Goal: Task Accomplishment & Management: Complete application form

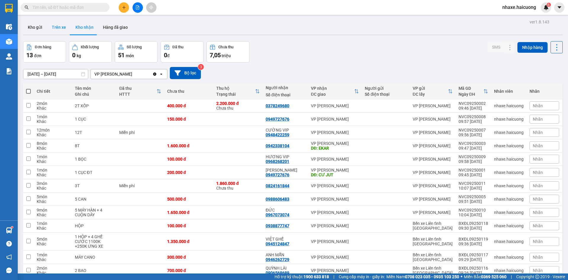
click at [59, 27] on button "Trên xe" at bounding box center [59, 27] width 24 height 14
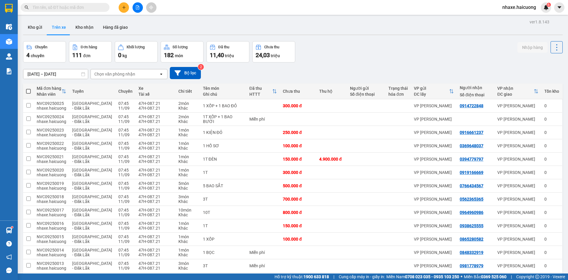
click at [162, 73] on icon "open" at bounding box center [161, 74] width 5 height 5
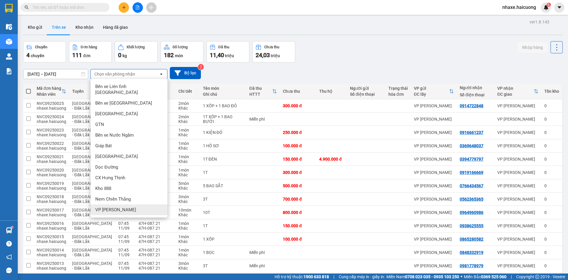
click at [109, 206] on span "VP [PERSON_NAME]" at bounding box center [115, 209] width 41 height 6
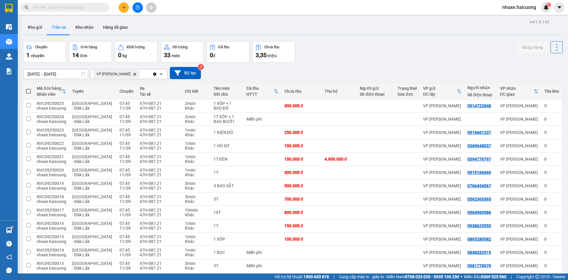
click at [29, 90] on span at bounding box center [28, 91] width 5 height 5
click at [28, 88] on input "checkbox" at bounding box center [28, 88] width 0 height 0
checkbox input "true"
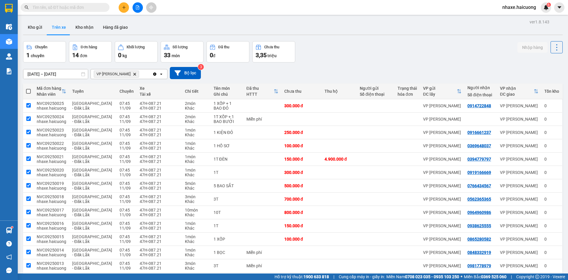
checkbox input "true"
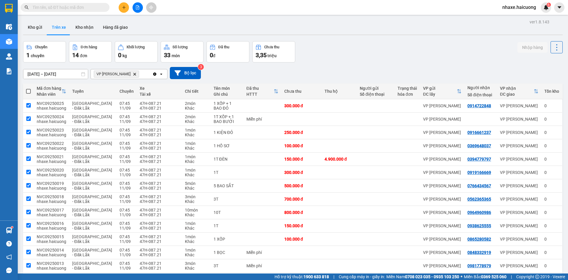
checkbox input "true"
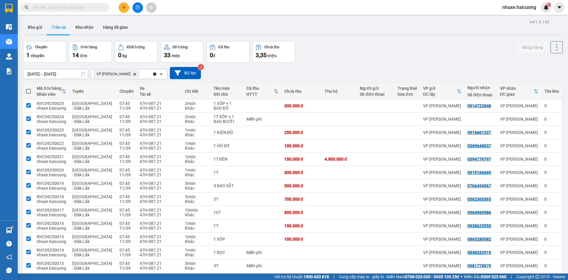
checkbox input "true"
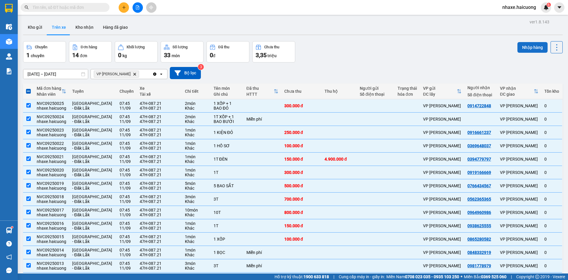
click at [527, 47] on button "Nhập hàng" at bounding box center [532, 47] width 30 height 11
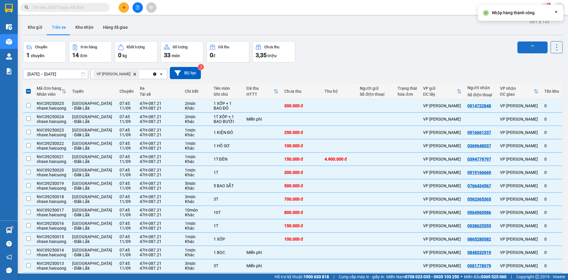
checkbox input "false"
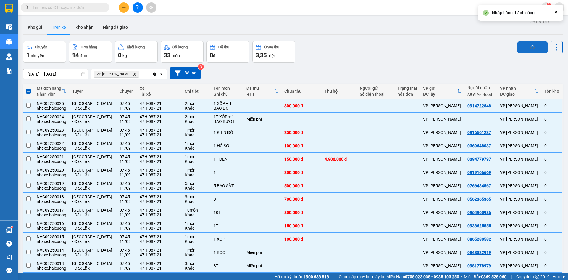
checkbox input "false"
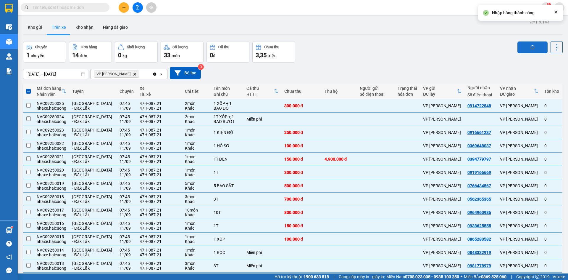
checkbox input "false"
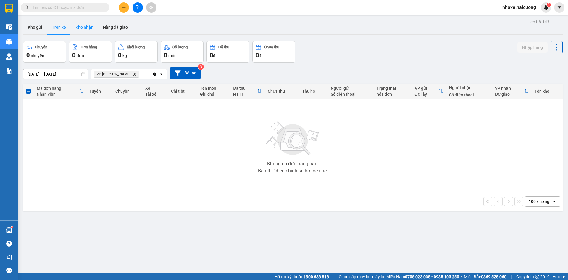
click at [81, 27] on button "Kho nhận" at bounding box center [85, 27] width 28 height 14
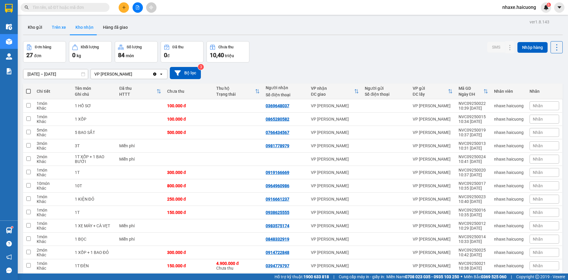
click at [63, 27] on button "Trên xe" at bounding box center [59, 27] width 24 height 14
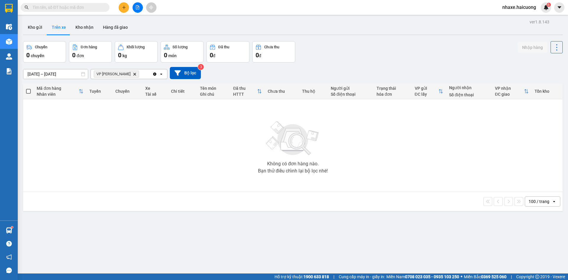
click at [133, 75] on icon "Delete" at bounding box center [135, 74] width 4 height 4
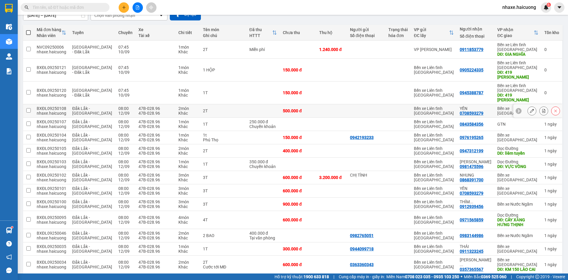
scroll to position [30, 0]
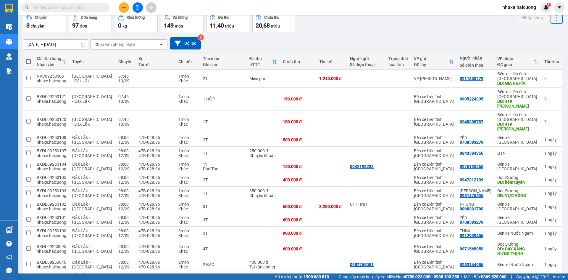
click at [136, 42] on div "Chọn văn phòng nhận" at bounding box center [125, 44] width 68 height 9
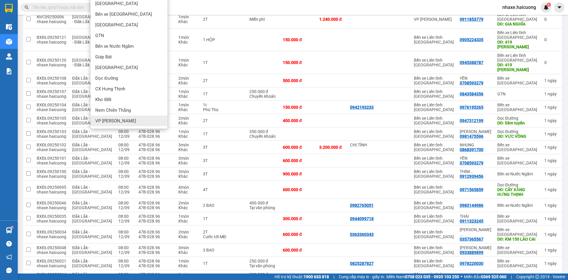
scroll to position [59, 0]
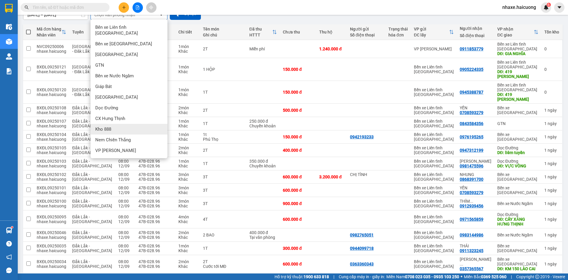
click at [114, 124] on div "Kho 888" at bounding box center [129, 129] width 77 height 11
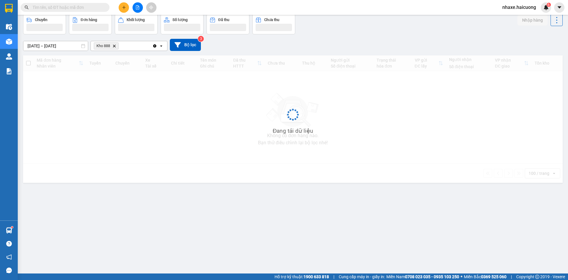
scroll to position [27, 0]
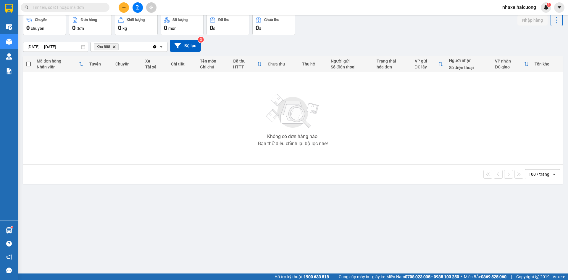
click at [113, 50] on div "Kho 888 Delete" at bounding box center [122, 46] width 62 height 9
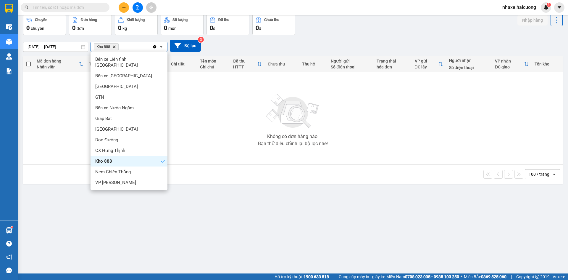
click at [117, 47] on span "Kho 888 Delete" at bounding box center [106, 46] width 25 height 7
click at [137, 145] on div "CX Hưng Thịnh" at bounding box center [129, 150] width 77 height 11
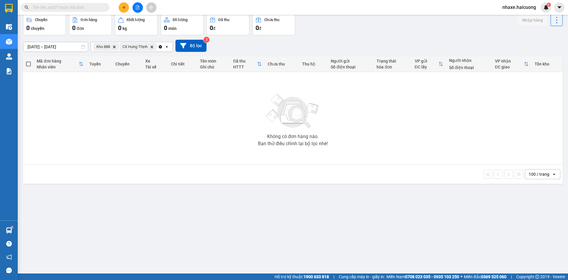
click at [156, 49] on span "CX Hưng Thịnh Delete" at bounding box center [138, 46] width 36 height 7
click at [162, 49] on icon "Clear all" at bounding box center [160, 46] width 5 height 5
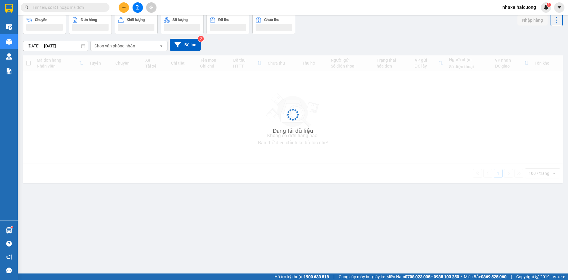
click at [133, 49] on div "Chọn văn phòng nhận" at bounding box center [125, 45] width 68 height 9
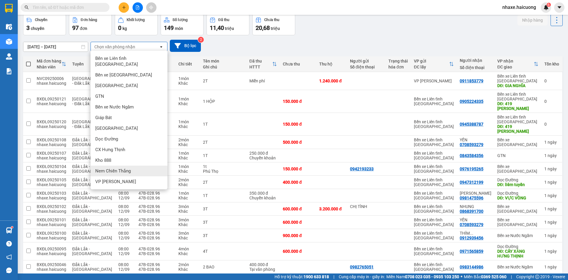
click at [120, 168] on span "Nem Chiến Thắng" at bounding box center [112, 171] width 35 height 6
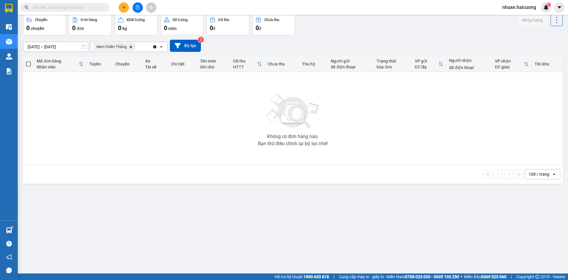
click at [132, 46] on icon "Nem Chiến Thắng, close by backspace" at bounding box center [131, 46] width 3 height 3
click at [132, 46] on div "Chọn văn phòng nhận" at bounding box center [114, 47] width 41 height 6
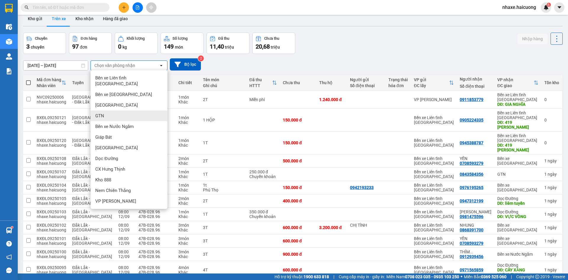
scroll to position [0, 0]
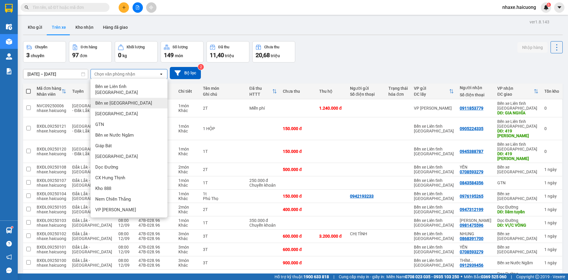
click at [128, 98] on div "Bến xe [GEOGRAPHIC_DATA]" at bounding box center [129, 103] width 77 height 11
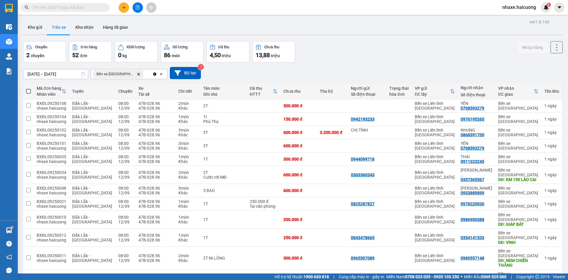
click at [27, 92] on span at bounding box center [28, 91] width 5 height 5
click at [28, 88] on input "checkbox" at bounding box center [28, 88] width 0 height 0
checkbox input "true"
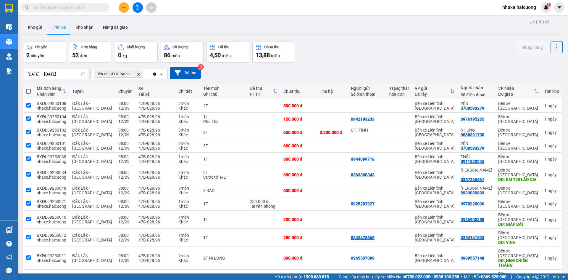
checkbox input "true"
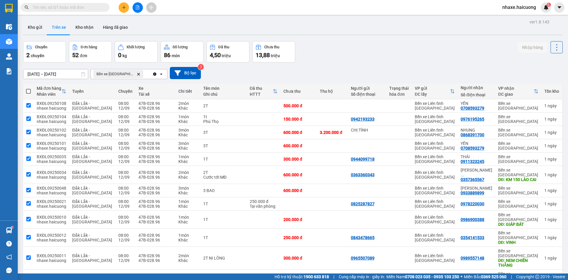
checkbox input "true"
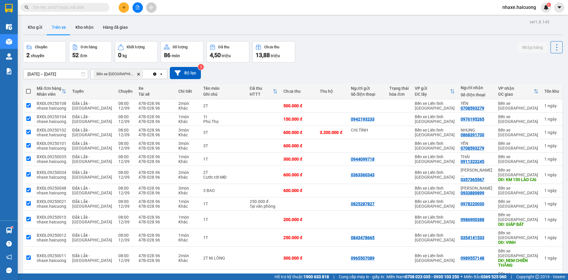
checkbox input "true"
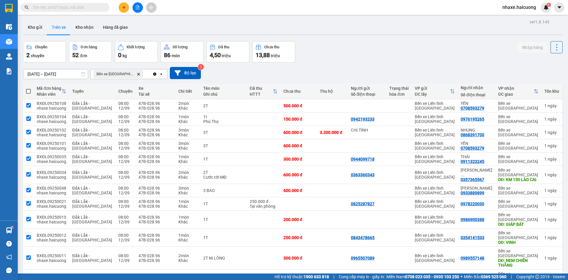
checkbox input "true"
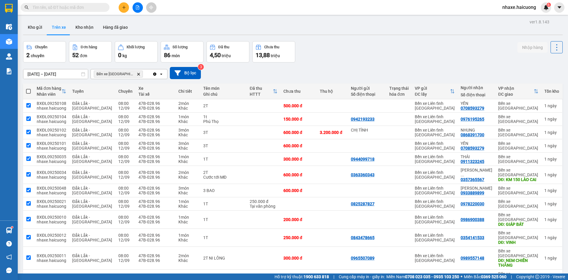
checkbox input "true"
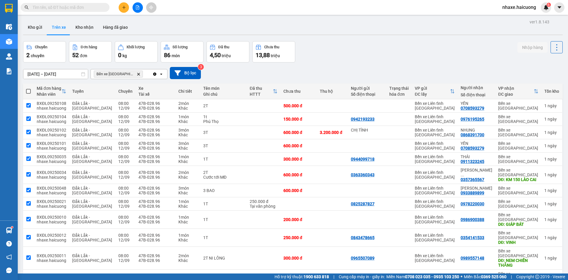
checkbox input "true"
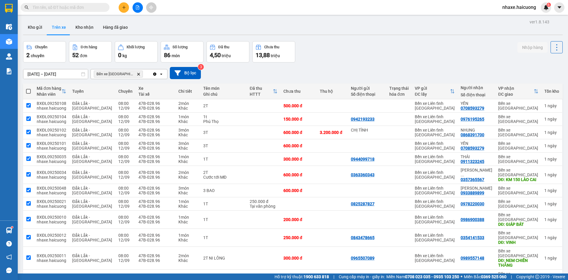
checkbox input "true"
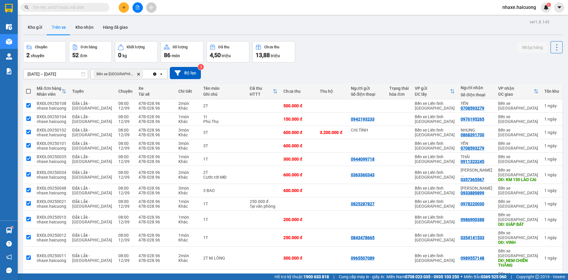
checkbox input "true"
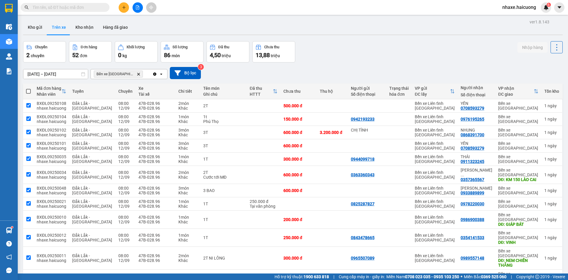
checkbox input "true"
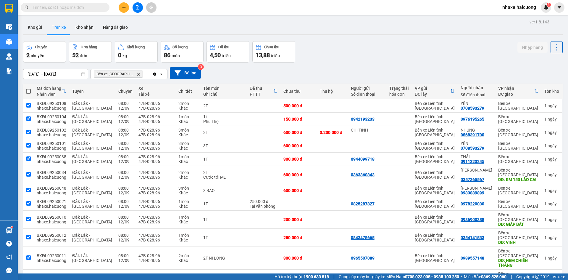
checkbox input "true"
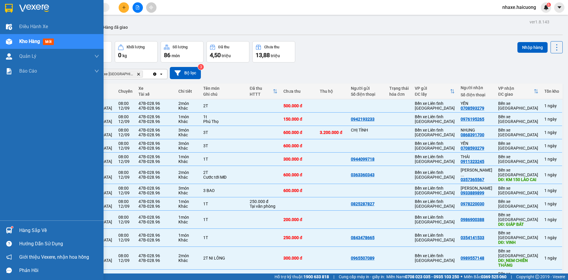
click at [35, 45] on div "Kho hàng mới" at bounding box center [59, 41] width 80 height 15
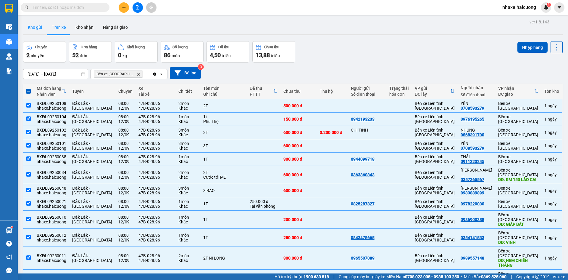
click at [37, 27] on button "Kho gửi" at bounding box center [35, 27] width 24 height 14
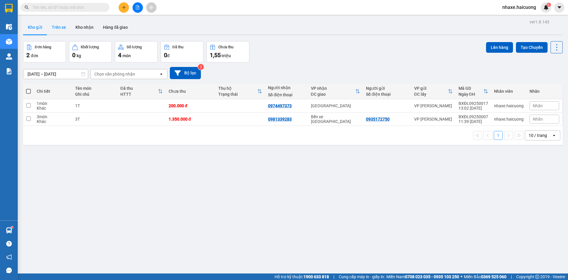
click at [62, 27] on button "Trên xe" at bounding box center [59, 27] width 24 height 14
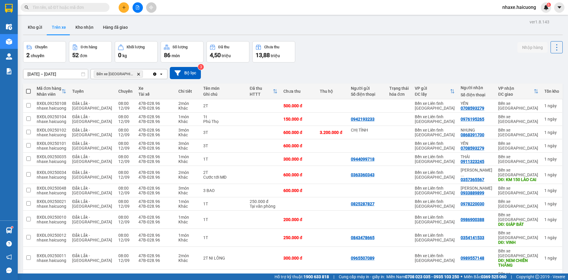
click at [83, 74] on icon at bounding box center [83, 74] width 4 height 4
click at [179, 75] on icon at bounding box center [178, 73] width 6 height 6
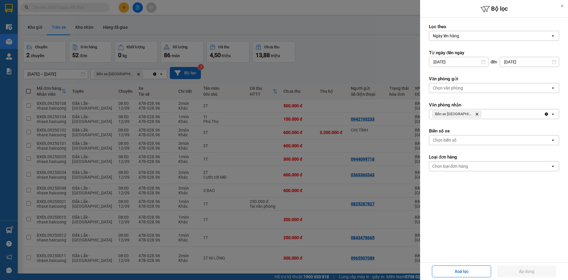
click at [554, 89] on icon "open" at bounding box center [553, 87] width 5 height 5
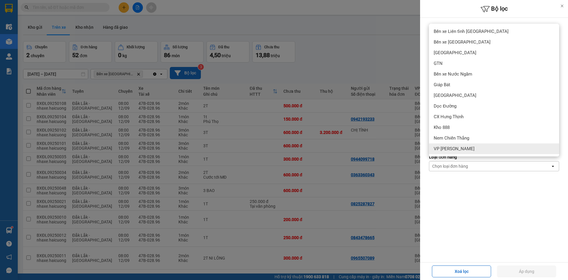
click at [449, 150] on span "VP [PERSON_NAME]" at bounding box center [454, 149] width 41 height 6
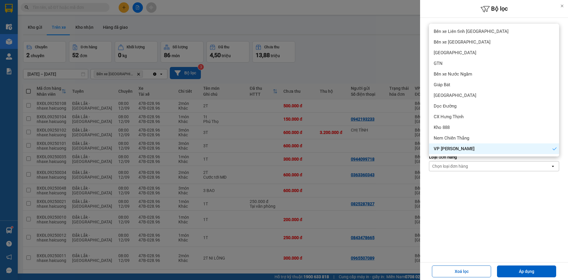
click at [480, 223] on form "Lọc theo Ngày lên hàng open Từ ngày đến ngày 10/09/2025 Press the down arrow ke…" at bounding box center [494, 124] width 130 height 201
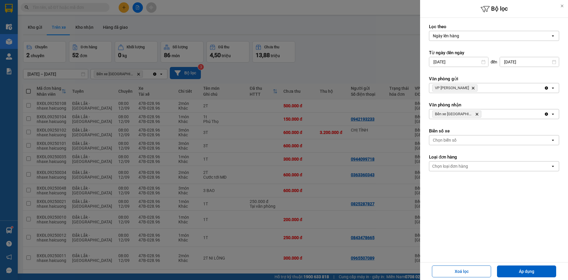
click at [472, 88] on icon "VP Nguyễn Văn Cừ, close by backspace" at bounding box center [473, 88] width 3 height 3
click at [475, 112] on icon "Delete" at bounding box center [477, 114] width 4 height 4
click at [554, 115] on icon "open" at bounding box center [553, 114] width 5 height 5
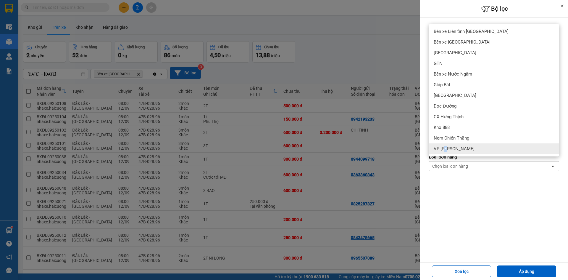
click at [448, 149] on span "VP [PERSON_NAME]" at bounding box center [454, 149] width 41 height 6
click at [470, 193] on form "Lọc theo Ngày lên hàng open Từ ngày đến ngày 10/09/2025 Press the down arrow ke…" at bounding box center [494, 124] width 130 height 201
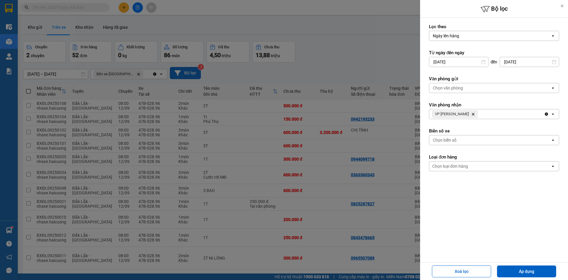
click at [555, 139] on icon "open" at bounding box center [553, 140] width 5 height 5
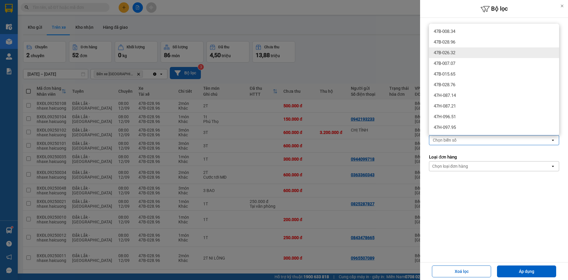
click at [445, 54] on span "47B-026.32" at bounding box center [445, 53] width 22 height 6
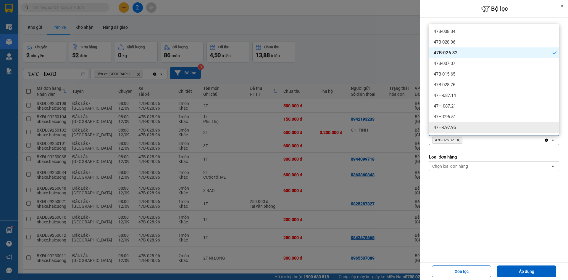
click at [552, 167] on icon "open" at bounding box center [553, 166] width 5 height 5
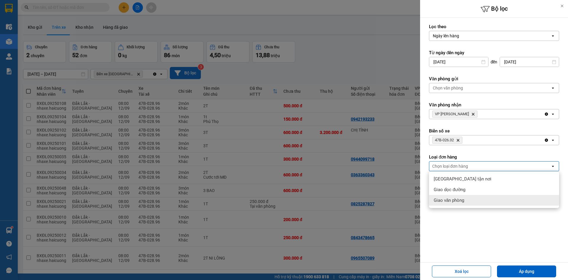
click at [455, 227] on div "Lọc theo Ngày lên hàng open Từ ngày đến ngày 10/09/2025 Press the down arrow ke…" at bounding box center [494, 124] width 148 height 212
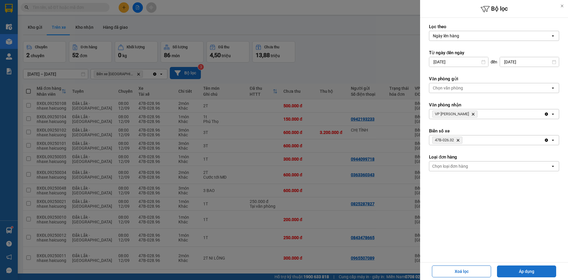
click at [520, 271] on button "Áp dụng" at bounding box center [526, 271] width 59 height 12
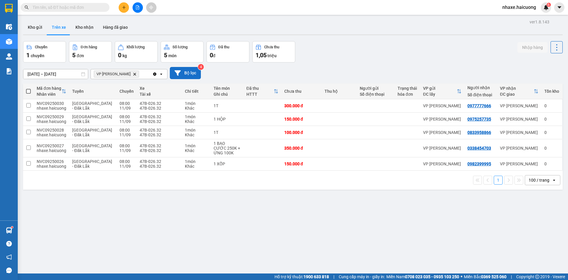
click at [85, 75] on icon at bounding box center [83, 74] width 4 height 4
click at [85, 74] on div "10/09/2025 – 12/09/2025 Press the down arrow key to interact with the calendar …" at bounding box center [55, 74] width 65 height 10
click at [30, 90] on span at bounding box center [28, 91] width 5 height 5
click at [28, 88] on input "checkbox" at bounding box center [28, 88] width 0 height 0
checkbox input "true"
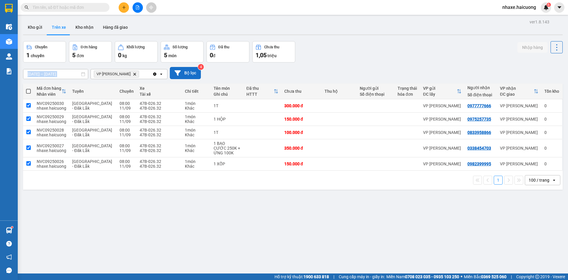
checkbox input "true"
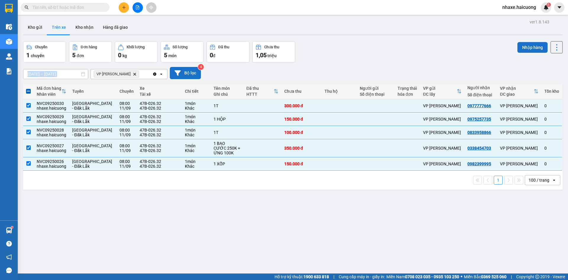
click at [528, 45] on button "Nhập hàng" at bounding box center [532, 47] width 30 height 11
checkbox input "false"
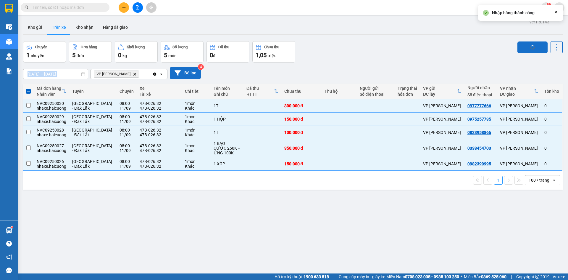
checkbox input "false"
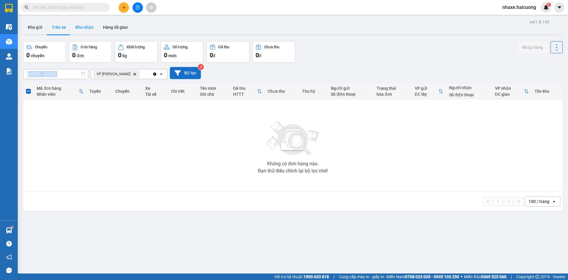
click at [84, 30] on button "Kho nhận" at bounding box center [85, 27] width 28 height 14
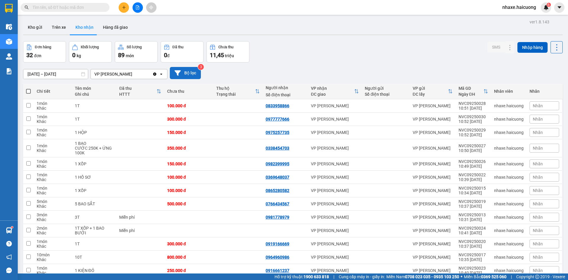
click at [84, 8] on input "text" at bounding box center [68, 7] width 70 height 7
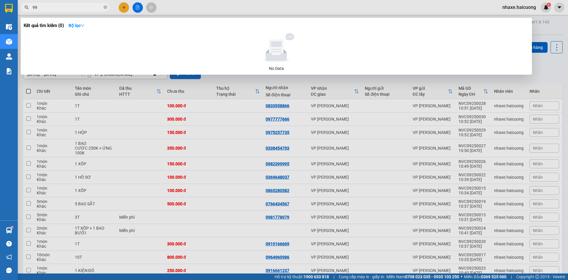
type input "9"
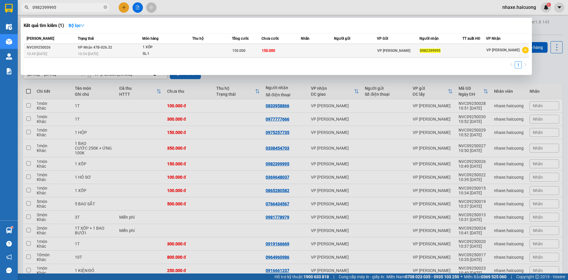
type input "0982399995"
click at [259, 49] on div "150.000" at bounding box center [246, 50] width 29 height 7
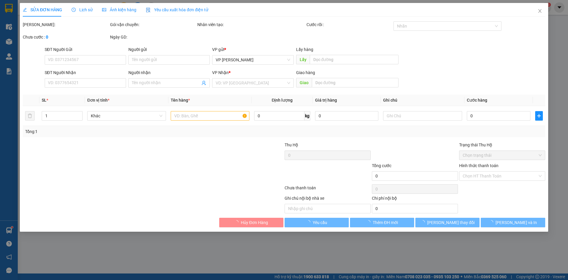
type input "0982399995"
type input "150.000"
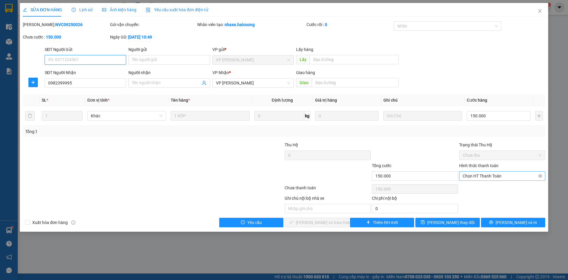
click at [485, 177] on span "Chọn HT Thanh Toán" at bounding box center [502, 175] width 79 height 9
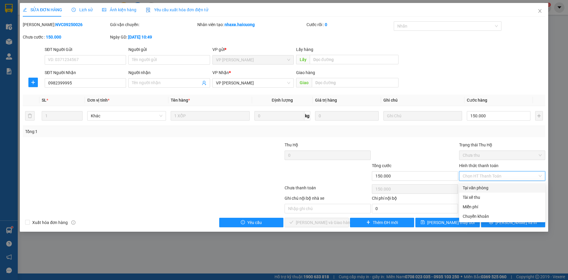
click at [485, 187] on div "Tại văn phòng" at bounding box center [502, 187] width 79 height 7
type input "0"
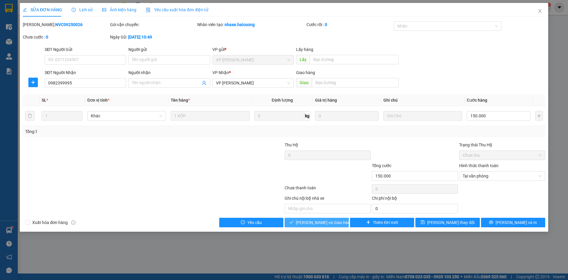
drag, startPoint x: 324, startPoint y: 227, endPoint x: 330, endPoint y: 221, distance: 8.8
click at [327, 228] on div "SỬA ĐƠN HÀNG Lịch sử Ảnh kiện hàng Yêu cầu xuất hóa đơn điện tử Total Paid Fee …" at bounding box center [284, 117] width 528 height 228
click at [329, 222] on span "[PERSON_NAME] và Giao hàng" at bounding box center [324, 222] width 57 height 7
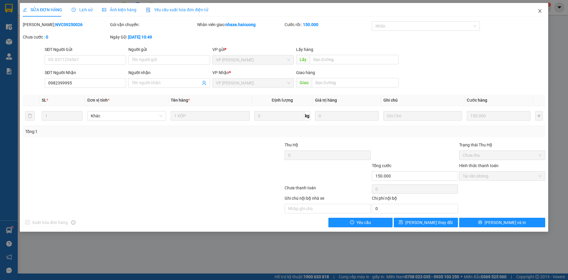
click at [540, 9] on icon "close" at bounding box center [539, 11] width 5 height 5
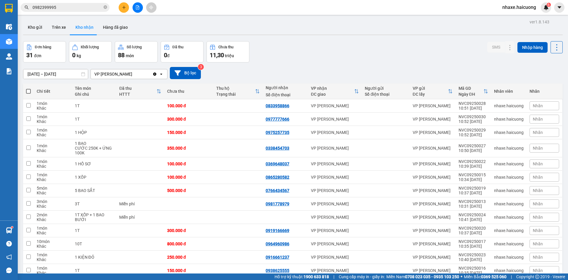
click at [82, 7] on input "0982399995" at bounding box center [68, 7] width 70 height 7
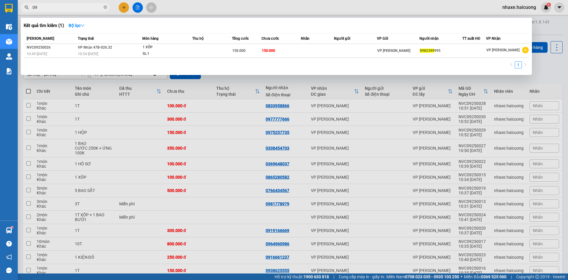
type input "0"
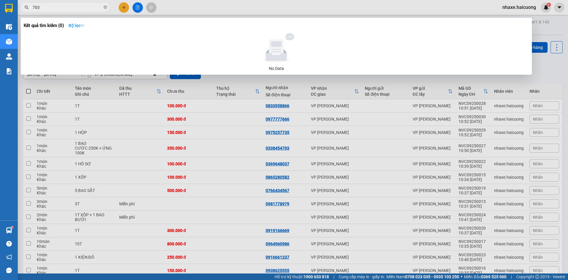
click at [85, 25] on icon "down" at bounding box center [82, 25] width 4 height 4
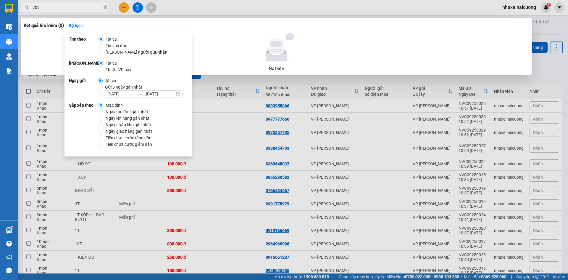
click at [97, 12] on div at bounding box center [284, 140] width 568 height 280
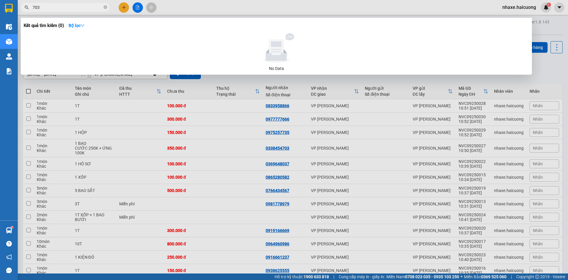
click at [69, 9] on input "703" at bounding box center [68, 7] width 70 height 7
drag, startPoint x: 69, startPoint y: 9, endPoint x: 25, endPoint y: 11, distance: 44.7
click at [25, 11] on span "703" at bounding box center [65, 7] width 89 height 9
type input "4"
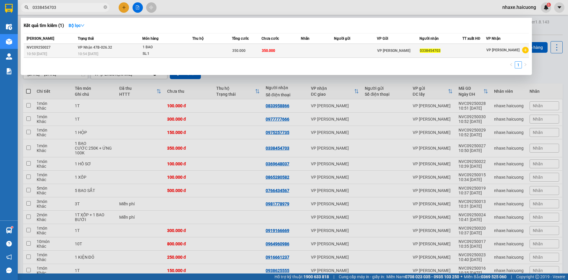
type input "0338454703"
click at [106, 55] on div "10:54 - 12/09" at bounding box center [110, 54] width 64 height 7
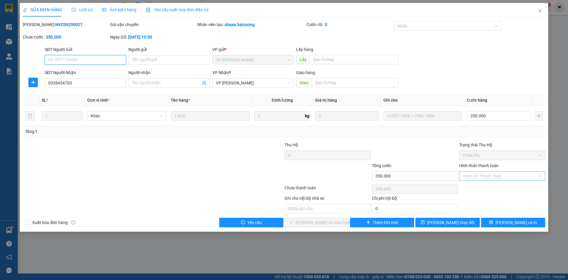
click at [540, 176] on div "Chọn HT Thanh Toán" at bounding box center [502, 175] width 86 height 9
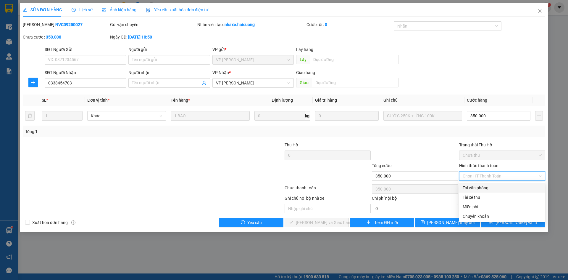
click at [492, 187] on div "Tại văn phòng" at bounding box center [502, 187] width 79 height 7
type input "0"
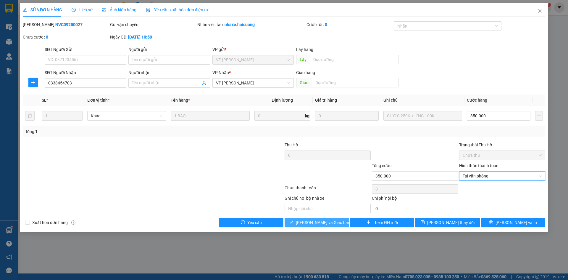
click at [315, 223] on span "[PERSON_NAME] và Giao hàng" at bounding box center [324, 222] width 57 height 7
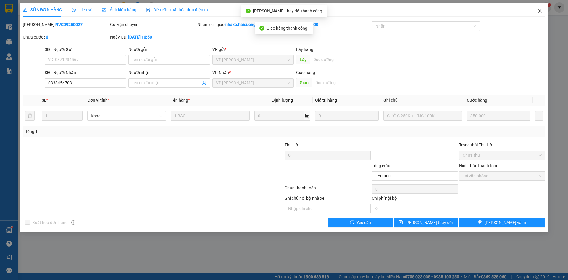
click at [540, 11] on icon "close" at bounding box center [539, 11] width 3 height 4
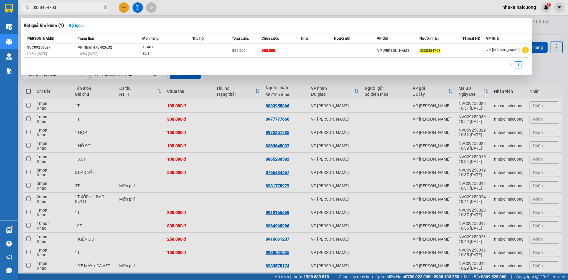
click at [68, 8] on input "0338454703" at bounding box center [68, 7] width 70 height 7
type input "0"
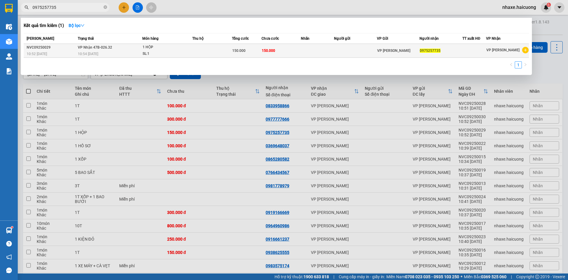
type input "0975257735"
click at [209, 52] on td at bounding box center [212, 51] width 40 height 14
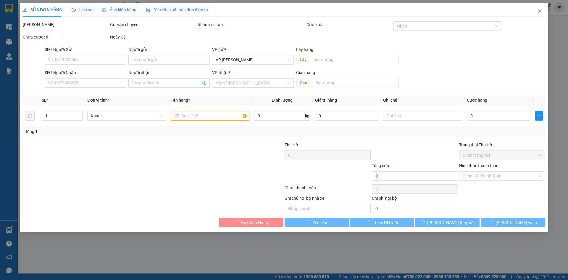
type input "0975257735"
type input "150.000"
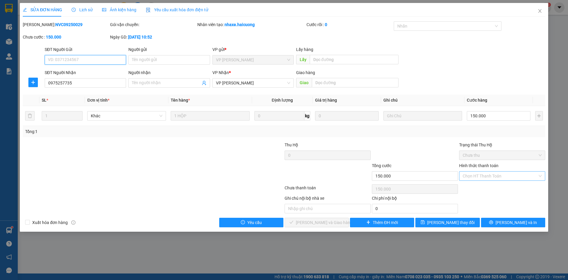
click at [540, 177] on div "Chọn HT Thanh Toán" at bounding box center [502, 175] width 86 height 9
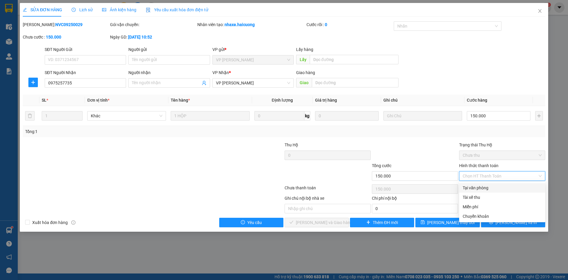
click at [482, 188] on div "Tại văn phòng" at bounding box center [502, 187] width 79 height 7
type input "0"
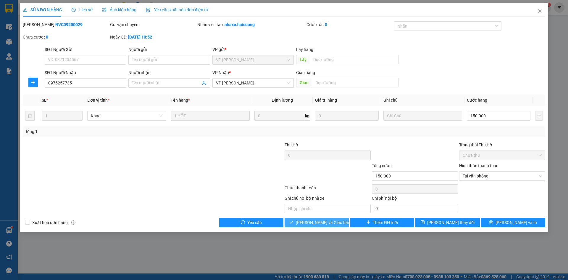
click at [323, 222] on span "[PERSON_NAME] và Giao hàng" at bounding box center [324, 222] width 57 height 7
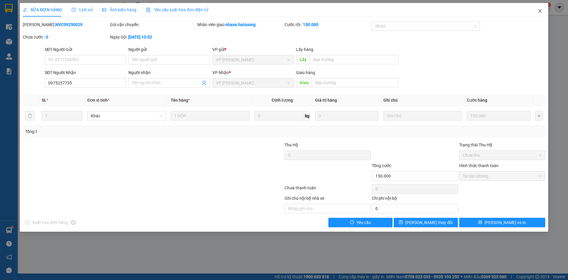
click at [540, 11] on icon "close" at bounding box center [539, 11] width 3 height 4
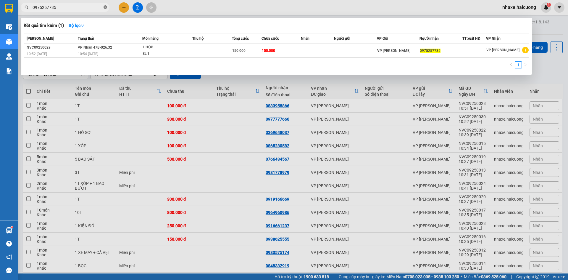
click at [105, 8] on icon "close-circle" at bounding box center [106, 7] width 4 height 4
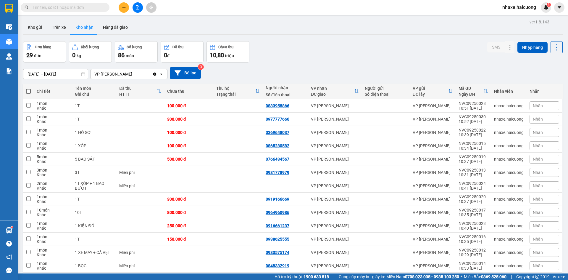
click at [80, 7] on input "text" at bounding box center [68, 7] width 70 height 7
click at [111, 27] on button "Hàng đã giao" at bounding box center [115, 27] width 34 height 14
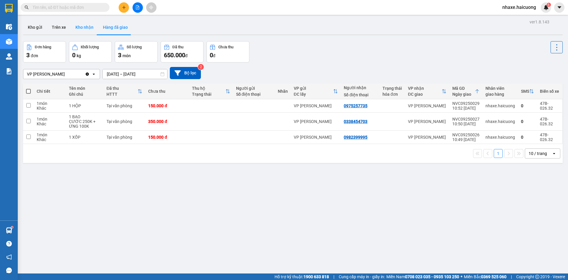
click at [83, 28] on button "Kho nhận" at bounding box center [85, 27] width 28 height 14
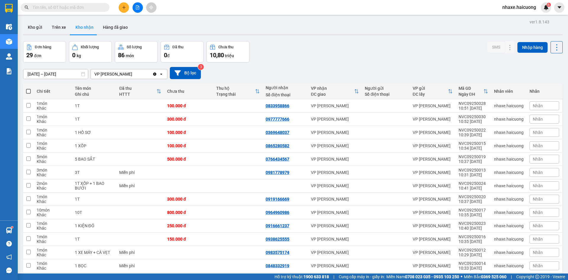
click at [62, 7] on input "text" at bounding box center [68, 7] width 70 height 7
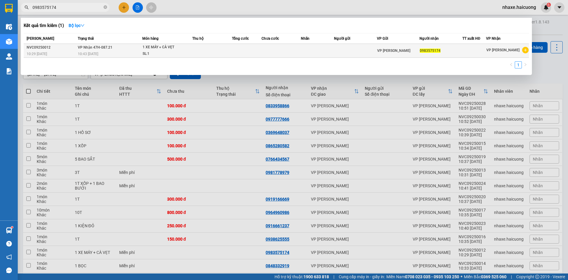
type input "0983575174"
click at [163, 51] on div "SL: 1" at bounding box center [165, 54] width 44 height 7
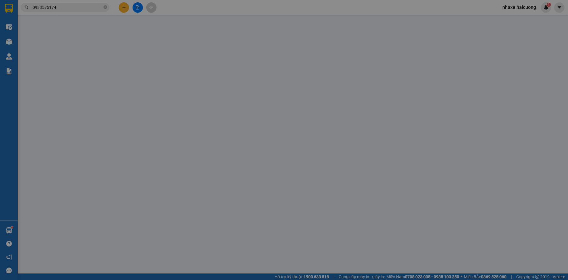
type input "0983575174"
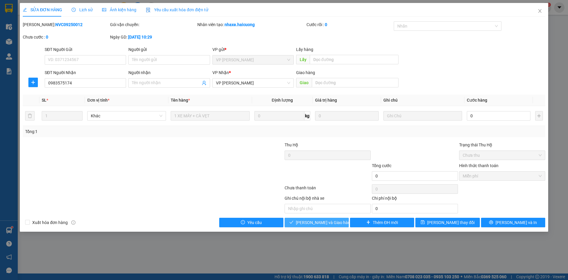
click at [314, 222] on span "[PERSON_NAME] và Giao hàng" at bounding box center [324, 222] width 57 height 7
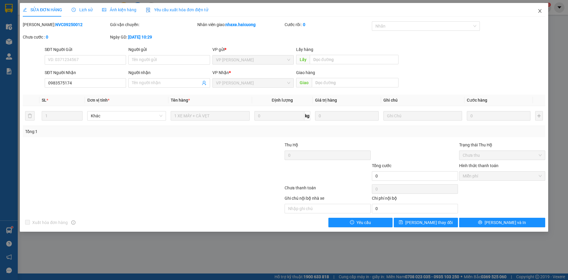
click at [540, 11] on icon "close" at bounding box center [539, 11] width 5 height 5
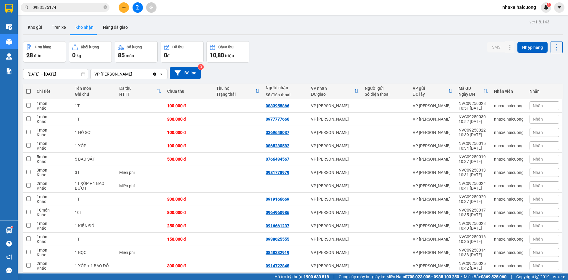
click at [89, 8] on input "0983575174" at bounding box center [68, 7] width 70 height 7
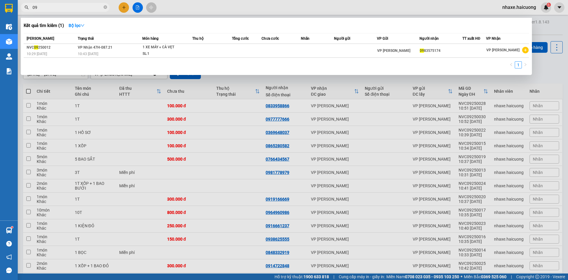
type input "0"
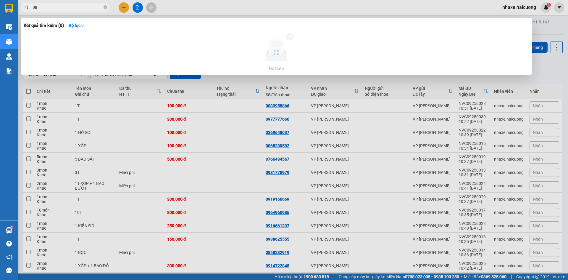
type input "0"
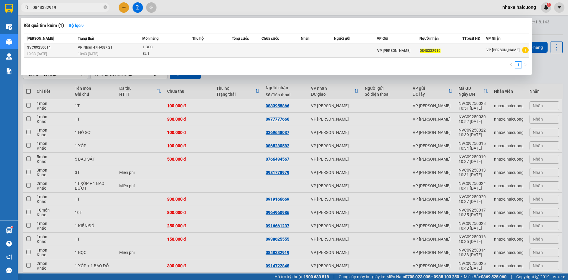
type input "0848332919"
click at [133, 50] on td "VP Nhận 47H-087.21 10:43 - 12/09" at bounding box center [109, 51] width 66 height 14
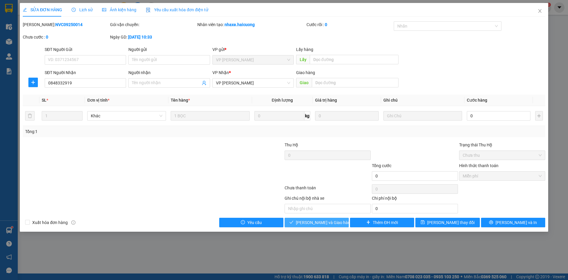
click at [317, 223] on span "[PERSON_NAME] và Giao hàng" at bounding box center [324, 222] width 57 height 7
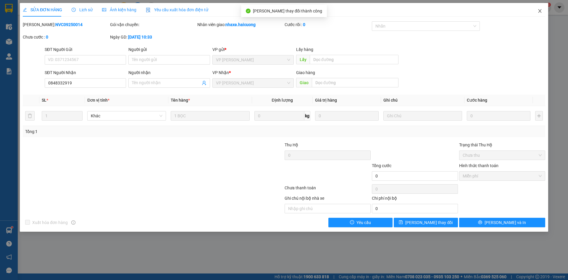
click at [539, 12] on icon "close" at bounding box center [539, 11] width 5 height 5
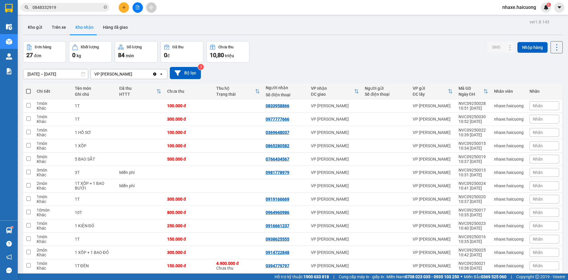
click at [89, 8] on input "0848332919" at bounding box center [68, 7] width 70 height 7
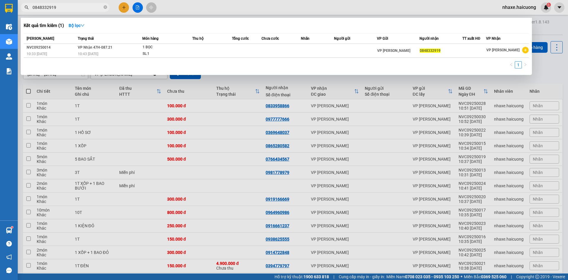
click at [103, 6] on span "0848332919" at bounding box center [65, 7] width 89 height 9
click at [106, 8] on icon "close-circle" at bounding box center [106, 7] width 4 height 4
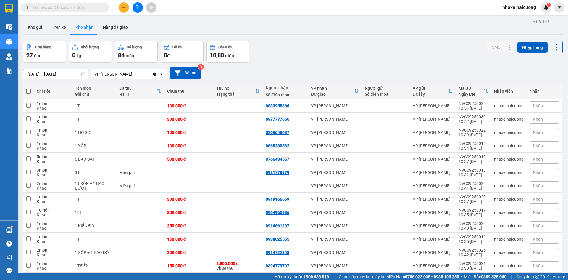
click at [81, 8] on input "text" at bounding box center [68, 7] width 70 height 7
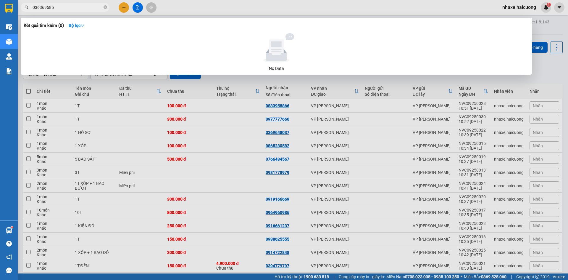
type input "0363695856"
click at [106, 5] on span at bounding box center [106, 8] width 4 height 6
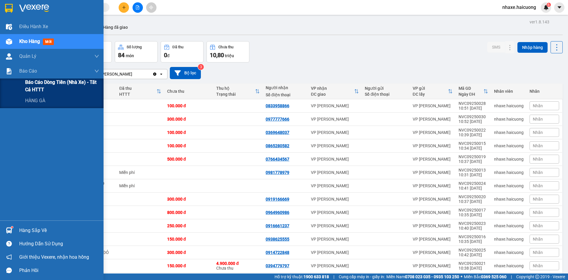
click at [35, 90] on span "Báo cáo dòng tiền (nhà xe) - tất cả HTTT" at bounding box center [62, 85] width 74 height 15
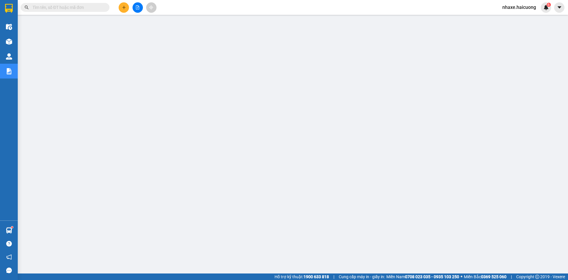
click at [81, 7] on input "text" at bounding box center [68, 7] width 70 height 7
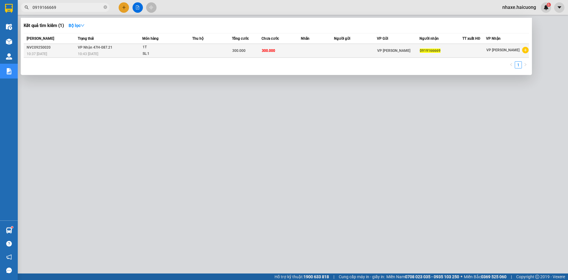
type input "0919166669"
click at [113, 56] on div "10:43 - 12/09" at bounding box center [110, 54] width 64 height 7
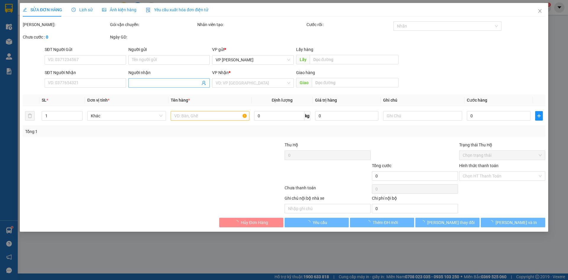
type input "0919166669"
type input "300.000"
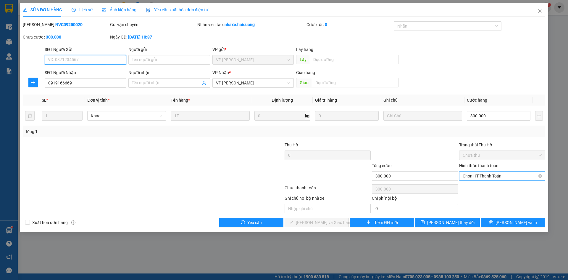
click at [531, 176] on span "Chọn HT Thanh Toán" at bounding box center [502, 175] width 79 height 9
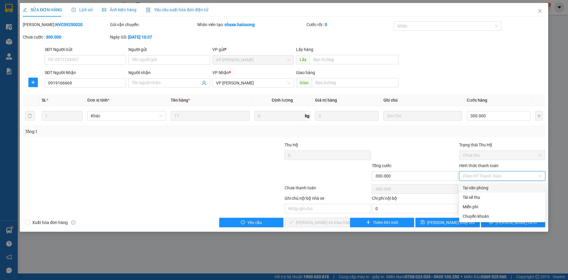
click at [492, 187] on div "Tại văn phòng" at bounding box center [502, 187] width 79 height 7
type input "0"
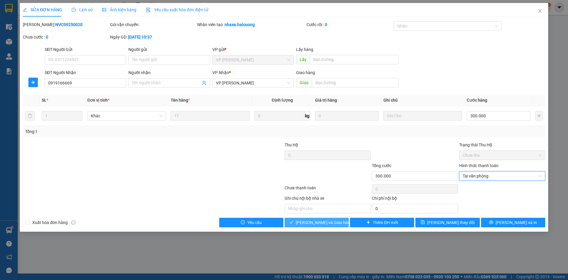
click at [307, 223] on span "[PERSON_NAME] và Giao hàng" at bounding box center [324, 222] width 57 height 7
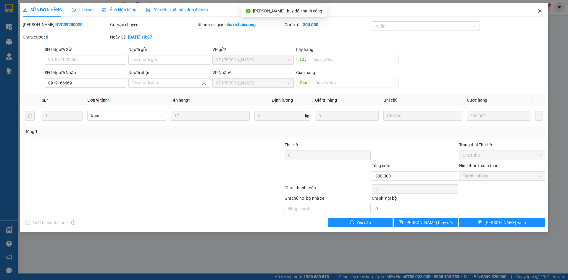
click at [543, 12] on span "Close" at bounding box center [540, 11] width 17 height 17
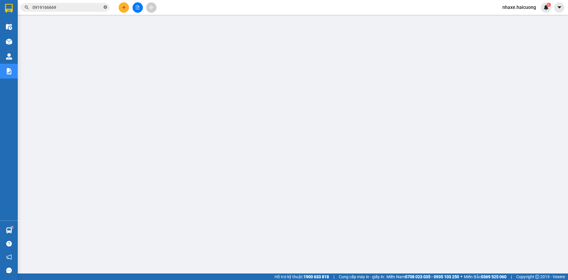
click at [105, 7] on icon "close-circle" at bounding box center [106, 7] width 4 height 4
click at [74, 9] on input "text" at bounding box center [68, 7] width 70 height 7
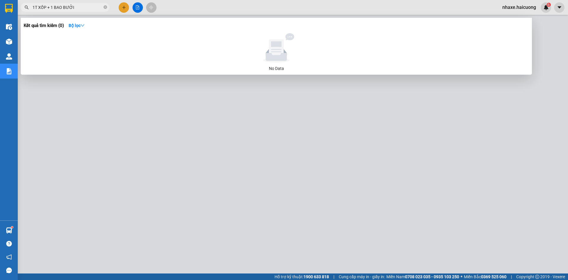
click at [50, 7] on input "1T XỐP + 1 BAO BƯỞI" at bounding box center [68, 7] width 70 height 7
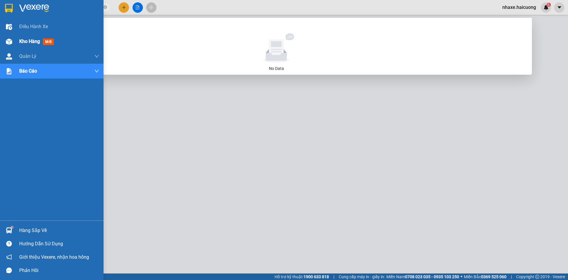
type input "1T XỐP+ 1 BAO BƯỞI"
click at [36, 44] on div "Kho hàng mới" at bounding box center [37, 41] width 37 height 7
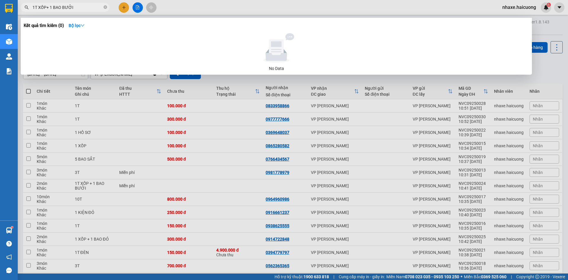
click at [360, 42] on div at bounding box center [276, 48] width 501 height 30
click at [28, 186] on div at bounding box center [284, 140] width 568 height 280
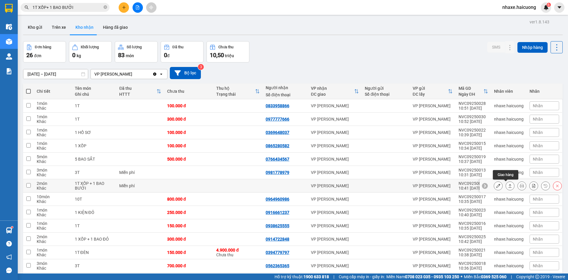
click at [508, 186] on icon at bounding box center [510, 185] width 4 height 4
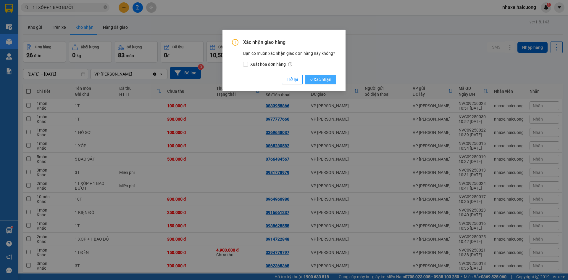
click at [323, 78] on span "Xác nhận" at bounding box center [321, 79] width 22 height 7
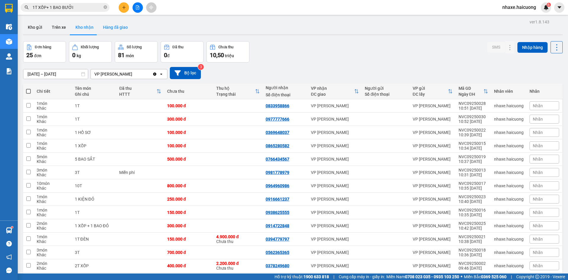
click at [113, 27] on button "Hàng đã giao" at bounding box center [115, 27] width 34 height 14
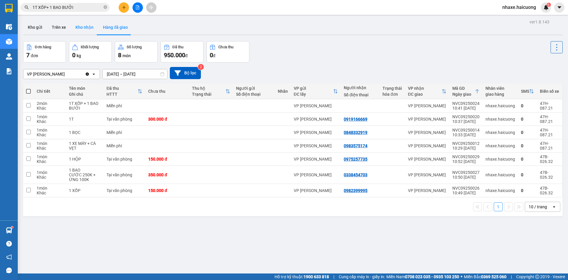
click at [76, 27] on button "Kho nhận" at bounding box center [85, 27] width 28 height 14
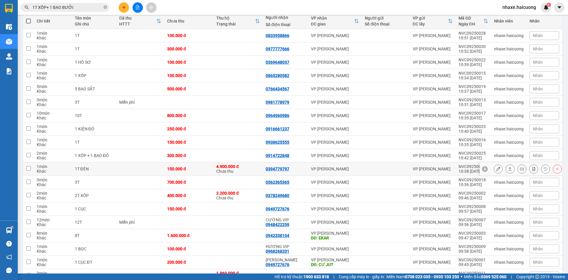
scroll to position [70, 0]
click at [508, 64] on icon at bounding box center [510, 63] width 4 height 4
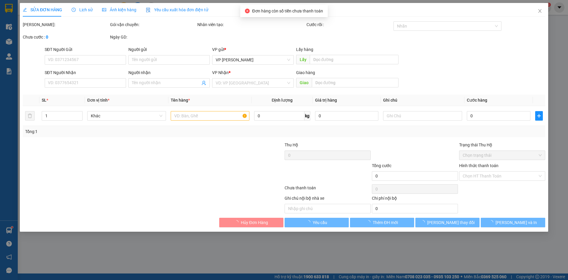
type input "0369648037"
type input "100.000"
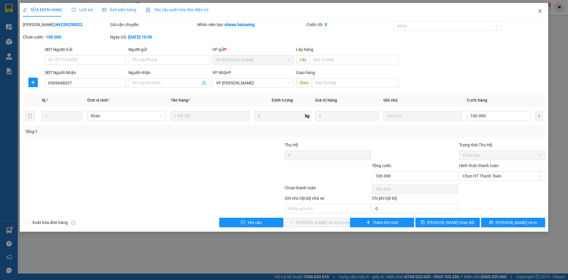
click at [542, 12] on icon "close" at bounding box center [539, 11] width 5 height 5
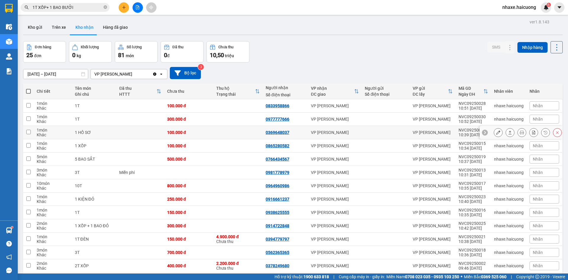
click at [28, 132] on input "checkbox" at bounding box center [28, 132] width 4 height 4
checkbox input "true"
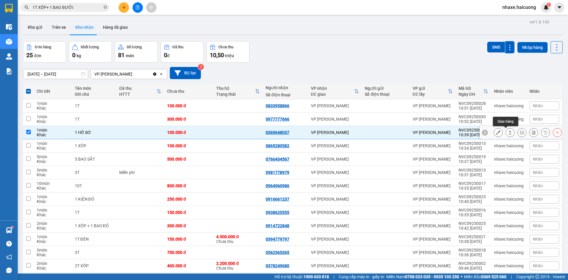
click at [509, 133] on icon at bounding box center [510, 132] width 3 height 4
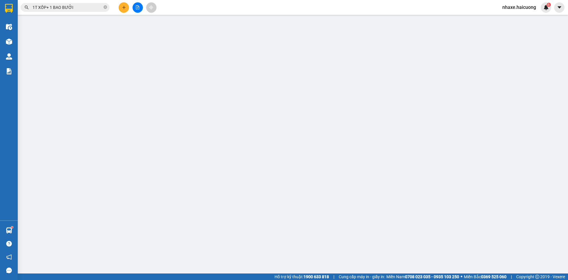
type input "0369648037"
type input "100.000"
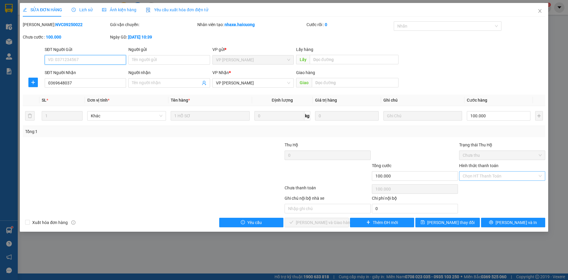
click at [540, 176] on div "Chọn HT Thanh Toán" at bounding box center [502, 175] width 86 height 9
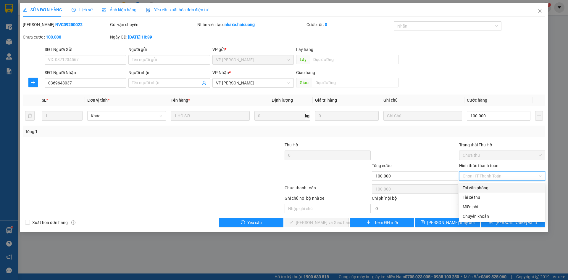
click at [479, 188] on div "Tại văn phòng" at bounding box center [502, 187] width 79 height 7
type input "0"
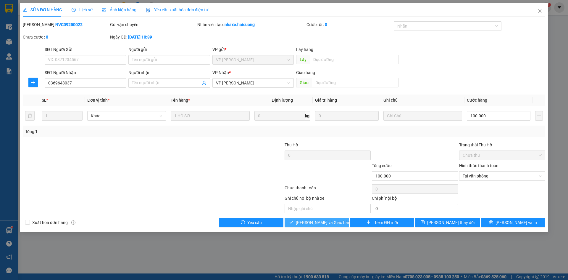
click at [307, 221] on span "[PERSON_NAME] và Giao hàng" at bounding box center [324, 222] width 57 height 7
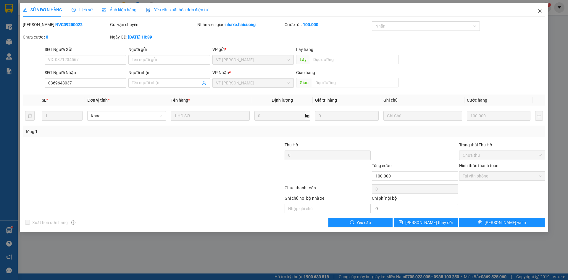
click at [541, 10] on icon "close" at bounding box center [539, 11] width 3 height 4
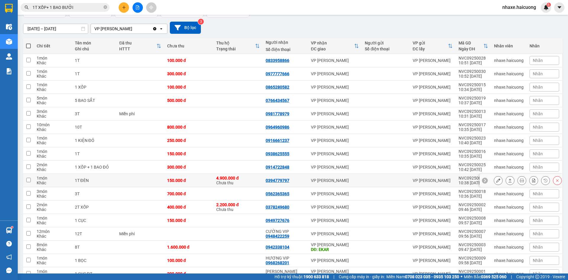
scroll to position [59, 0]
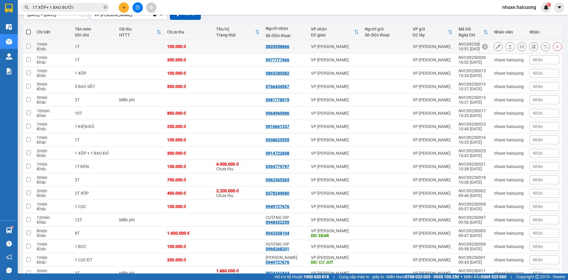
click at [28, 47] on input "checkbox" at bounding box center [28, 46] width 4 height 4
checkbox input "true"
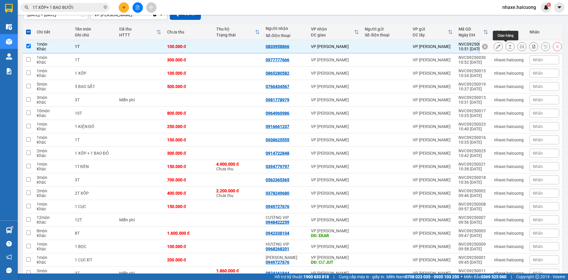
click at [509, 45] on icon at bounding box center [510, 47] width 3 height 4
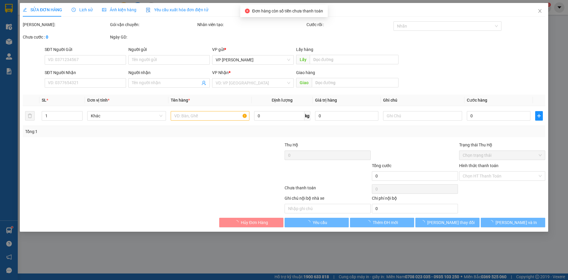
type input "0833958866"
type input "100.000"
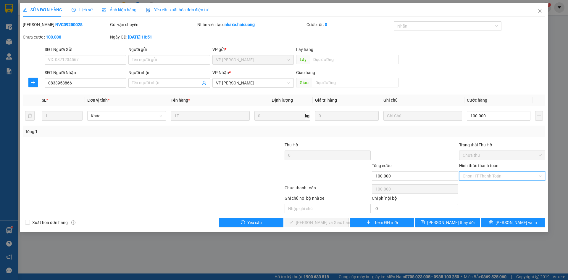
click at [531, 175] on input "Hình thức thanh toán" at bounding box center [500, 175] width 75 height 9
click at [495, 187] on div "Tại văn phòng" at bounding box center [502, 187] width 79 height 7
type input "0"
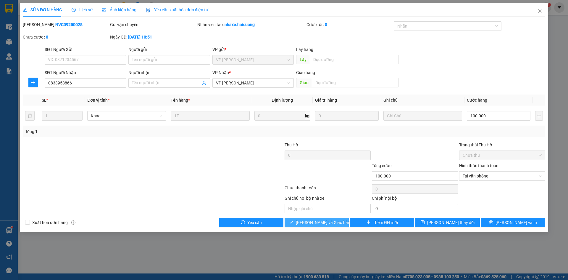
click at [324, 223] on span "[PERSON_NAME] và Giao hàng" at bounding box center [324, 222] width 57 height 7
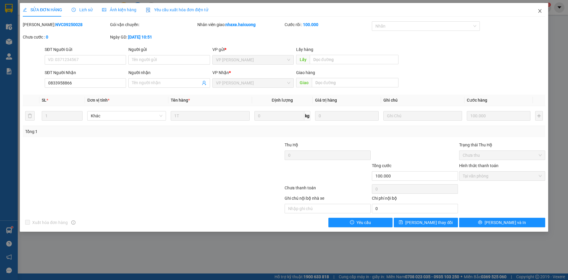
click at [539, 11] on icon "close" at bounding box center [539, 11] width 5 height 5
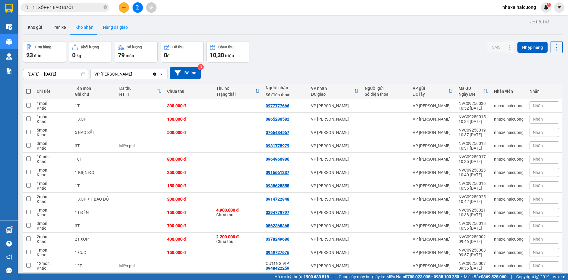
click at [113, 27] on button "Hàng đã giao" at bounding box center [115, 27] width 34 height 14
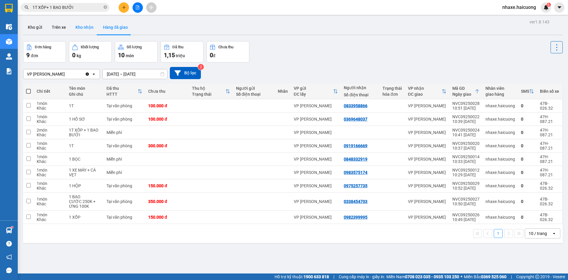
click at [87, 28] on button "Kho nhận" at bounding box center [85, 27] width 28 height 14
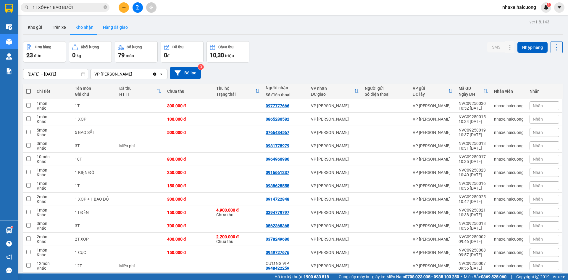
click at [111, 28] on button "Hàng đã giao" at bounding box center [115, 27] width 34 height 14
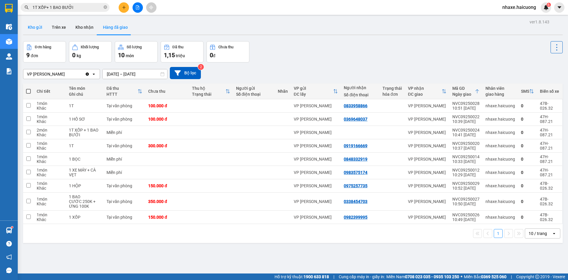
click at [34, 26] on button "Kho gửi" at bounding box center [35, 27] width 24 height 14
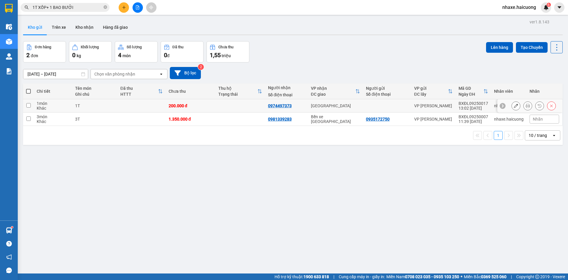
click at [29, 105] on input "checkbox" at bounding box center [28, 105] width 4 height 4
checkbox input "true"
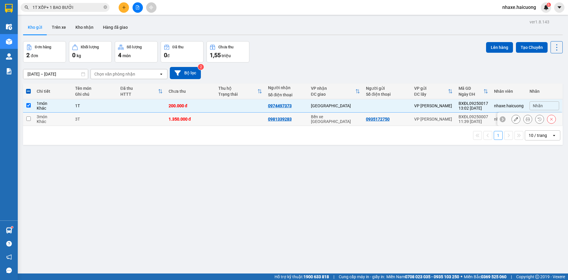
click at [28, 119] on input "checkbox" at bounding box center [28, 118] width 4 height 4
checkbox input "true"
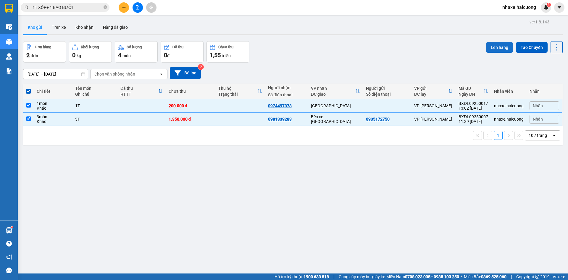
click at [493, 47] on button "Lên hàng" at bounding box center [499, 47] width 27 height 11
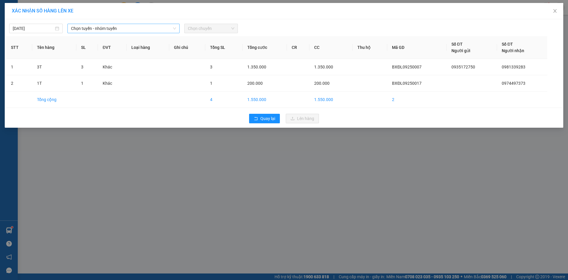
click at [175, 28] on icon "down" at bounding box center [175, 29] width 4 height 4
click at [156, 27] on span "Chọn tuyến - nhóm tuyến" at bounding box center [123, 28] width 105 height 9
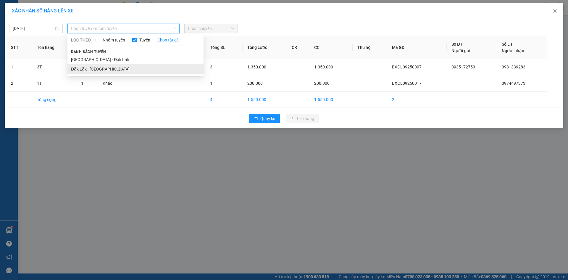
click at [127, 69] on li "Đắk Lắk - [GEOGRAPHIC_DATA]" at bounding box center [135, 68] width 136 height 9
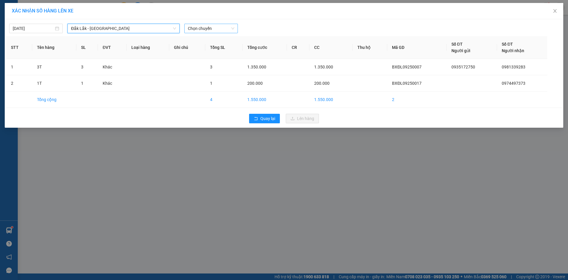
click at [218, 27] on span "Chọn chuyến" at bounding box center [211, 28] width 46 height 9
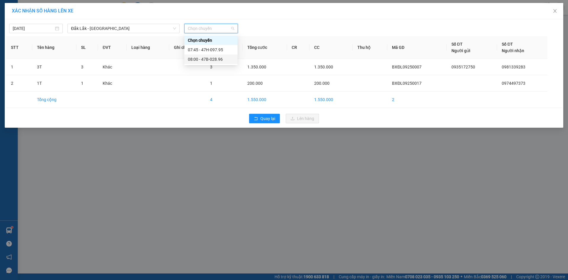
click at [218, 59] on div "08:00 - 47B-028.96" at bounding box center [211, 59] width 46 height 7
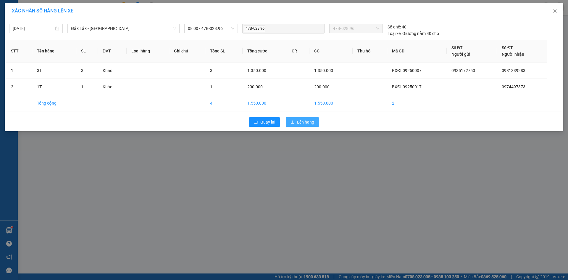
click at [302, 121] on span "Lên hàng" at bounding box center [305, 122] width 17 height 7
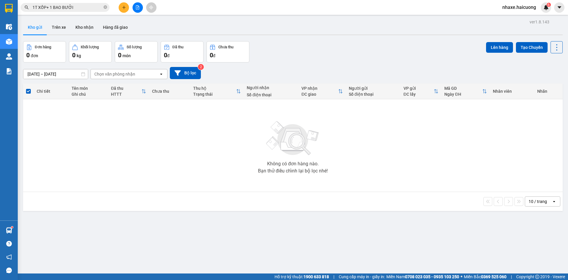
click at [26, 8] on icon "search" at bounding box center [27, 8] width 4 height 4
click at [125, 6] on icon "plus" at bounding box center [124, 7] width 4 height 4
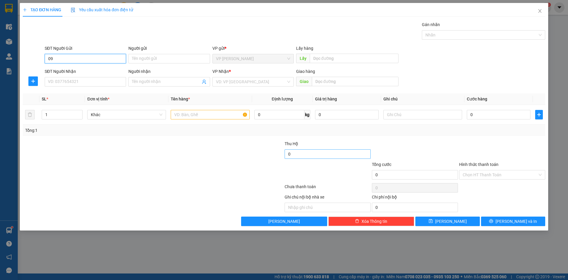
type input "0"
click at [86, 80] on input "SĐT Người Nhận" at bounding box center [85, 81] width 81 height 9
type input "0911965666"
click at [151, 80] on input "Người nhận" at bounding box center [166, 81] width 68 height 7
type input "CHỊ [PERSON_NAME]"
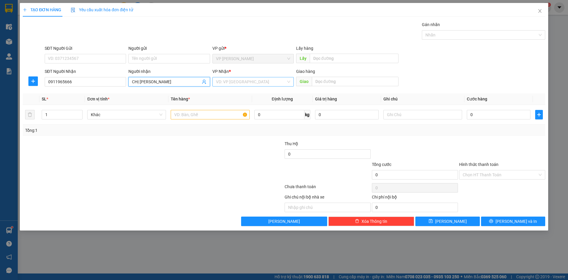
click at [264, 81] on input "search" at bounding box center [251, 81] width 70 height 9
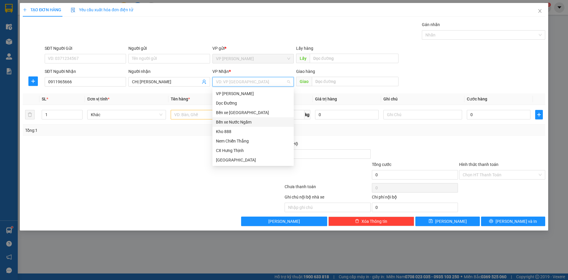
click at [255, 123] on div "Bến xe Nước Ngầm" at bounding box center [253, 122] width 74 height 7
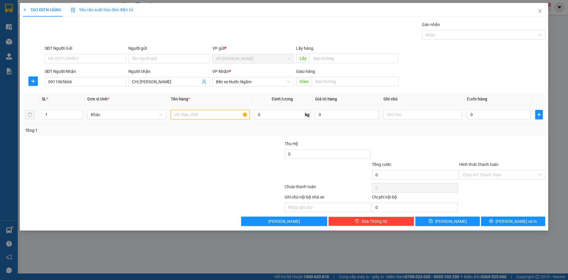
click at [206, 114] on input "text" at bounding box center [210, 114] width 79 height 9
type input "1T"
click at [488, 114] on input "0" at bounding box center [499, 114] width 64 height 9
type input "1"
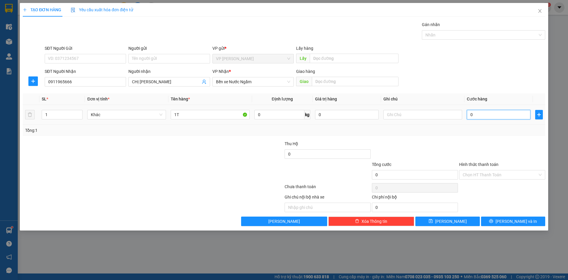
type input "1"
type input "12"
type input "120"
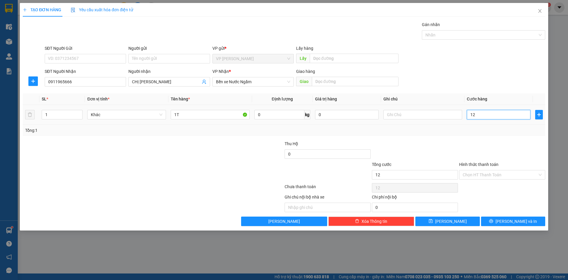
type input "120"
type input "1.200"
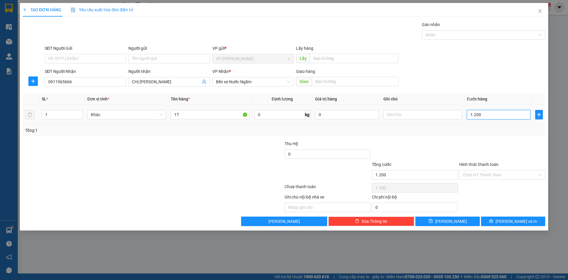
type input "12.000"
type input "120.000"
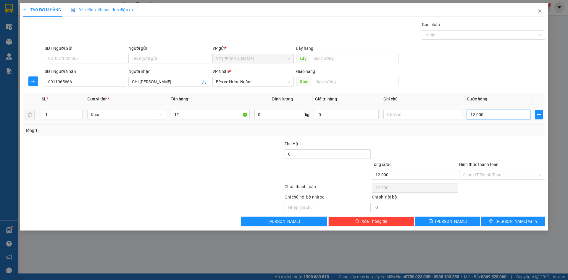
type input "120.000"
click at [540, 175] on div "Chọn HT Thanh Toán" at bounding box center [502, 174] width 86 height 9
type input "120.000"
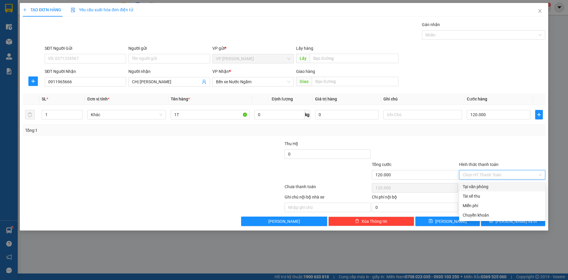
click at [490, 185] on div "Tại văn phòng" at bounding box center [502, 186] width 79 height 7
type input "0"
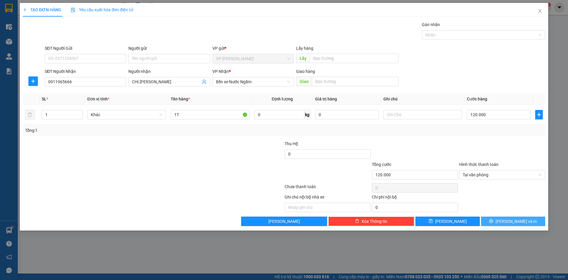
click at [512, 220] on span "[PERSON_NAME] và In" at bounding box center [515, 221] width 41 height 7
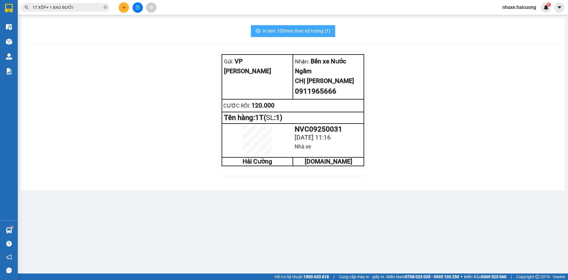
click at [304, 32] on span "In tem 100mm theo số lượng (1)" at bounding box center [297, 30] width 68 height 7
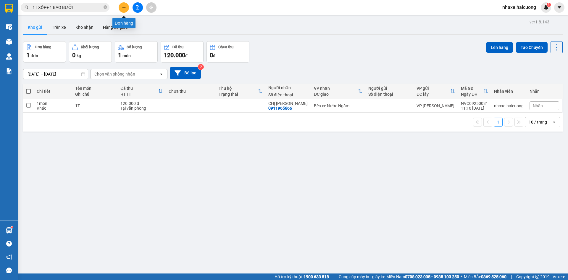
click at [124, 9] on icon "plus" at bounding box center [124, 7] width 4 height 4
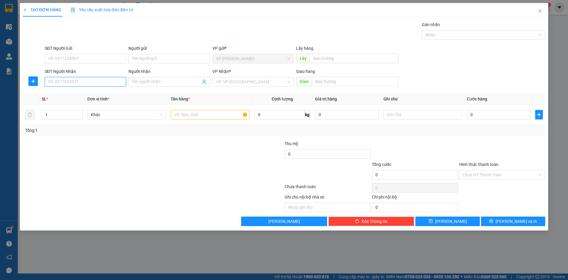
click at [101, 83] on input "SĐT Người Nhận" at bounding box center [85, 81] width 81 height 9
type input "0964818130"
click at [248, 81] on input "search" at bounding box center [251, 81] width 70 height 9
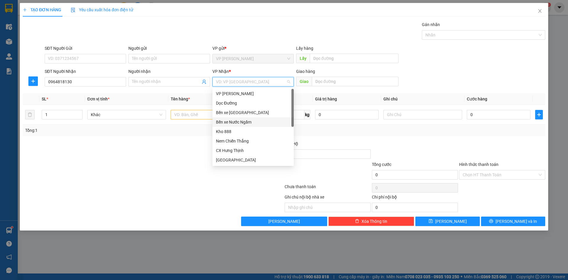
click at [251, 122] on div "Bến xe Nước Ngầm" at bounding box center [253, 122] width 74 height 7
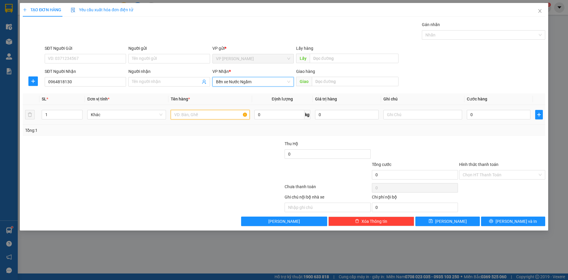
click at [211, 114] on input "text" at bounding box center [210, 114] width 79 height 9
type input "1T"
click at [508, 115] on input "0" at bounding box center [499, 114] width 64 height 9
type input "1"
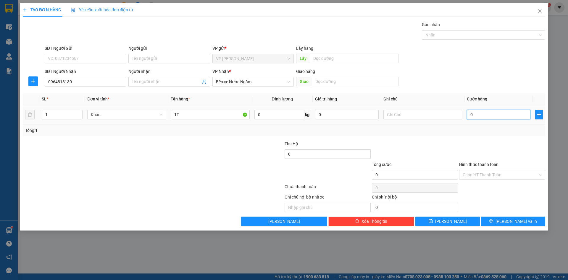
type input "1"
type input "10"
type input "100"
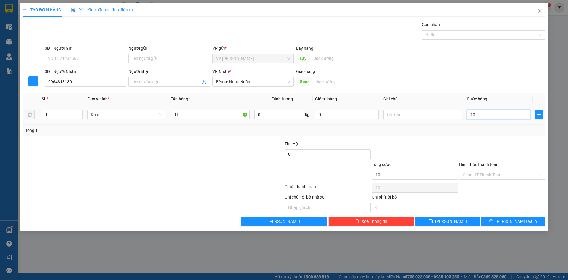
type input "100"
type input "1.000"
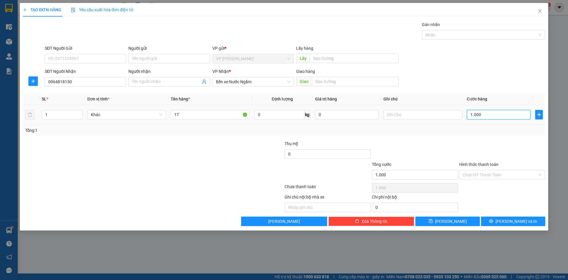
type input "10.000"
type input "100.000"
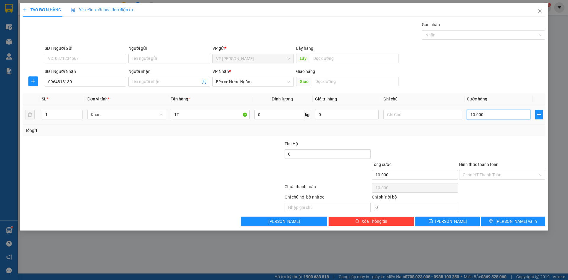
type input "100.000"
click at [398, 114] on input "text" at bounding box center [422, 114] width 79 height 9
click at [149, 83] on input "Người nhận" at bounding box center [166, 81] width 68 height 7
click at [432, 219] on icon "save" at bounding box center [431, 221] width 4 height 4
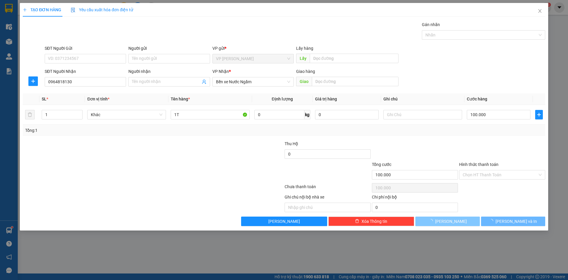
type input "0"
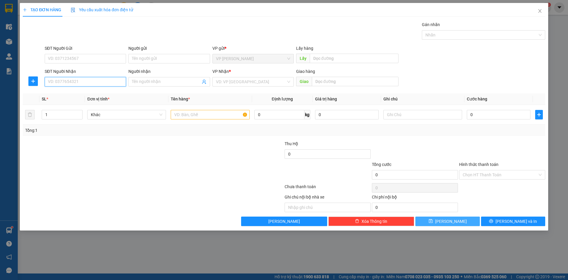
click at [101, 82] on input "SĐT Người Nhận" at bounding box center [85, 81] width 81 height 9
type input "0904702866"
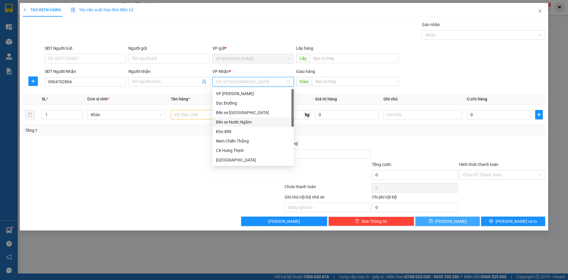
click at [224, 84] on input "search" at bounding box center [251, 81] width 70 height 9
click at [225, 104] on div "Dọc Đường" at bounding box center [253, 103] width 74 height 7
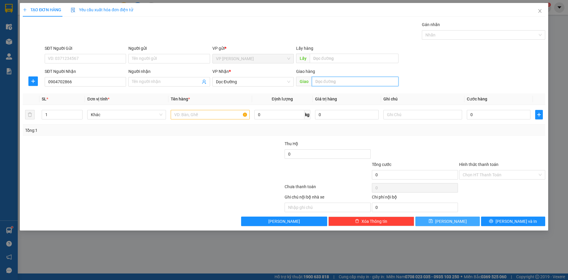
click at [351, 83] on input "text" at bounding box center [355, 81] width 87 height 9
type input "NÚT GIAO VỰC VÒNG"
click at [180, 115] on input "text" at bounding box center [210, 114] width 79 height 9
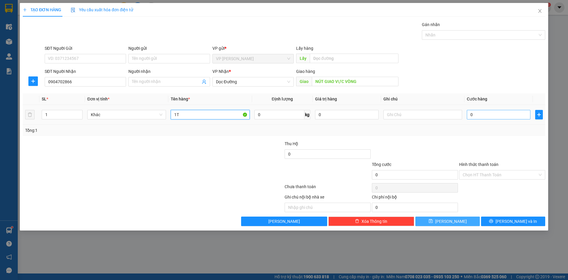
type input "1T"
click at [480, 113] on input "0" at bounding box center [499, 114] width 64 height 9
type input "2"
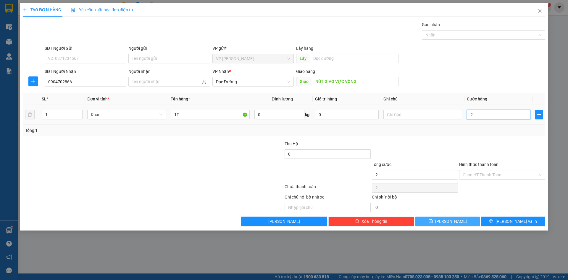
type input "20"
type input "200"
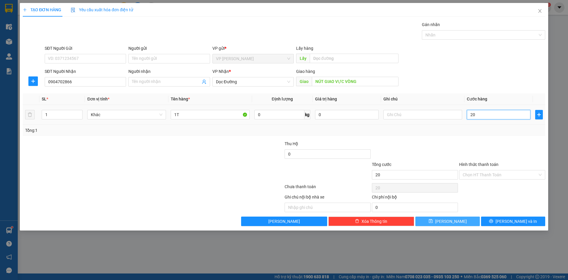
type input "200"
type input "2.000"
type input "20.000"
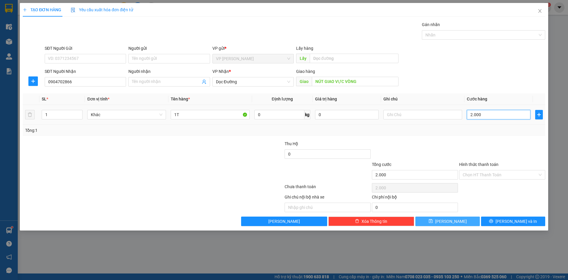
type input "20.000"
type input "200.000"
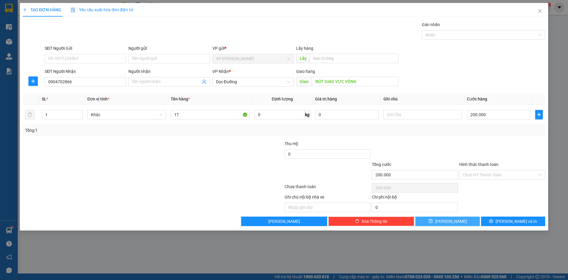
click at [439, 223] on button "[PERSON_NAME]" at bounding box center [447, 220] width 64 height 9
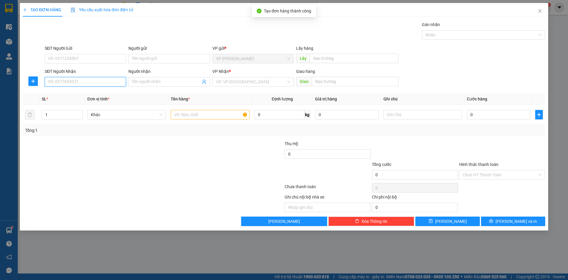
click at [68, 82] on input "SĐT Người Nhận" at bounding box center [85, 81] width 81 height 9
click at [224, 82] on input "search" at bounding box center [251, 81] width 70 height 9
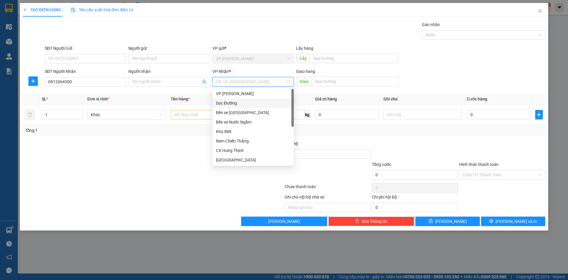
drag, startPoint x: 226, startPoint y: 102, endPoint x: 258, endPoint y: 86, distance: 35.1
click at [229, 102] on div "Dọc Đường" at bounding box center [253, 103] width 74 height 7
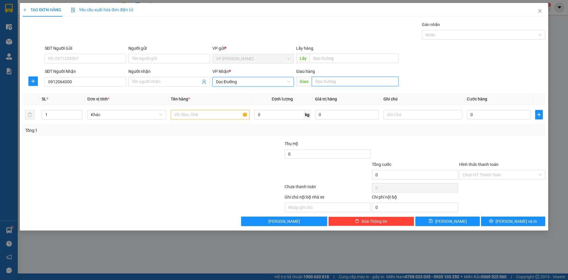
click at [322, 81] on input "text" at bounding box center [355, 81] width 87 height 9
click at [185, 113] on input "text" at bounding box center [210, 114] width 79 height 9
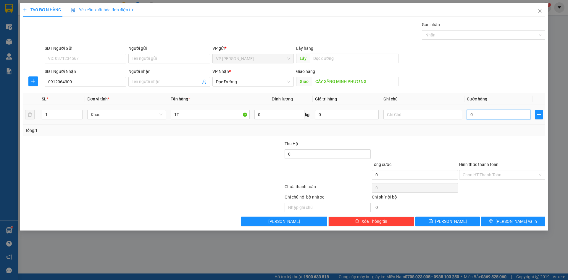
click at [481, 113] on input "0" at bounding box center [499, 114] width 64 height 9
click at [433, 219] on button "[PERSON_NAME]" at bounding box center [447, 220] width 64 height 9
click at [68, 82] on input "SĐT Người Nhận" at bounding box center [85, 81] width 81 height 9
click at [59, 80] on input "SĐT Người Nhận" at bounding box center [85, 81] width 81 height 9
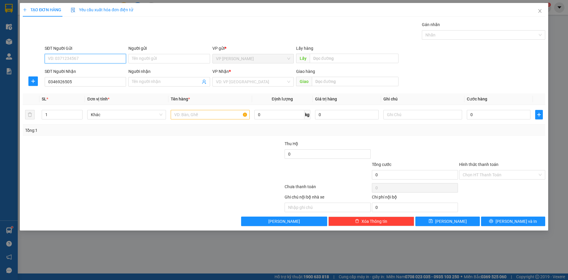
click at [80, 58] on input "SĐT Người Gửi" at bounding box center [85, 58] width 81 height 9
click at [276, 83] on input "search" at bounding box center [251, 81] width 70 height 9
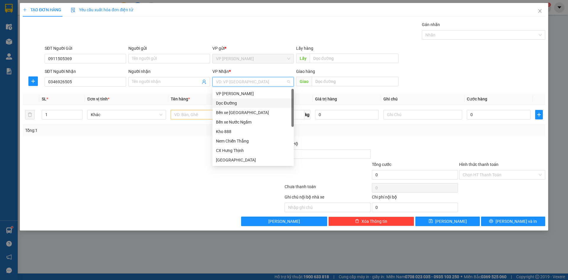
drag, startPoint x: 227, startPoint y: 104, endPoint x: 370, endPoint y: 92, distance: 143.3
click at [230, 104] on div "Dọc Đường" at bounding box center [253, 103] width 74 height 7
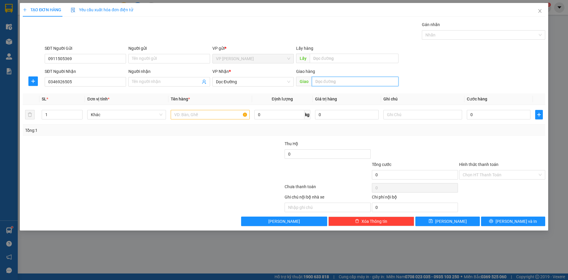
click at [343, 83] on input "text" at bounding box center [355, 81] width 87 height 9
click at [179, 117] on input "text" at bounding box center [210, 114] width 79 height 9
click at [496, 116] on input "0" at bounding box center [499, 114] width 64 height 9
click at [447, 227] on div "TẠO ĐƠN HÀNG Yêu cầu xuất hóa đơn điện tử Transit Pickup Surcharge Ids Transit …" at bounding box center [284, 116] width 528 height 227
click at [440, 223] on button "[PERSON_NAME]" at bounding box center [447, 220] width 64 height 9
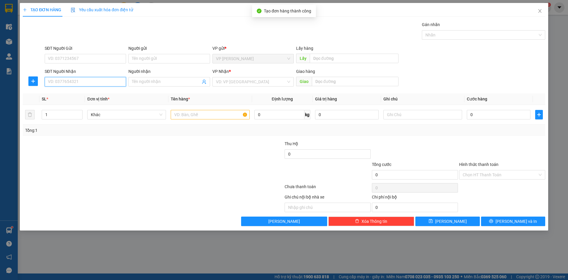
click at [52, 83] on input "SĐT Người Nhận" at bounding box center [85, 81] width 81 height 9
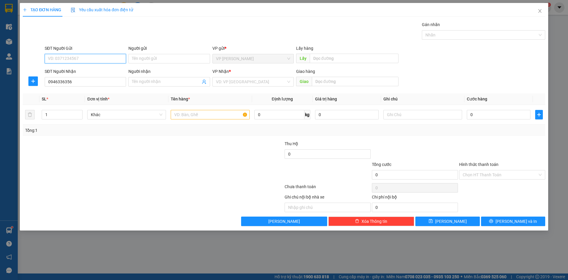
click at [61, 60] on input "SĐT Người Gửi" at bounding box center [85, 58] width 81 height 9
click at [247, 81] on input "search" at bounding box center [251, 81] width 70 height 9
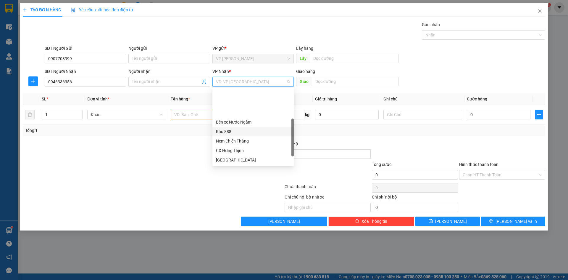
scroll to position [30, 0]
click at [233, 139] on div "Giáp Bát" at bounding box center [253, 139] width 74 height 7
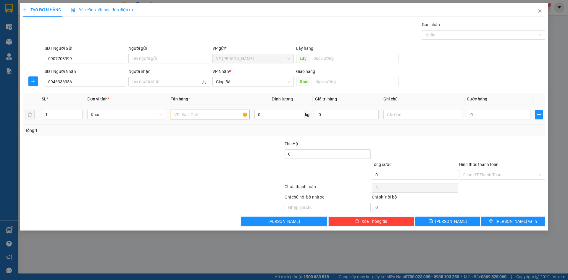
click at [184, 117] on input "text" at bounding box center [210, 114] width 79 height 9
click at [491, 115] on input "0" at bounding box center [499, 114] width 64 height 9
click at [446, 219] on button "[PERSON_NAME]" at bounding box center [447, 220] width 64 height 9
click at [72, 82] on input "SĐT Người Nhận" at bounding box center [85, 81] width 81 height 9
click at [65, 59] on input "SĐT Người Gửi" at bounding box center [85, 58] width 81 height 9
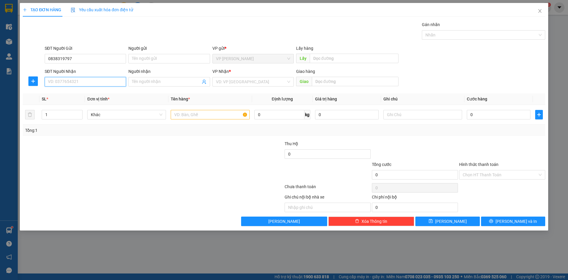
click at [54, 80] on input "SĐT Người Nhận" at bounding box center [85, 81] width 81 height 9
click at [222, 81] on input "search" at bounding box center [251, 81] width 70 height 9
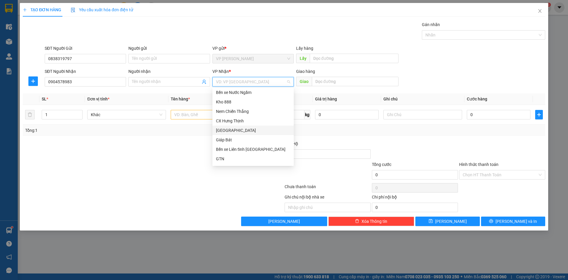
click at [222, 129] on div "[GEOGRAPHIC_DATA]" at bounding box center [253, 130] width 74 height 7
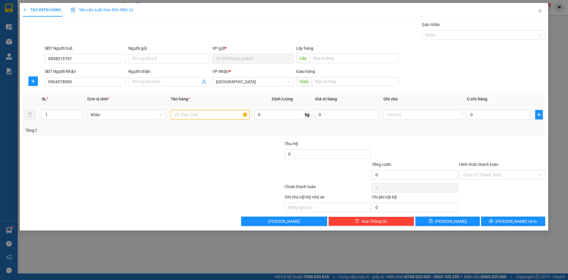
click at [183, 115] on input "text" at bounding box center [210, 114] width 79 height 9
click at [472, 111] on input "0" at bounding box center [499, 114] width 64 height 9
click at [445, 222] on button "[PERSON_NAME]" at bounding box center [447, 220] width 64 height 9
click at [542, 12] on span "Close" at bounding box center [540, 11] width 17 height 17
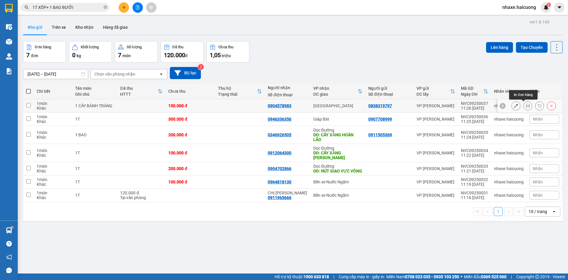
click at [526, 107] on icon at bounding box center [528, 106] width 4 height 4
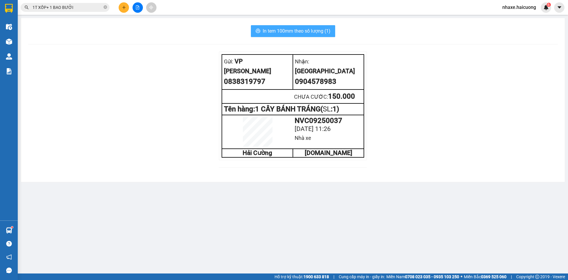
click at [273, 28] on span "In tem 100mm theo số lượng (1)" at bounding box center [297, 30] width 68 height 7
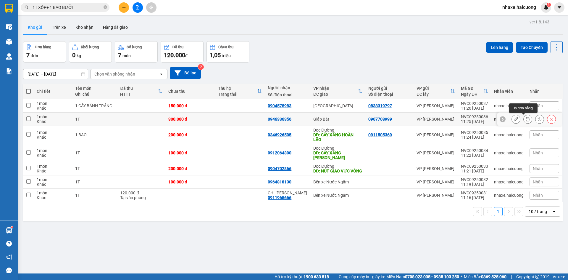
click at [526, 119] on icon at bounding box center [528, 119] width 4 height 4
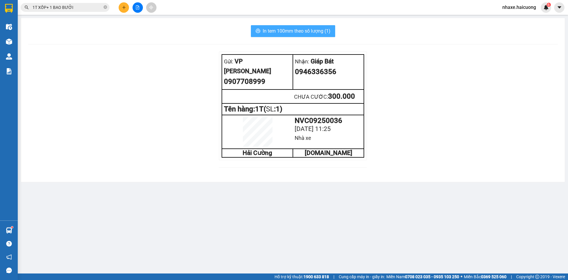
click at [301, 32] on span "In tem 100mm theo số lượng (1)" at bounding box center [297, 30] width 68 height 7
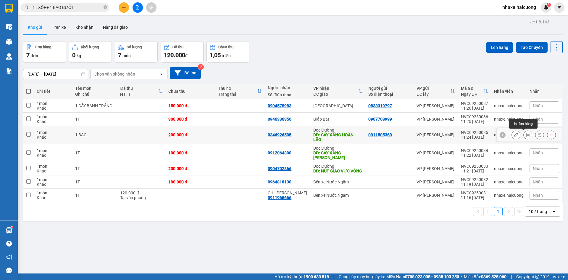
click at [526, 133] on icon at bounding box center [528, 135] width 4 height 4
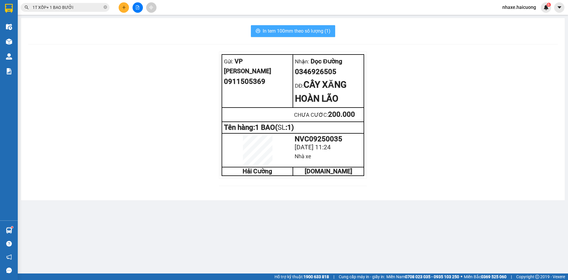
click at [314, 32] on span "In tem 100mm theo số lượng (1)" at bounding box center [297, 30] width 68 height 7
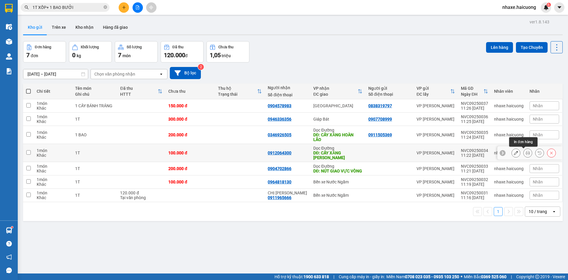
click at [526, 153] on icon at bounding box center [528, 153] width 4 height 4
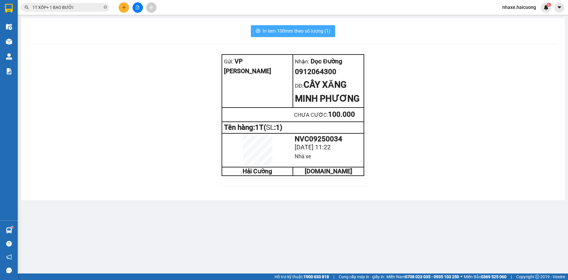
click at [299, 32] on span "In tem 100mm theo số lượng (1)" at bounding box center [297, 30] width 68 height 7
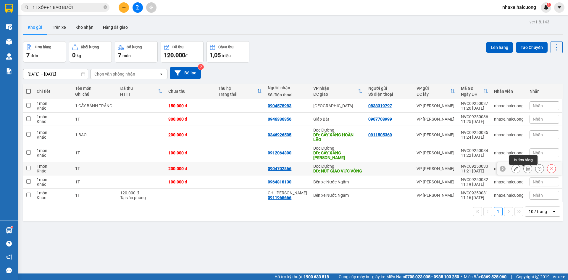
click at [526, 170] on icon at bounding box center [528, 168] width 4 height 4
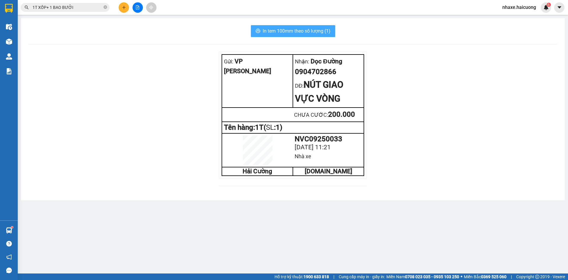
click at [309, 30] on span "In tem 100mm theo số lượng (1)" at bounding box center [297, 30] width 68 height 7
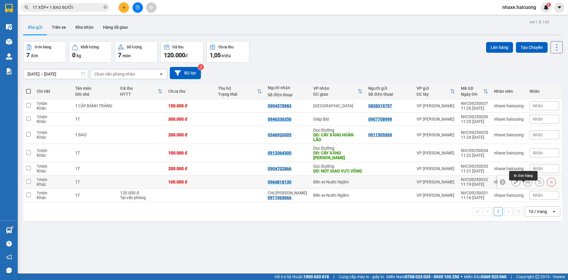
click at [526, 184] on icon at bounding box center [528, 182] width 4 height 4
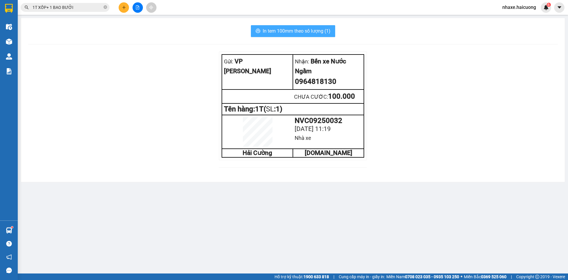
click at [303, 32] on span "In tem 100mm theo số lượng (1)" at bounding box center [297, 30] width 68 height 7
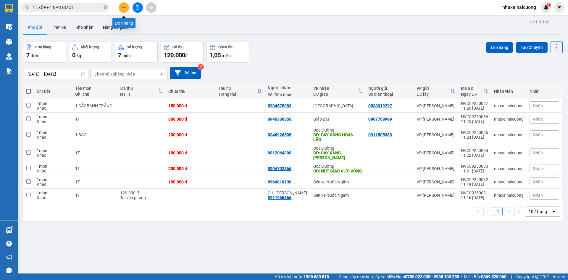
click at [122, 8] on icon "plus" at bounding box center [124, 7] width 4 height 4
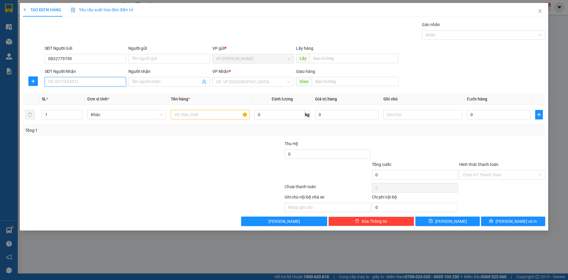
click at [57, 84] on input "SĐT Người Nhận" at bounding box center [85, 81] width 81 height 9
click at [289, 82] on div "VD: VP [GEOGRAPHIC_DATA]" at bounding box center [252, 81] width 81 height 9
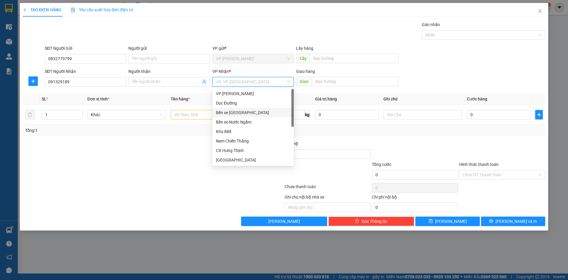
click at [230, 112] on div "Bến xe [GEOGRAPHIC_DATA]" at bounding box center [253, 112] width 74 height 7
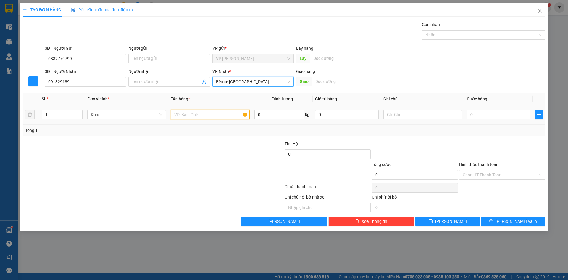
click at [189, 117] on input "text" at bounding box center [210, 114] width 79 height 9
click at [504, 114] on input "0" at bounding box center [499, 114] width 64 height 9
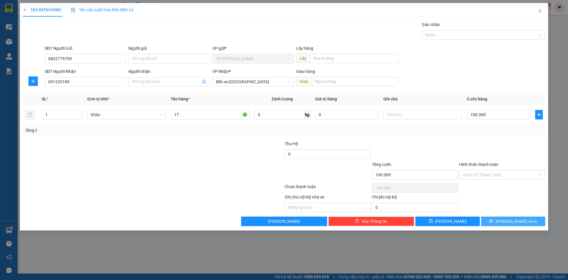
click at [493, 223] on span "printer" at bounding box center [491, 221] width 4 height 5
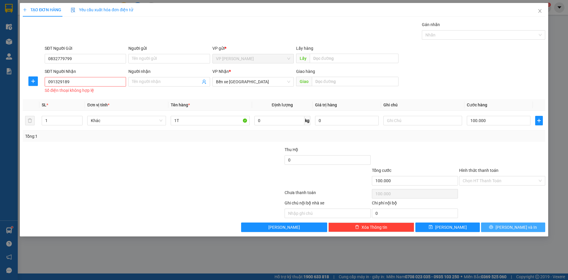
drag, startPoint x: 501, startPoint y: 228, endPoint x: 504, endPoint y: 230, distance: 3.2
click at [504, 230] on button "[PERSON_NAME] và In" at bounding box center [513, 226] width 64 height 9
click at [493, 227] on icon "printer" at bounding box center [491, 227] width 4 height 4
click at [78, 86] on input "091329189" at bounding box center [85, 81] width 81 height 9
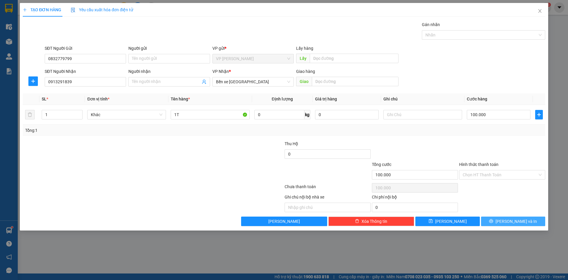
click at [493, 220] on icon "printer" at bounding box center [491, 221] width 4 height 4
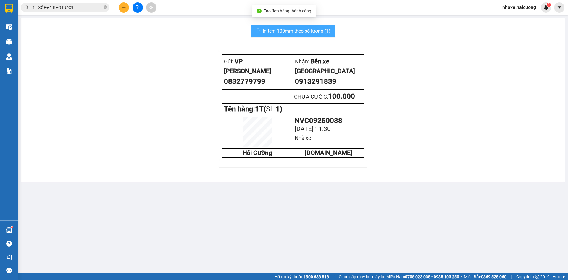
click at [279, 30] on span "In tem 100mm theo số lượng (1)" at bounding box center [297, 30] width 68 height 7
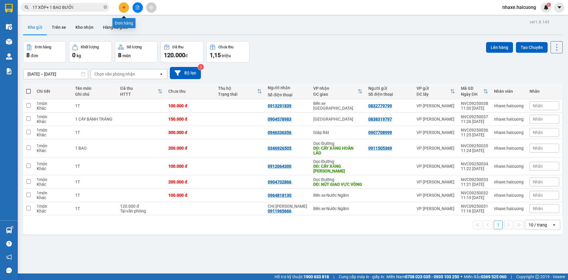
click at [125, 7] on icon "plus" at bounding box center [124, 7] width 4 height 4
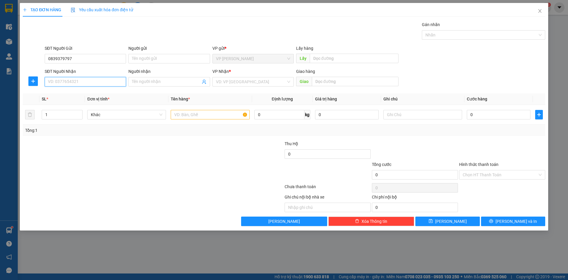
click at [66, 81] on input "SĐT Người Nhận" at bounding box center [85, 81] width 81 height 9
click at [156, 79] on input "Người nhận" at bounding box center [166, 81] width 68 height 7
click at [291, 82] on div "VD: VP [GEOGRAPHIC_DATA]" at bounding box center [252, 81] width 81 height 9
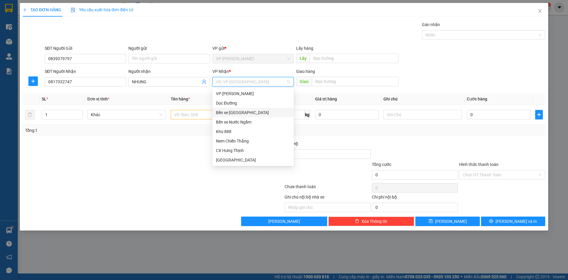
click at [242, 111] on div "Bến xe [GEOGRAPHIC_DATA]" at bounding box center [253, 112] width 74 height 7
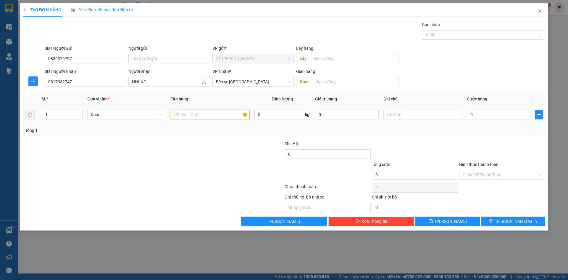
click at [189, 115] on input "text" at bounding box center [210, 114] width 79 height 9
click at [483, 116] on input "0" at bounding box center [499, 114] width 64 height 9
click at [494, 220] on button "[PERSON_NAME] và In" at bounding box center [513, 220] width 64 height 9
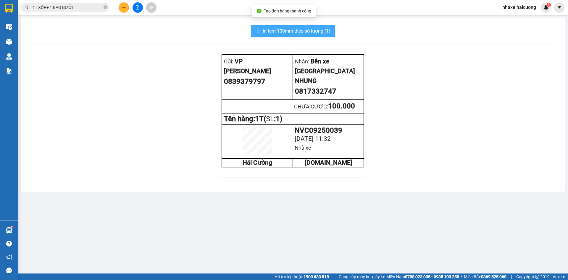
click at [265, 31] on span "In tem 100mm theo số lượng (1)" at bounding box center [297, 30] width 68 height 7
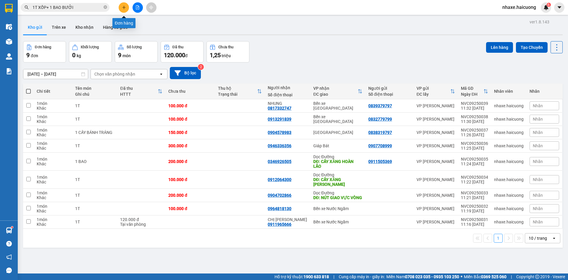
click at [124, 9] on button at bounding box center [124, 7] width 10 height 10
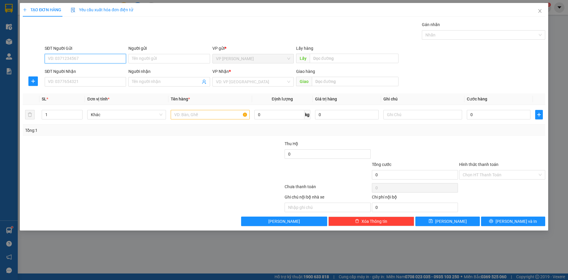
click at [78, 59] on input "SĐT Người Gửi" at bounding box center [85, 58] width 81 height 9
click at [145, 58] on input "Người gửi" at bounding box center [168, 58] width 81 height 9
click at [85, 84] on input "SĐT Người Nhận" at bounding box center [85, 81] width 81 height 9
click at [175, 83] on input "Người nhận" at bounding box center [166, 81] width 68 height 7
click at [245, 81] on input "search" at bounding box center [251, 81] width 70 height 9
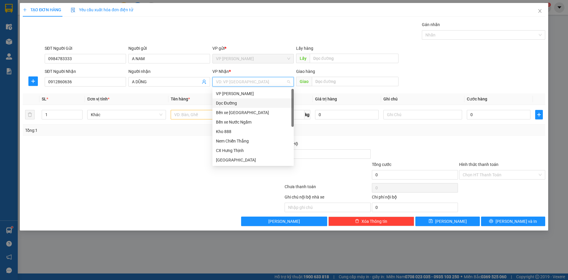
click at [234, 101] on div "Dọc Đường" at bounding box center [253, 103] width 74 height 7
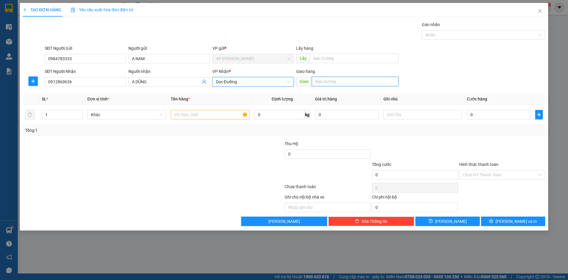
click at [319, 80] on input "text" at bounding box center [355, 81] width 87 height 9
click at [191, 115] on input "text" at bounding box center [210, 114] width 79 height 9
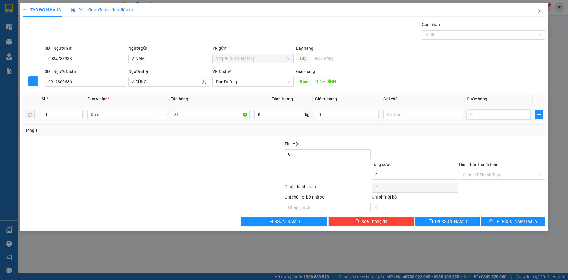
click at [483, 112] on input "0" at bounding box center [499, 114] width 64 height 9
click at [541, 174] on div "Chọn HT Thanh Toán" at bounding box center [502, 174] width 86 height 9
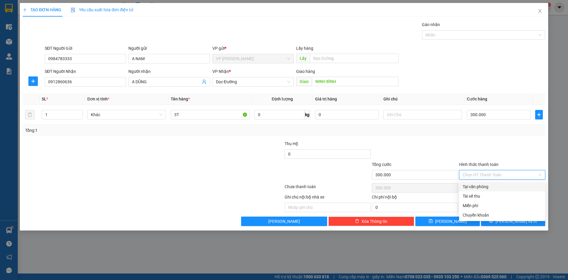
click at [478, 186] on div "Tại văn phòng" at bounding box center [502, 186] width 79 height 7
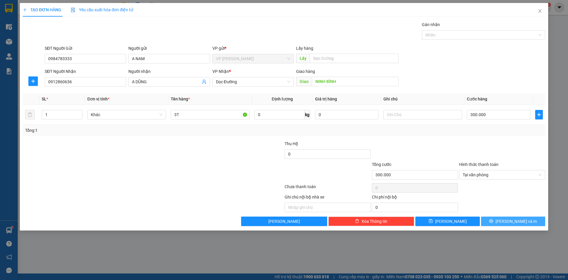
click at [499, 221] on button "[PERSON_NAME] và In" at bounding box center [513, 220] width 64 height 9
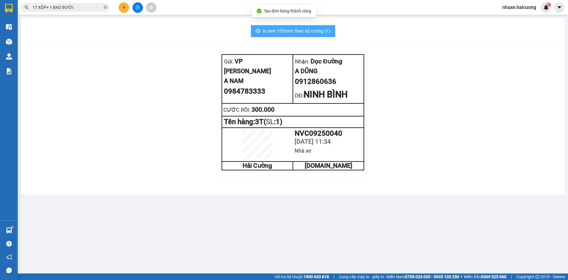
click at [281, 30] on span "In tem 100mm theo số lượng (1)" at bounding box center [297, 30] width 68 height 7
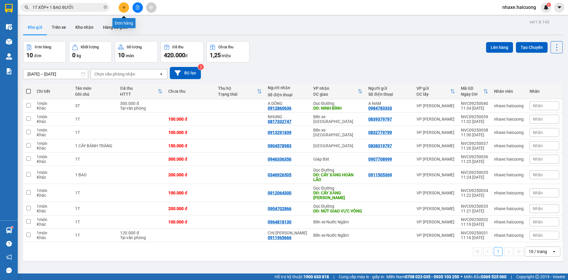
click at [122, 7] on icon "plus" at bounding box center [124, 7] width 4 height 4
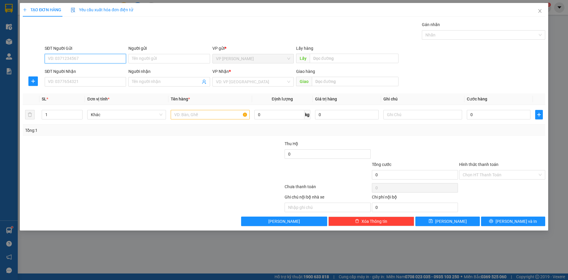
click at [64, 60] on input "SĐT Người Gửi" at bounding box center [85, 58] width 81 height 9
click at [82, 85] on input "SĐT Người Nhận" at bounding box center [85, 81] width 81 height 9
click at [287, 82] on div "VD: VP [GEOGRAPHIC_DATA]" at bounding box center [252, 81] width 81 height 9
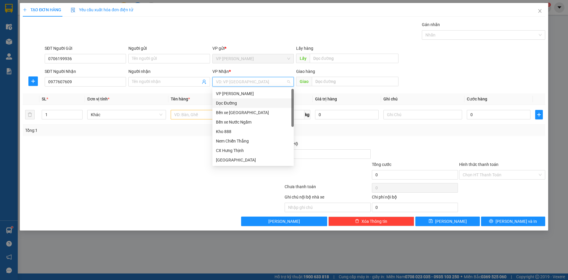
click at [233, 103] on div "Dọc Đường" at bounding box center [253, 103] width 74 height 7
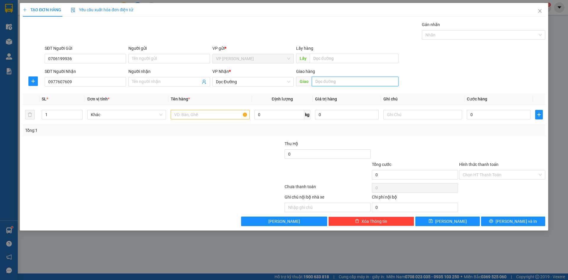
click at [321, 81] on input "text" at bounding box center [355, 81] width 87 height 9
click at [180, 117] on input "text" at bounding box center [210, 114] width 79 height 9
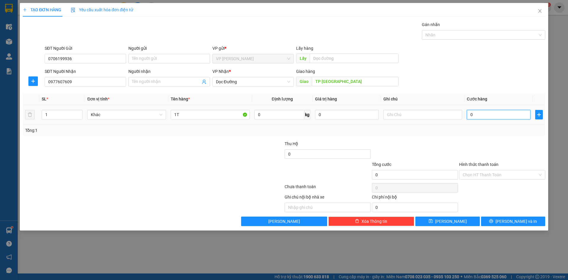
click at [510, 114] on input "0" at bounding box center [499, 114] width 64 height 9
click at [541, 174] on div "Chọn HT Thanh Toán" at bounding box center [502, 174] width 86 height 9
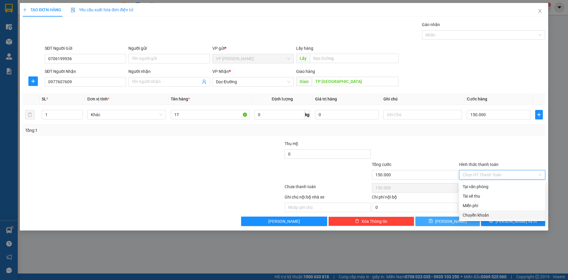
click at [480, 218] on div "Chuyển khoản" at bounding box center [502, 214] width 86 height 9
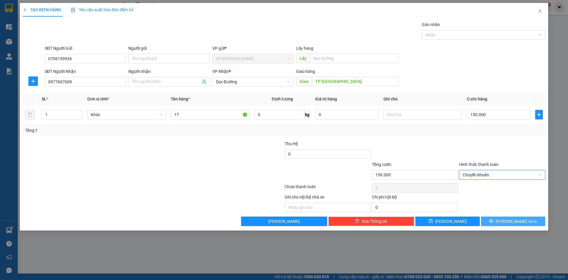
click at [513, 222] on span "[PERSON_NAME] và In" at bounding box center [515, 221] width 41 height 7
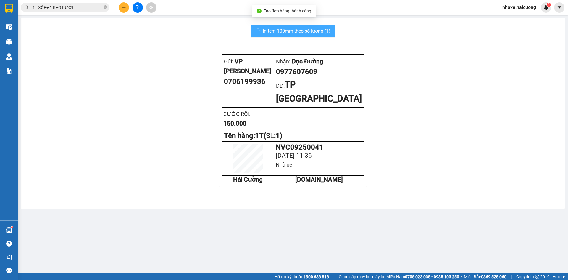
click at [318, 31] on span "In tem 100mm theo số lượng (1)" at bounding box center [297, 30] width 68 height 7
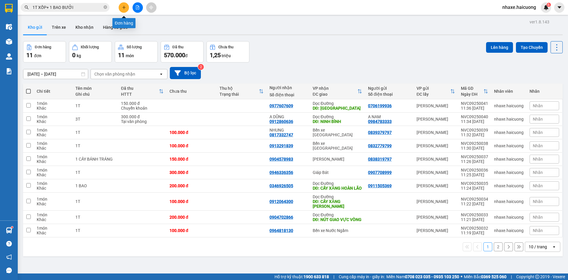
click at [122, 7] on icon "plus" at bounding box center [124, 7] width 4 height 4
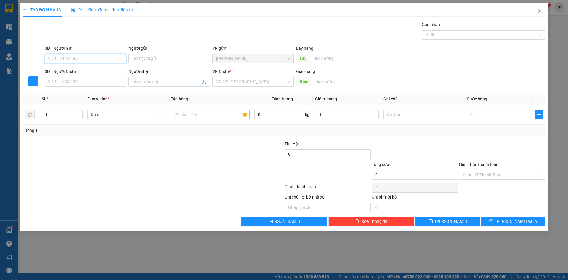
click at [71, 58] on input "SĐT Người Gửi" at bounding box center [85, 58] width 81 height 9
type input "0917472479"
click at [103, 85] on input "SĐT Người Nhận" at bounding box center [85, 81] width 81 height 9
type input "0338666234"
click at [275, 83] on input "search" at bounding box center [251, 81] width 70 height 9
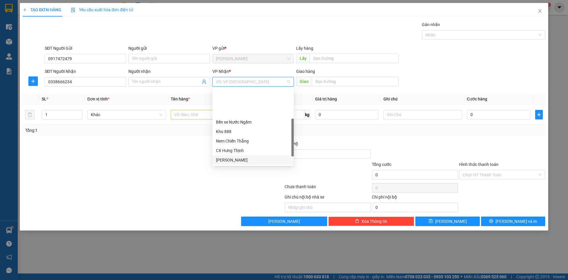
scroll to position [30, 0]
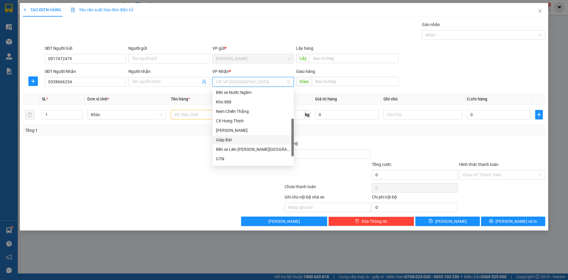
click at [228, 140] on div "Giáp Bát" at bounding box center [253, 139] width 74 height 7
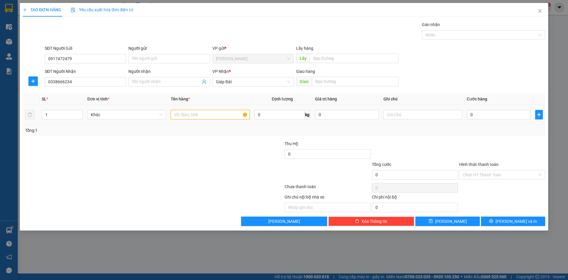
click at [202, 116] on input "text" at bounding box center [210, 114] width 79 height 9
type input "1T"
click at [479, 113] on input "0" at bounding box center [499, 114] width 64 height 9
type input "2"
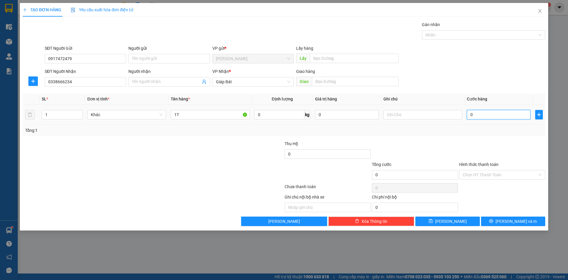
type input "2"
type input "20"
type input "200"
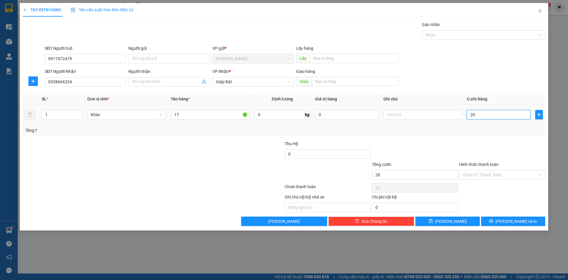
type input "200"
type input "2.000"
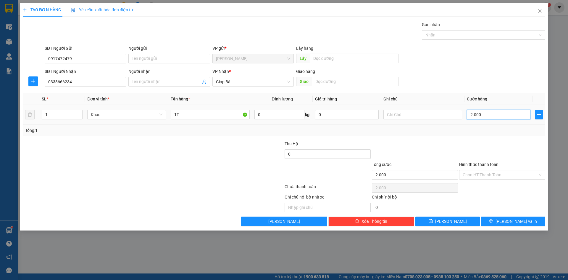
type input "20.000"
type input "200.000"
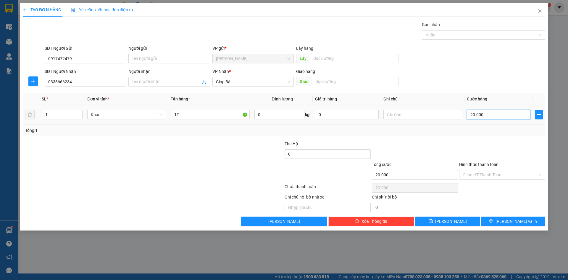
type input "200.000"
click at [540, 175] on div "Chọn HT Thanh Toán" at bounding box center [502, 174] width 86 height 9
type input "200.000"
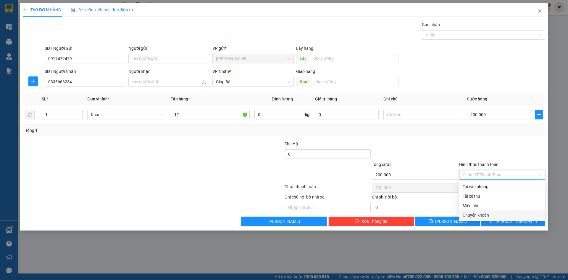
click at [478, 215] on div "Chuyển khoản" at bounding box center [502, 215] width 79 height 7
type input "0"
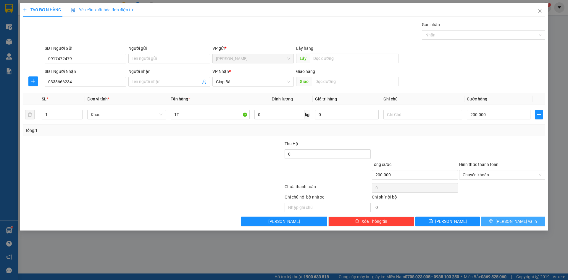
click at [509, 221] on span "[PERSON_NAME] và In" at bounding box center [515, 221] width 41 height 7
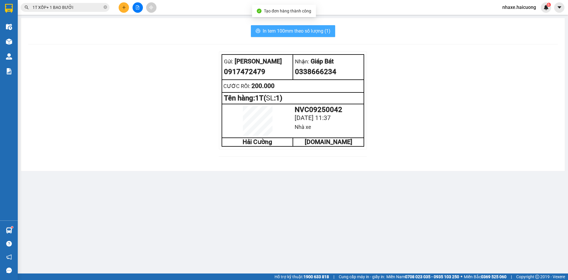
click at [296, 31] on span "In tem 100mm theo số lượng (1)" at bounding box center [297, 30] width 68 height 7
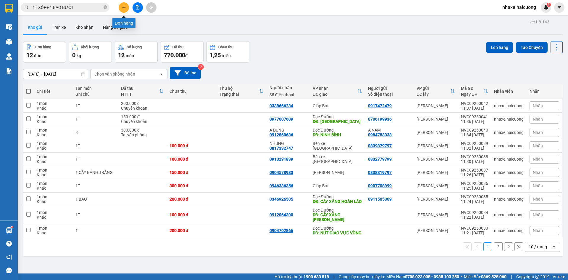
click at [124, 8] on icon "plus" at bounding box center [124, 7] width 0 height 3
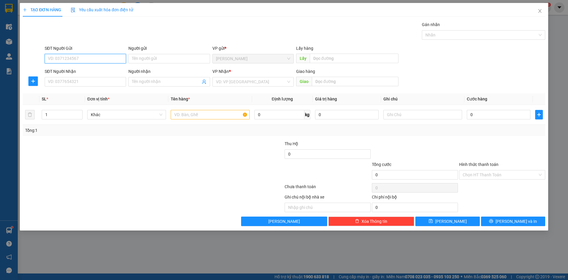
click at [100, 59] on input "SĐT Người Gửi" at bounding box center [85, 58] width 81 height 9
type input "0981028168"
click at [77, 84] on input "SĐT Người Nhận" at bounding box center [85, 81] width 81 height 9
type input "0912411106"
click at [225, 82] on input "search" at bounding box center [251, 81] width 70 height 9
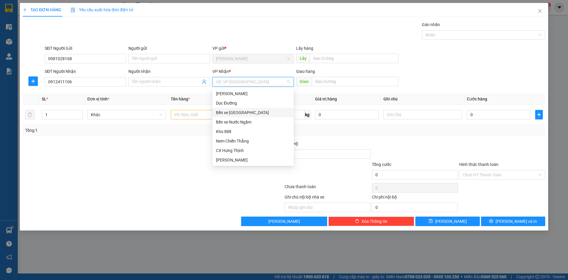
click at [236, 112] on div "Bến xe [GEOGRAPHIC_DATA]" at bounding box center [253, 112] width 74 height 7
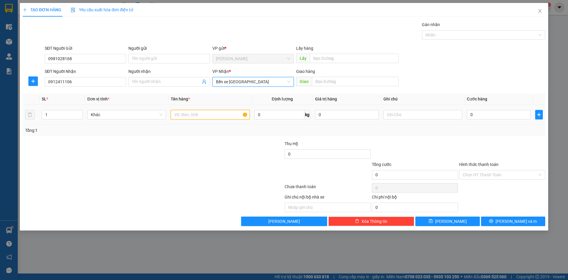
click at [196, 116] on input "text" at bounding box center [210, 114] width 79 height 9
type input "2T"
click at [488, 117] on input "0" at bounding box center [499, 114] width 64 height 9
type input "7"
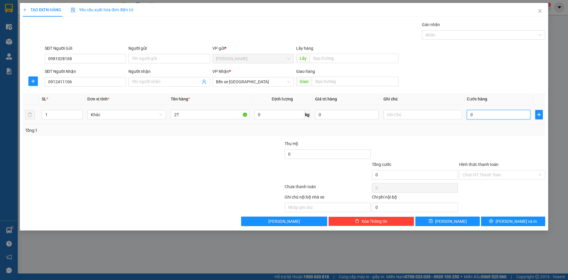
type input "7"
type input "76"
type input "760"
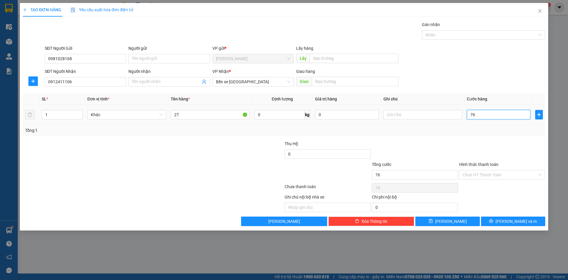
type input "760"
type input "760.000"
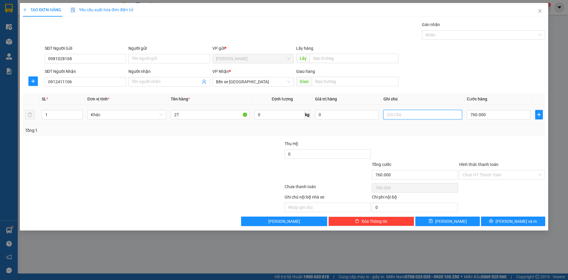
click at [403, 114] on input "text" at bounding box center [422, 114] width 79 height 9
type input "CƯỚC 600K + 160K ÚNG XE"
click at [179, 80] on input "Người nhận" at bounding box center [166, 81] width 68 height 7
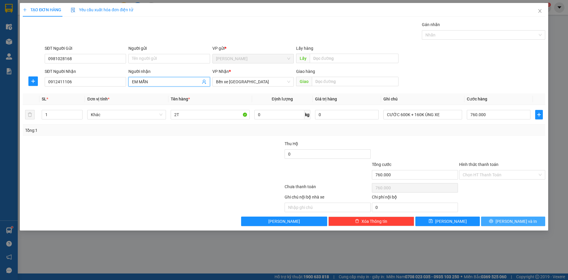
type input "EM MẪN"
click at [493, 222] on icon "printer" at bounding box center [491, 221] width 4 height 4
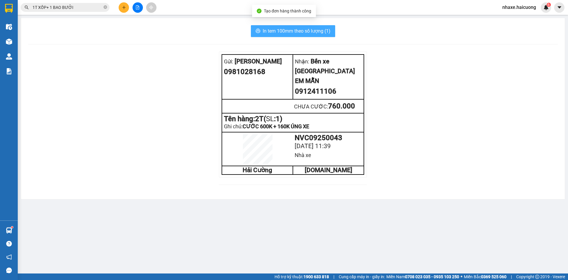
click at [267, 30] on span "In tem 100mm theo số lượng (1)" at bounding box center [297, 30] width 68 height 7
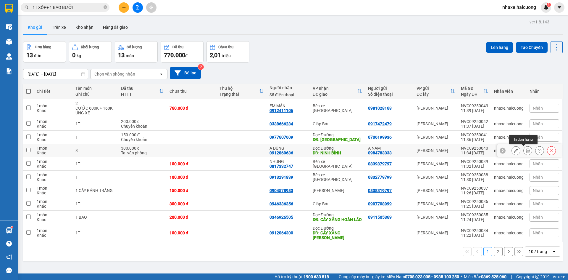
click at [526, 150] on icon at bounding box center [528, 150] width 4 height 4
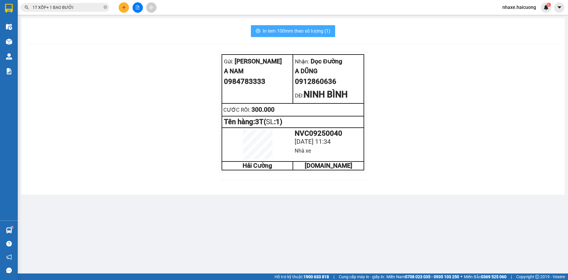
click at [312, 32] on span "In tem 100mm theo số lượng (1)" at bounding box center [297, 30] width 68 height 7
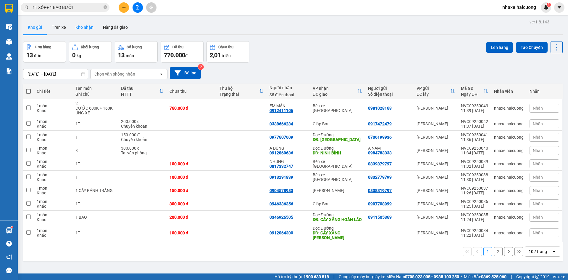
click at [86, 28] on button "Kho nhận" at bounding box center [85, 27] width 28 height 14
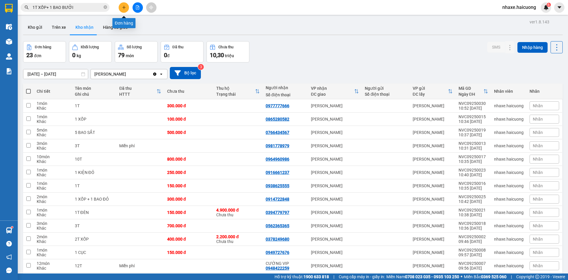
click at [125, 7] on icon "plus" at bounding box center [124, 7] width 4 height 4
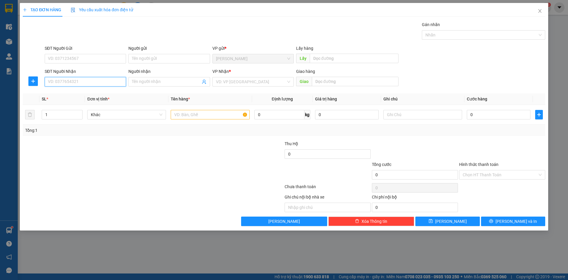
click at [107, 83] on input "SĐT Người Nhận" at bounding box center [85, 81] width 81 height 9
type input "0945388787"
click at [279, 82] on input "search" at bounding box center [251, 81] width 70 height 9
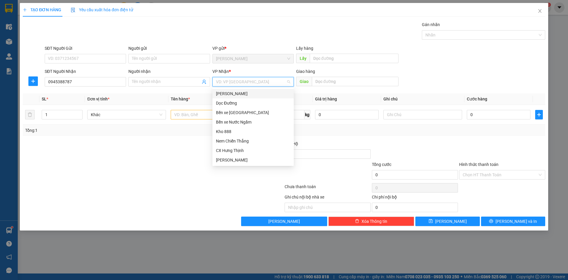
click at [266, 96] on div "VP [PERSON_NAME]" at bounding box center [253, 93] width 74 height 7
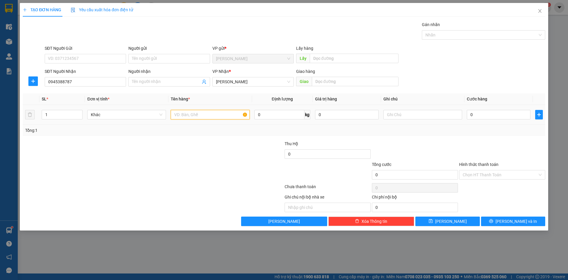
click at [211, 115] on input "text" at bounding box center [210, 114] width 79 height 9
type input "1T"
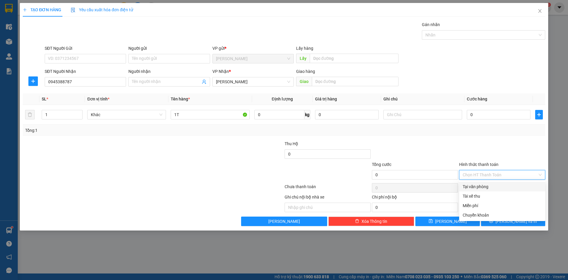
click at [496, 171] on input "Hình thức thanh toán" at bounding box center [500, 174] width 75 height 9
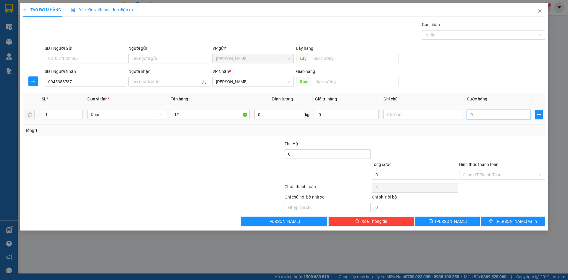
drag, startPoint x: 489, startPoint y: 114, endPoint x: 499, endPoint y: 111, distance: 10.3
click at [489, 114] on input "0" at bounding box center [499, 114] width 64 height 9
type input "1"
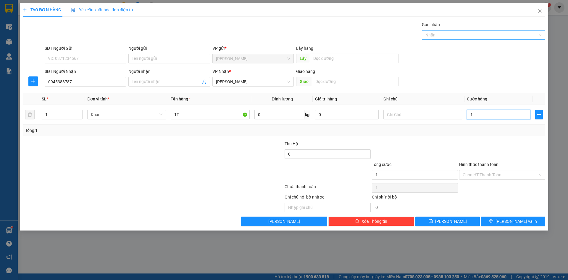
type input "15"
type input "150"
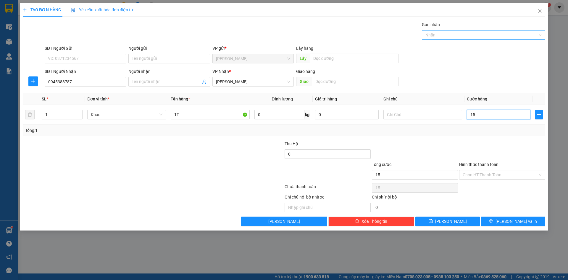
type input "150"
type input "1.500"
type input "15.000"
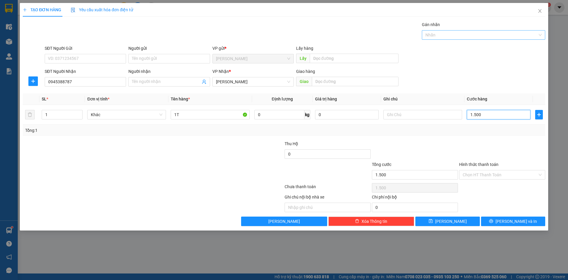
type input "15.000"
type input "150.000"
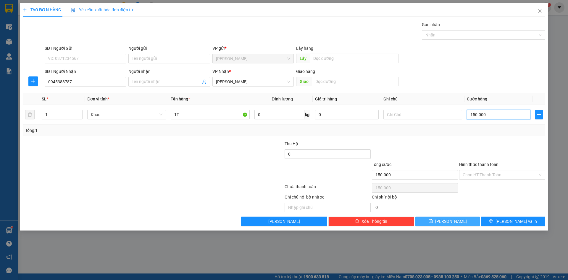
type input "150.000"
click at [456, 219] on button "[PERSON_NAME]" at bounding box center [447, 220] width 64 height 9
type input "0"
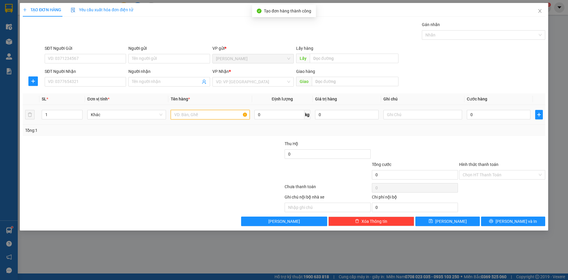
click at [201, 115] on input "text" at bounding box center [210, 114] width 79 height 9
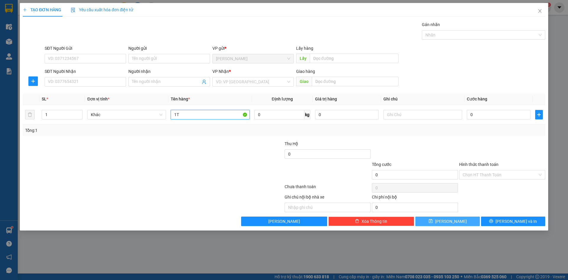
type input "1T"
click at [456, 219] on button "[PERSON_NAME]" at bounding box center [447, 220] width 64 height 9
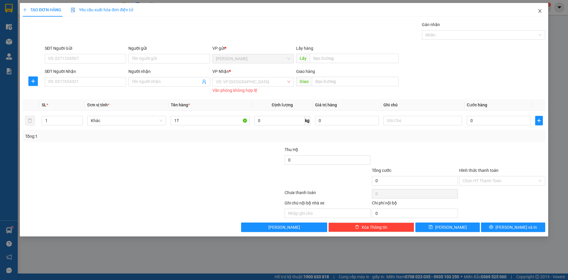
click at [540, 12] on icon "close" at bounding box center [539, 11] width 5 height 5
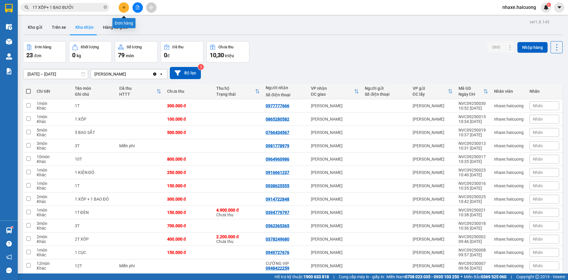
click at [124, 7] on icon "plus" at bounding box center [124, 7] width 0 height 3
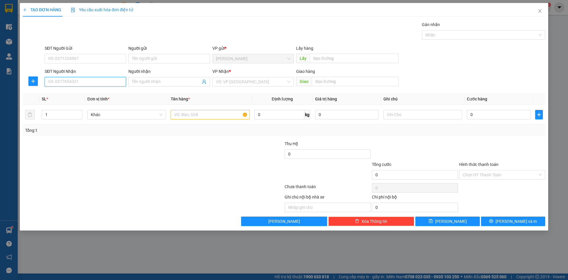
click at [111, 80] on input "SĐT Người Nhận" at bounding box center [85, 81] width 81 height 9
type input "0945388787"
click at [232, 82] on input "search" at bounding box center [251, 81] width 70 height 9
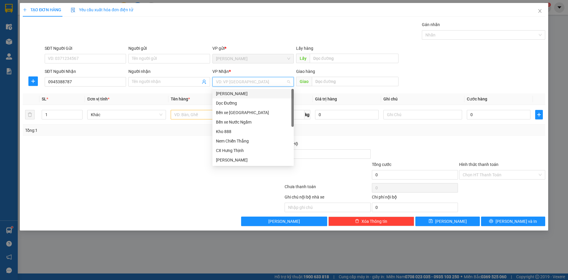
click at [238, 94] on div "VP [PERSON_NAME]" at bounding box center [253, 93] width 74 height 7
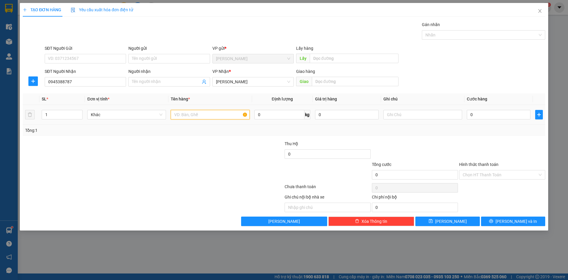
click at [203, 115] on input "text" at bounding box center [210, 114] width 79 height 9
type input "1T"
click at [495, 114] on input "0" at bounding box center [499, 114] width 64 height 9
type input "1"
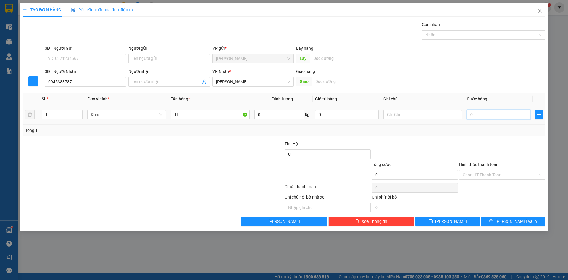
type input "1"
type input "15"
type input "150"
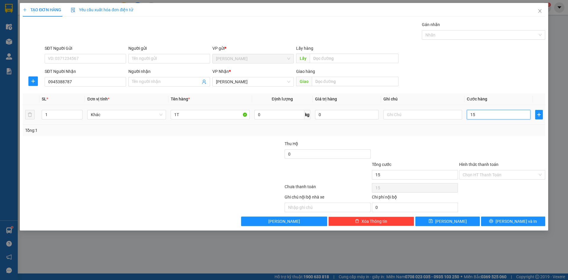
type input "150"
type input "1.500"
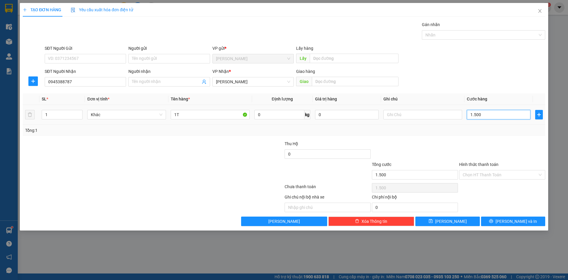
type input "15.000"
type input "150.000"
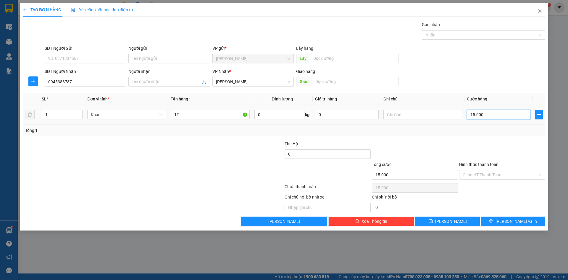
type input "150.000"
click at [451, 221] on span "[PERSON_NAME]" at bounding box center [451, 221] width 32 height 7
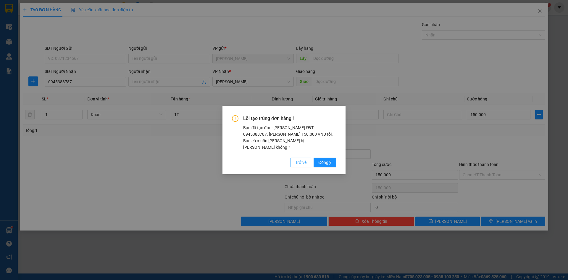
click at [305, 159] on span "Trở về" at bounding box center [300, 162] width 11 height 7
type input "0"
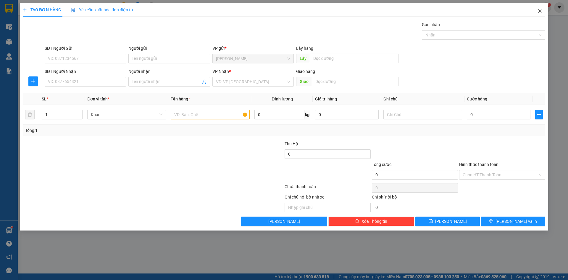
click at [540, 11] on icon "close" at bounding box center [539, 11] width 5 height 5
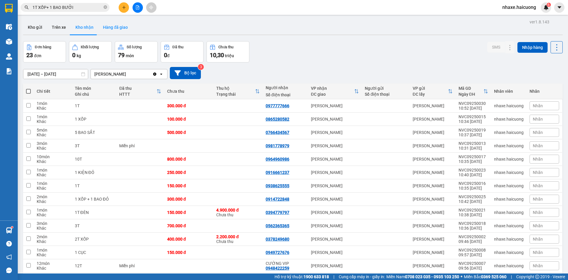
click at [117, 28] on button "Hàng đã giao" at bounding box center [115, 27] width 34 height 14
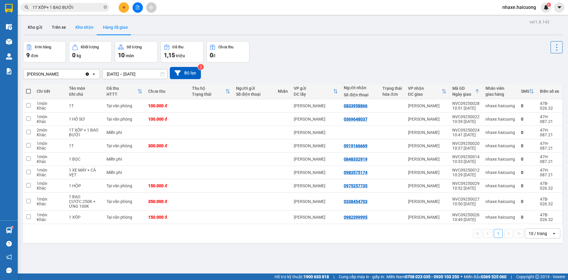
click at [86, 27] on button "Kho nhận" at bounding box center [85, 27] width 28 height 14
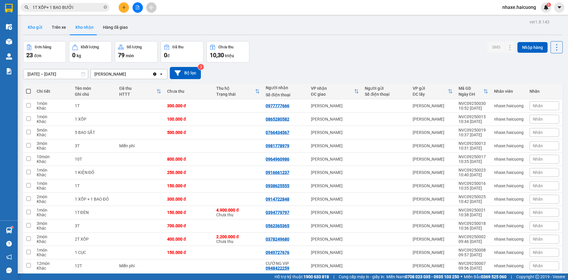
click at [38, 27] on button "Kho gửi" at bounding box center [35, 27] width 24 height 14
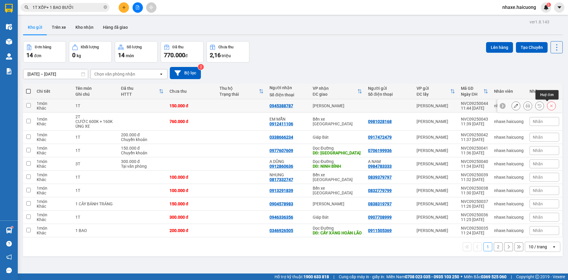
click at [549, 105] on icon at bounding box center [551, 106] width 4 height 4
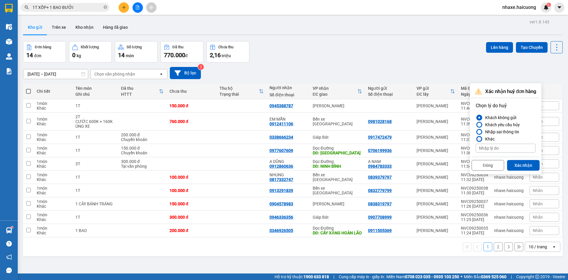
click at [480, 139] on div at bounding box center [479, 139] width 4 height 4
click at [476, 139] on input "Khác" at bounding box center [476, 139] width 0 height 0
click at [480, 117] on div at bounding box center [479, 117] width 4 height 4
click at [476, 117] on input "Khách không gửi" at bounding box center [476, 117] width 0 height 0
click at [524, 163] on button "Xác nhận" at bounding box center [523, 165] width 33 height 11
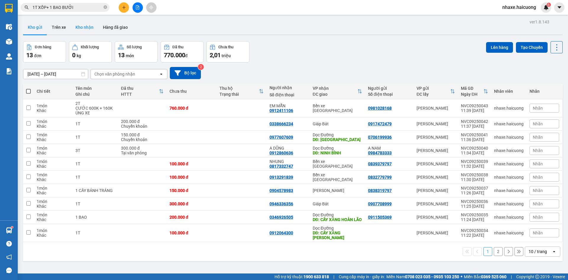
click at [85, 25] on button "Kho nhận" at bounding box center [85, 27] width 28 height 14
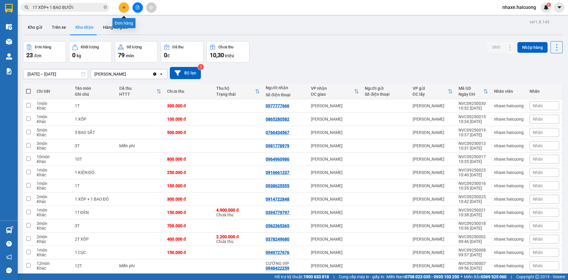
click at [122, 6] on icon "plus" at bounding box center [124, 7] width 4 height 4
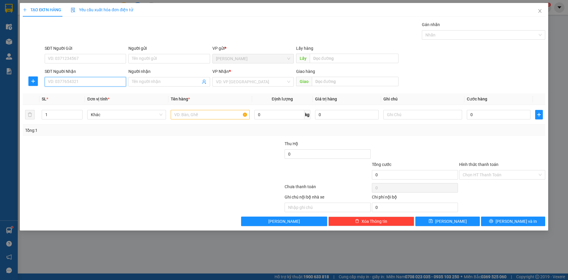
click at [99, 82] on input "SĐT Người Nhận" at bounding box center [85, 81] width 81 height 9
click at [101, 93] on div "0945388787" at bounding box center [85, 93] width 74 height 7
type input "0945388787"
type input "150.000"
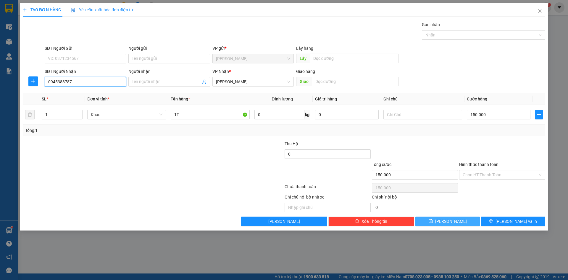
type input "0945388787"
click at [448, 221] on span "[PERSON_NAME]" at bounding box center [451, 221] width 32 height 7
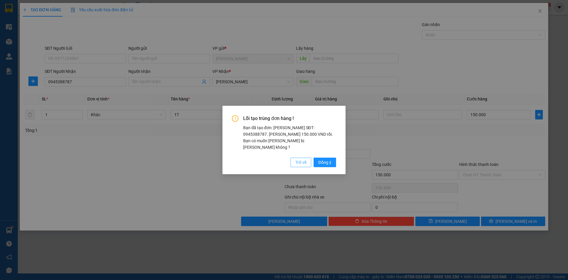
click at [303, 159] on span "Trở về" at bounding box center [300, 162] width 11 height 7
type input "0"
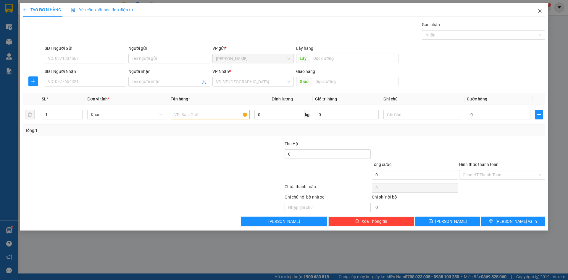
click at [540, 11] on icon "close" at bounding box center [539, 11] width 3 height 4
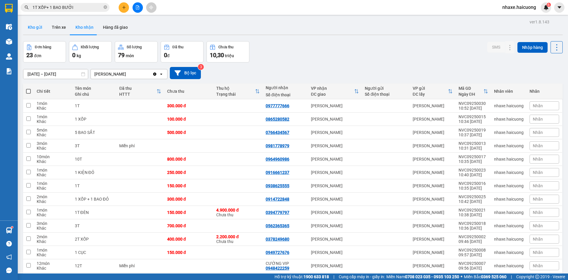
click at [35, 26] on button "Kho gửi" at bounding box center [35, 27] width 24 height 14
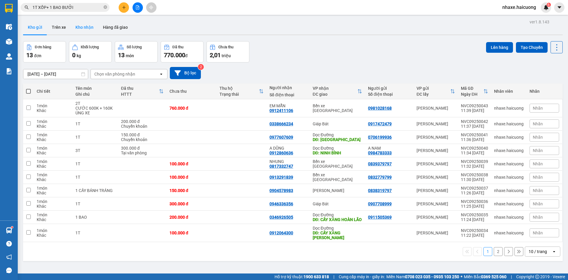
click at [87, 25] on button "Kho nhận" at bounding box center [85, 27] width 28 height 14
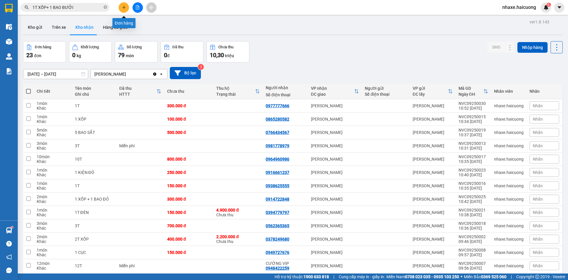
click at [123, 9] on icon "plus" at bounding box center [124, 7] width 4 height 4
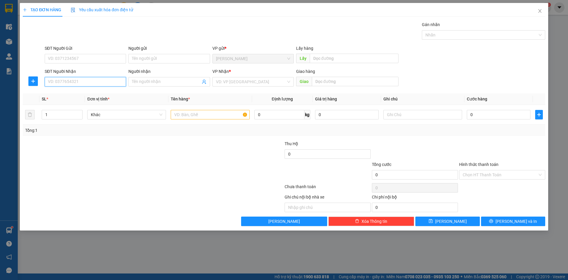
click at [104, 80] on input "SĐT Người Nhận" at bounding box center [85, 81] width 81 height 9
click at [98, 92] on div "0945388787" at bounding box center [85, 93] width 74 height 7
type input "0945388787"
type input "150.000"
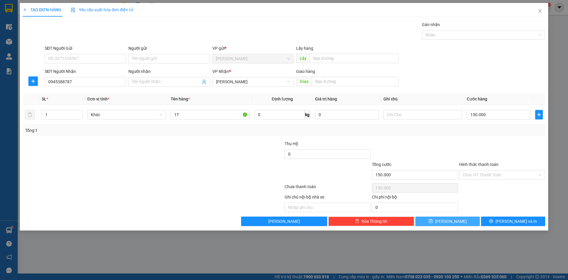
click at [451, 220] on span "[PERSON_NAME]" at bounding box center [451, 221] width 32 height 7
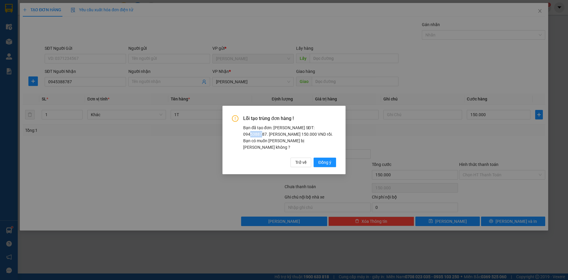
drag, startPoint x: 328, startPoint y: 130, endPoint x: 317, endPoint y: 131, distance: 10.4
click at [317, 131] on div "Bạn đã tạo đơn: Khách nhận SĐT: 0945388787. Tổng cước 150.000 VND rồi. Bạn có m…" at bounding box center [289, 137] width 93 height 26
click at [323, 133] on div "Bạn đã tạo đơn: Khách nhận SĐT: 0945388787. Tổng cước 150.000 VND rồi. Bạn có m…" at bounding box center [289, 137] width 93 height 26
drag, startPoint x: 326, startPoint y: 133, endPoint x: 306, endPoint y: 132, distance: 20.8
click at [306, 132] on div "Bạn đã tạo đơn: Khách nhận SĐT: 0945388787. Tổng cước 150.000 VND rồi. Bạn có m…" at bounding box center [289, 137] width 93 height 26
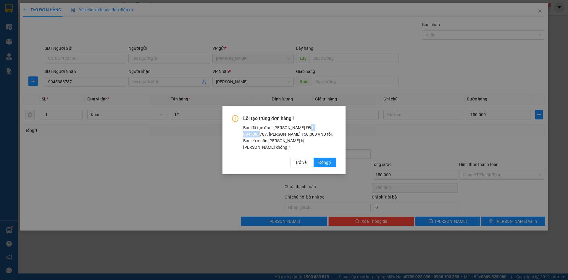
copy div "0945388787"
click at [303, 159] on span "Trở về" at bounding box center [300, 162] width 11 height 7
type input "0"
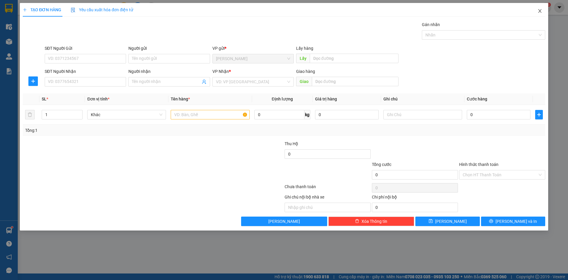
click at [541, 9] on icon "close" at bounding box center [539, 11] width 5 height 5
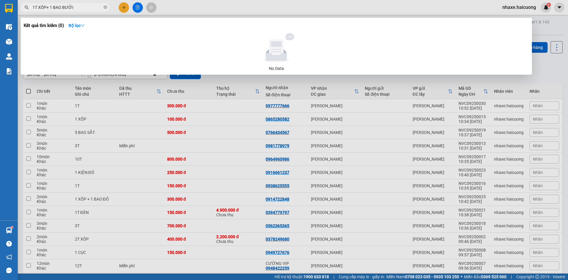
click at [66, 7] on input "1T XỐP+ 1 BAO BƯỞI" at bounding box center [68, 7] width 70 height 7
drag, startPoint x: 69, startPoint y: 9, endPoint x: 34, endPoint y: 10, distance: 35.5
click at [34, 10] on input "1T XỐP+ 1 BAO BƯỞI" at bounding box center [68, 7] width 70 height 7
click at [79, 4] on input "1T XỐP+ 1 BAO BƯỞI" at bounding box center [68, 7] width 70 height 7
drag, startPoint x: 80, startPoint y: 9, endPoint x: 23, endPoint y: 7, distance: 56.8
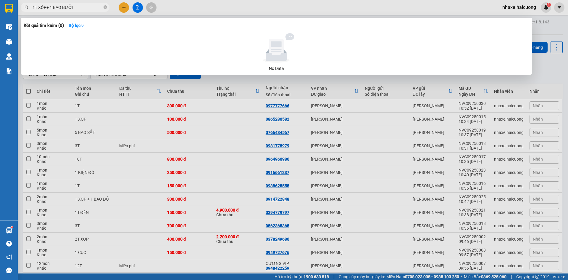
click at [23, 7] on span "1T XỐP+ 1 BAO BƯỞI" at bounding box center [65, 7] width 89 height 9
paste input "0945388787"
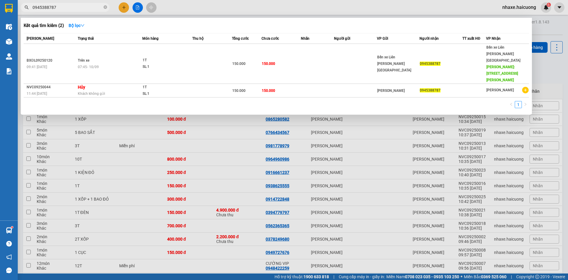
type input "0945388787"
click at [540, 63] on div at bounding box center [284, 140] width 568 height 280
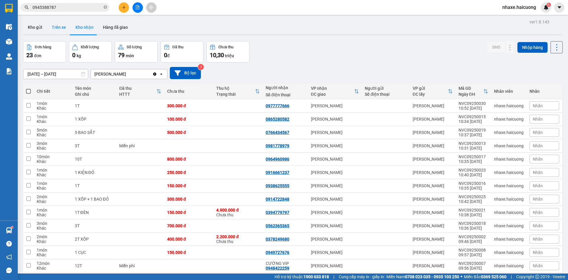
click at [67, 28] on button "Trên xe" at bounding box center [59, 27] width 24 height 14
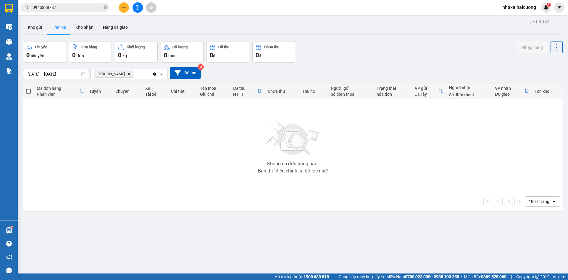
click at [133, 72] on span "VP Nguyễn Văn Cừ Delete" at bounding box center [114, 73] width 40 height 7
click at [130, 73] on icon "VP Nguyễn Văn Cừ, close by backspace" at bounding box center [129, 73] width 3 height 3
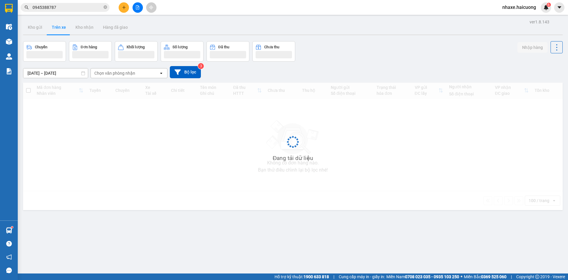
click at [129, 74] on div "Chọn văn phòng nhận" at bounding box center [114, 73] width 41 height 6
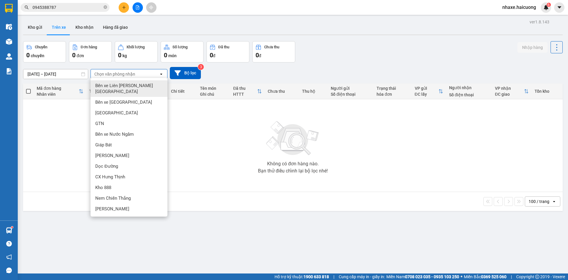
click at [136, 89] on div "Bến xe Liên tỉnh [GEOGRAPHIC_DATA]" at bounding box center [129, 88] width 77 height 17
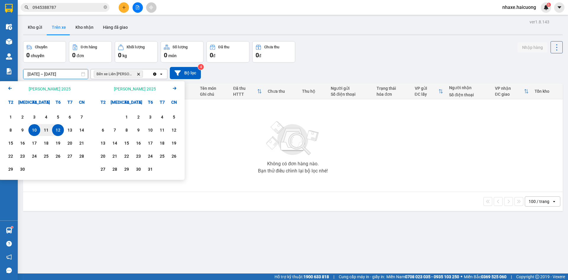
click at [59, 78] on input "[DATE] – [DATE]" at bounding box center [55, 73] width 64 height 9
click at [24, 127] on div "9" at bounding box center [22, 129] width 8 height 7
click at [56, 131] on div "12" at bounding box center [58, 129] width 8 height 7
type input "09/09/2025 – 12/09/2025"
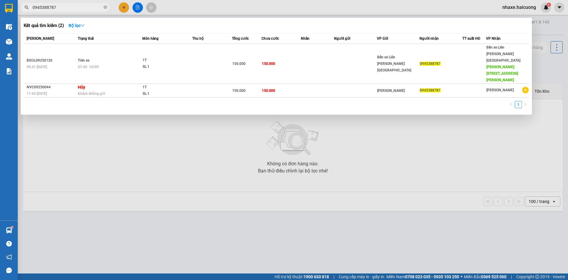
click at [62, 5] on input "0945388787" at bounding box center [68, 7] width 70 height 7
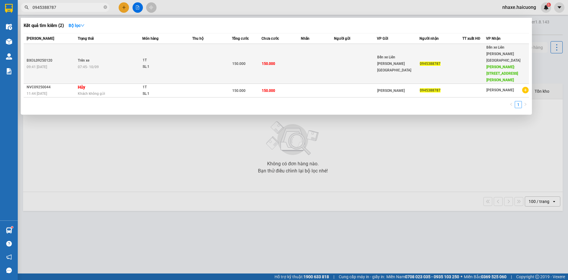
click at [135, 49] on td "Trên xe 07:45 - 10/09" at bounding box center [109, 64] width 66 height 40
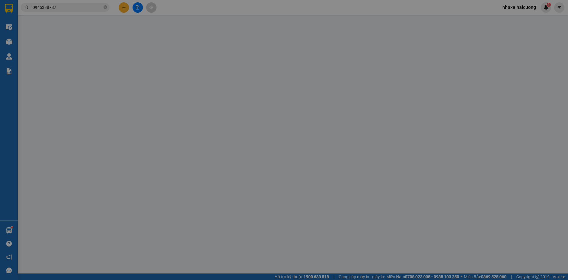
type input "0945388787"
type input "419 NGUYỄN VĂN CỪ"
type input "150.000"
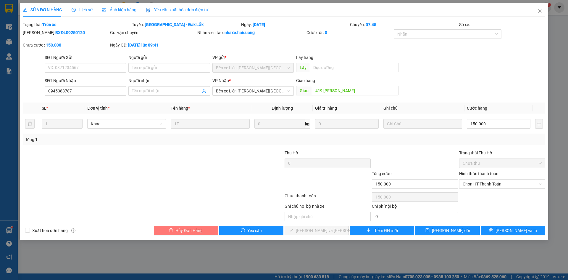
click at [202, 232] on span "Hủy Đơn Hàng" at bounding box center [188, 230] width 27 height 7
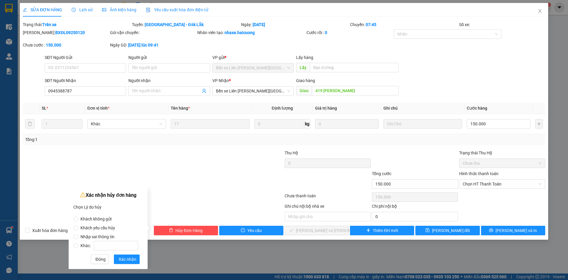
click at [101, 239] on label "Khác:" at bounding box center [106, 242] width 67 height 9
click at [78, 243] on input "Khác:" at bounding box center [75, 245] width 5 height 5
radio input "true"
click at [98, 236] on span "Nhập sai thông tin" at bounding box center [97, 236] width 39 height 5
click at [78, 236] on input "Nhập sai thông tin" at bounding box center [75, 236] width 5 height 5
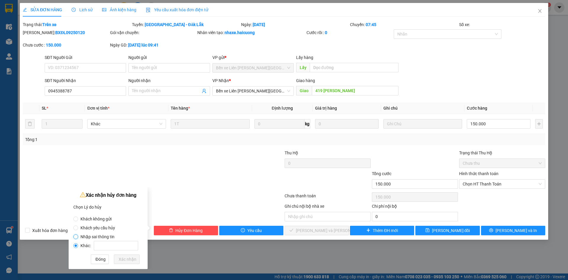
radio input "true"
radio input "false"
click at [104, 260] on span "Đóng" at bounding box center [101, 259] width 10 height 7
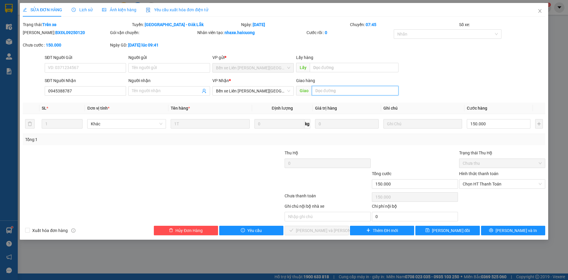
click at [283, 97] on div "VP Nhận * Bến xe Liên tỉnh Đắk Lắk" at bounding box center [252, 87] width 81 height 21
click at [265, 92] on span "Bến xe Liên tỉnh [GEOGRAPHIC_DATA]" at bounding box center [253, 90] width 74 height 9
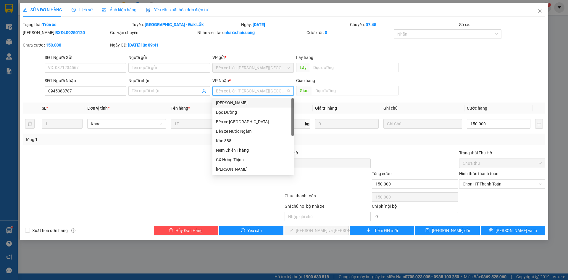
click at [253, 104] on div "VP [PERSON_NAME]" at bounding box center [253, 102] width 74 height 7
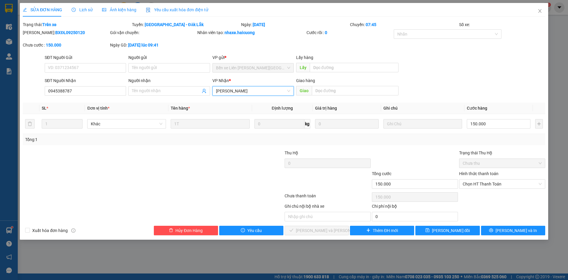
click at [376, 145] on div "Total Paid Fee 0 Total UnPaid Fee 150.000 Cash Collection Total Fee Trạng thái:…" at bounding box center [284, 128] width 522 height 214
click at [468, 229] on button "[PERSON_NAME] thay đổi" at bounding box center [447, 229] width 64 height 9
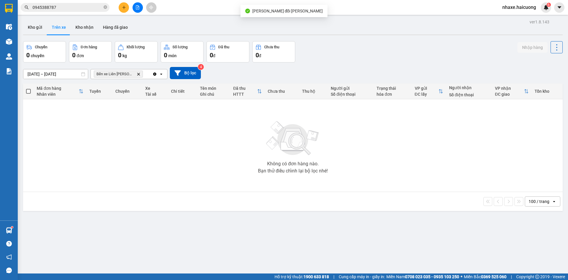
click at [144, 71] on div "Bến xe Liên tỉnh Đắk Lắk Delete" at bounding box center [122, 73] width 62 height 9
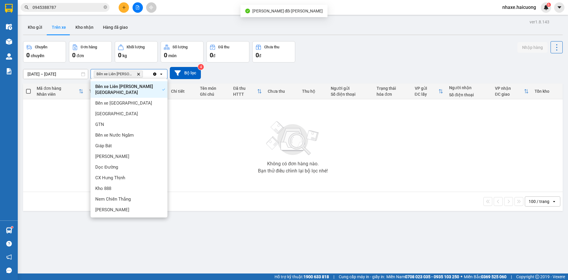
click at [139, 73] on icon "Delete" at bounding box center [139, 74] width 4 height 4
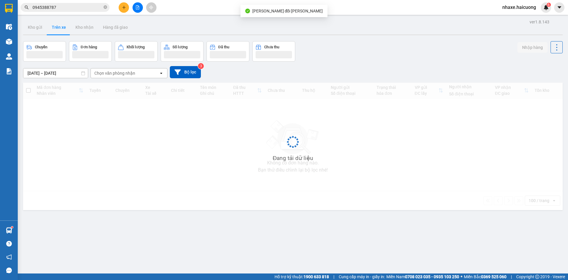
click at [139, 73] on div "Chọn văn phòng nhận" at bounding box center [125, 72] width 68 height 9
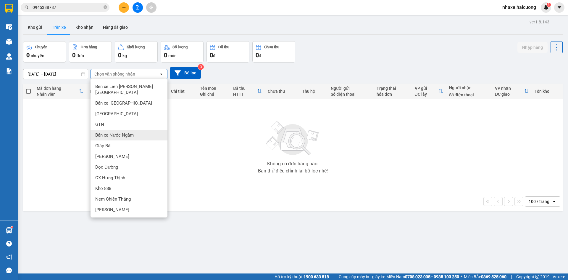
scroll to position [27, 0]
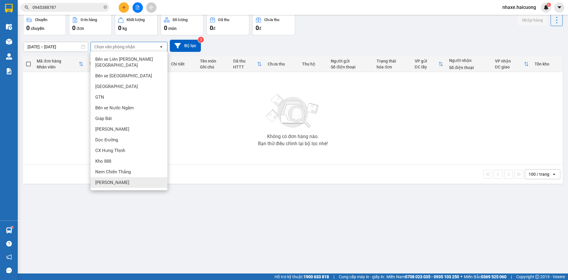
click at [127, 179] on span "VP [PERSON_NAME]" at bounding box center [112, 182] width 34 height 6
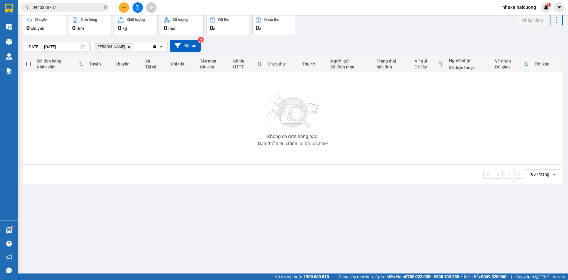
scroll to position [0, 0]
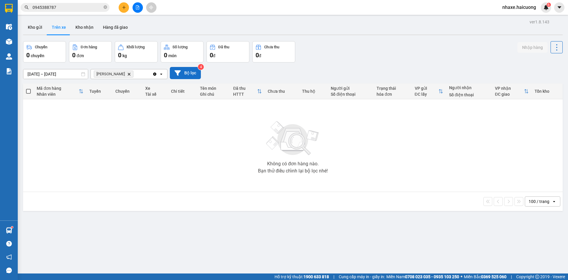
click at [188, 75] on button "Bộ lọc" at bounding box center [185, 73] width 31 height 12
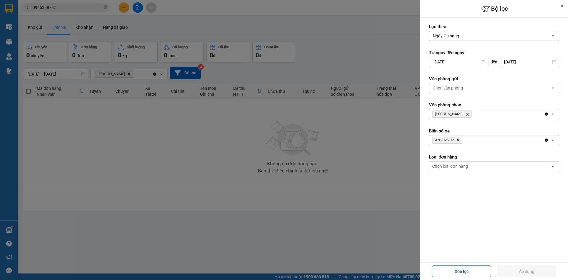
click at [547, 138] on icon "Clear all" at bounding box center [546, 140] width 5 height 5
click at [541, 269] on button "Áp dụng" at bounding box center [526, 271] width 59 height 12
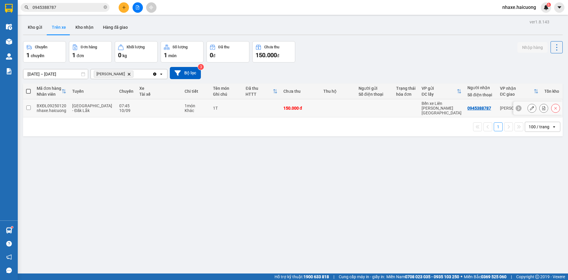
click at [30, 105] on input "checkbox" at bounding box center [28, 107] width 4 height 4
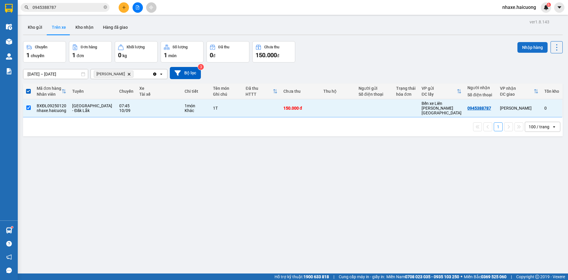
click at [535, 48] on button "Nhập hàng" at bounding box center [532, 47] width 30 height 11
checkbox input "false"
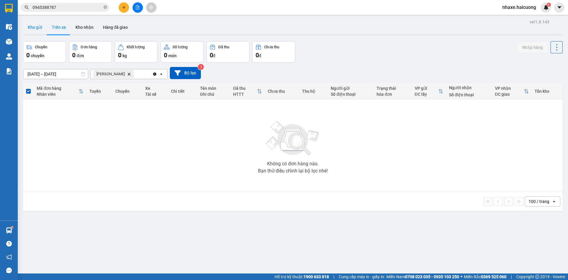
click at [43, 28] on button "Kho gửi" at bounding box center [35, 27] width 24 height 14
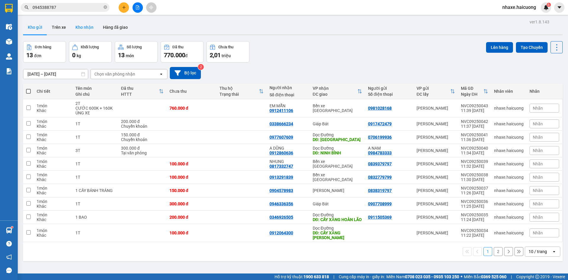
click at [83, 28] on button "Kho nhận" at bounding box center [85, 27] width 28 height 14
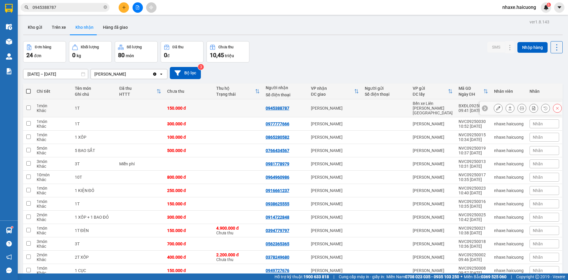
click at [27, 105] on input "checkbox" at bounding box center [28, 107] width 4 height 4
checkbox input "true"
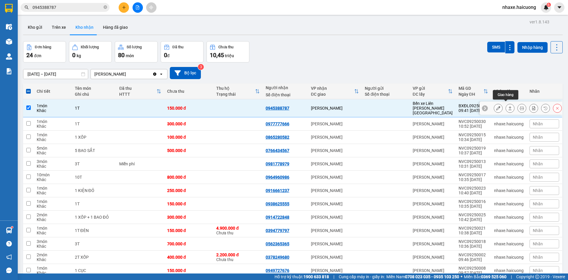
click at [508, 106] on icon at bounding box center [510, 108] width 4 height 4
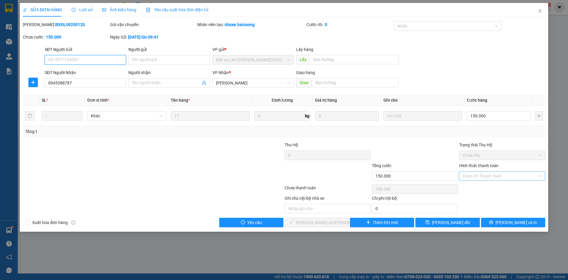
click at [540, 175] on div "Chọn HT Thanh Toán" at bounding box center [502, 175] width 86 height 9
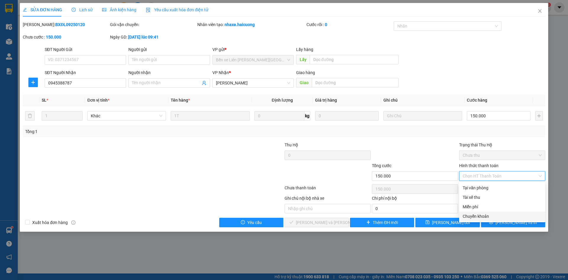
click at [489, 215] on div "Chuyển khoản" at bounding box center [502, 216] width 79 height 7
type input "0"
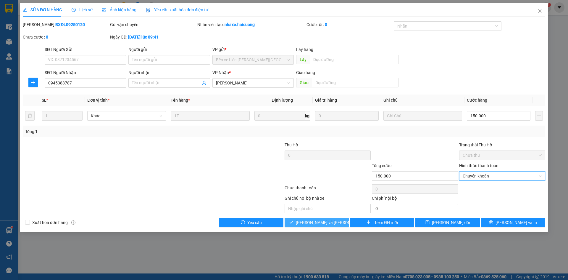
click at [324, 221] on span "[PERSON_NAME] và Giao hàng" at bounding box center [336, 222] width 80 height 7
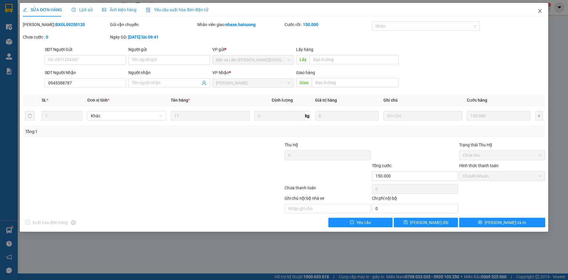
click at [539, 12] on icon "close" at bounding box center [539, 11] width 5 height 5
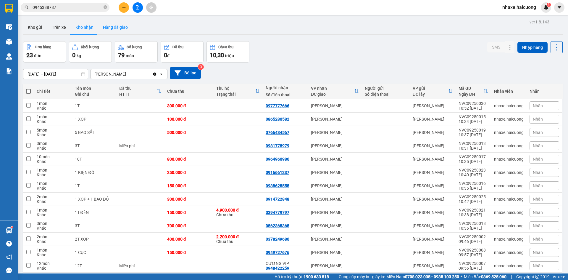
click at [120, 26] on button "Hàng đã giao" at bounding box center [115, 27] width 34 height 14
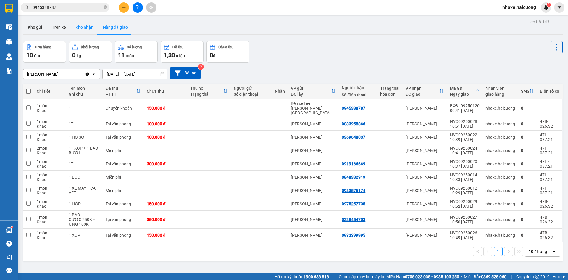
click at [83, 25] on button "Kho nhận" at bounding box center [85, 27] width 28 height 14
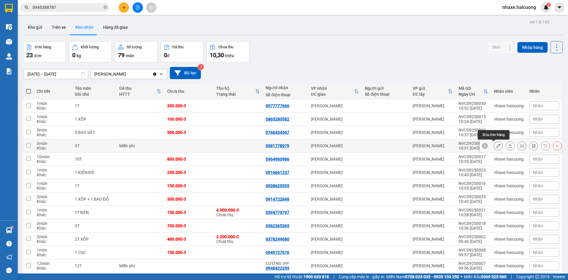
click at [495, 143] on button at bounding box center [498, 146] width 8 height 10
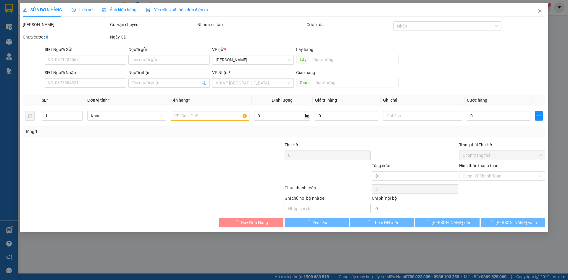
type input "0981778979"
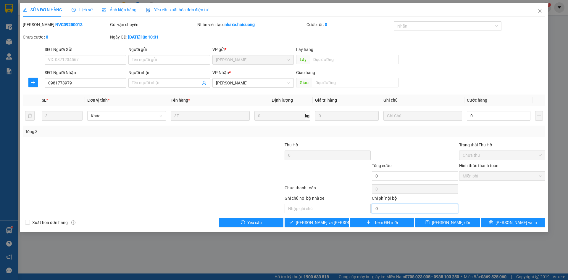
click at [398, 206] on input "0" at bounding box center [415, 208] width 86 height 9
click at [537, 12] on icon "close" at bounding box center [539, 11] width 5 height 5
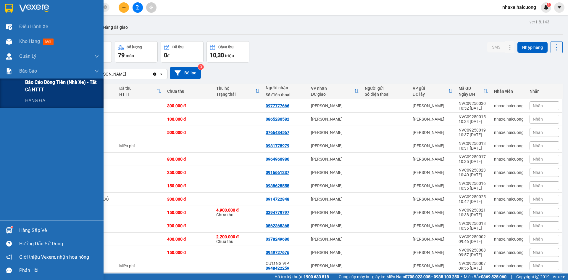
click at [49, 87] on span "Báo cáo dòng tiền (nhà xe) - tất cả HTTT" at bounding box center [62, 85] width 74 height 15
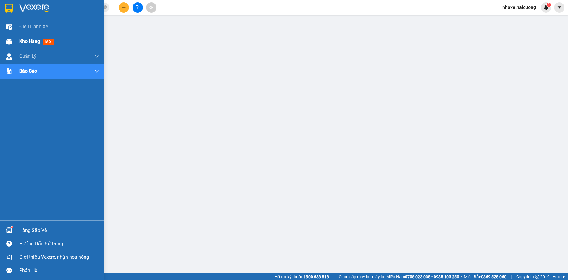
click at [15, 44] on div "Kho hàng mới" at bounding box center [52, 41] width 104 height 15
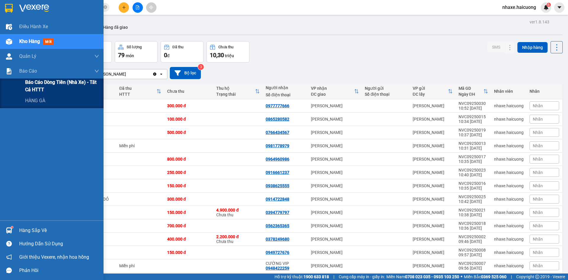
click at [48, 86] on span "Báo cáo dòng tiền (nhà xe) - tất cả HTTT" at bounding box center [62, 85] width 74 height 15
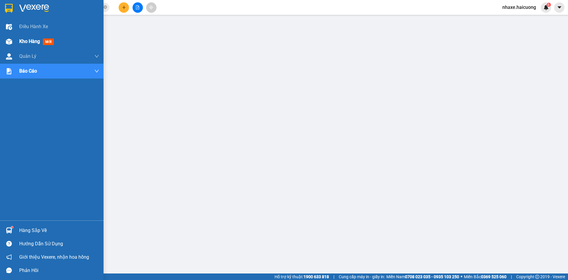
click at [16, 37] on div "Kho hàng mới" at bounding box center [52, 41] width 104 height 15
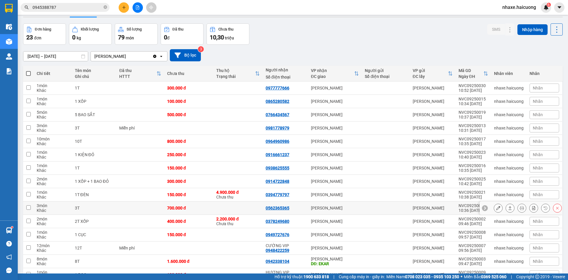
scroll to position [59, 0]
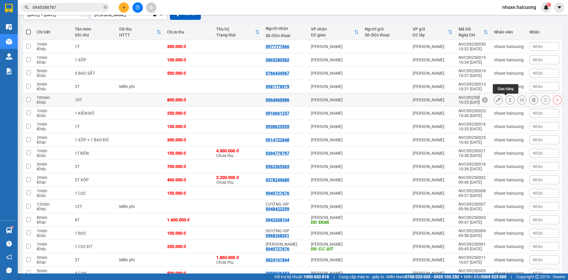
click at [508, 100] on icon at bounding box center [510, 100] width 4 height 4
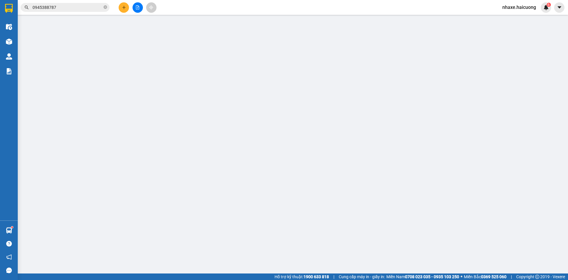
type input "0964960986"
type input "800.000"
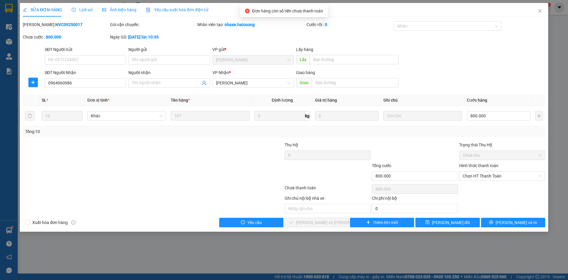
click at [494, 181] on div "Hình thức thanh toán Chọn HT Thanh Toán" at bounding box center [502, 172] width 86 height 21
click at [493, 179] on span "Chọn HT Thanh Toán" at bounding box center [502, 175] width 79 height 9
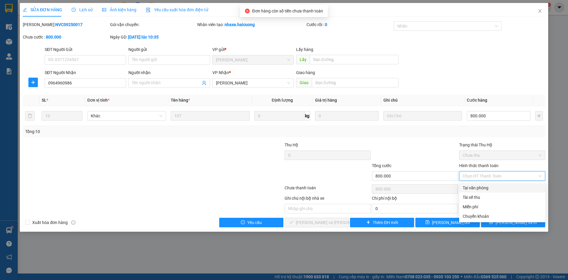
click at [490, 188] on div "Tại văn phòng" at bounding box center [502, 187] width 79 height 7
type input "0"
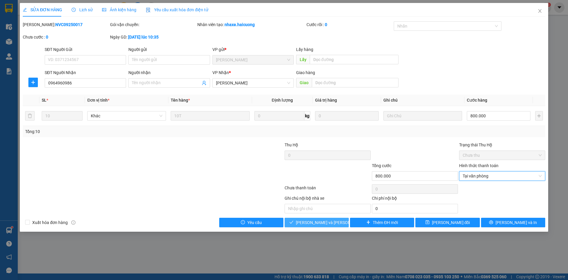
drag, startPoint x: 333, startPoint y: 217, endPoint x: 334, endPoint y: 222, distance: 5.7
click at [333, 218] on div "Total Paid Fee 0 Total UnPaid Fee 800.000 Cash Collection Total Fee Mã ĐH: NVC0…" at bounding box center [284, 124] width 522 height 206
click at [334, 222] on span "[PERSON_NAME] và Giao hàng" at bounding box center [336, 222] width 80 height 7
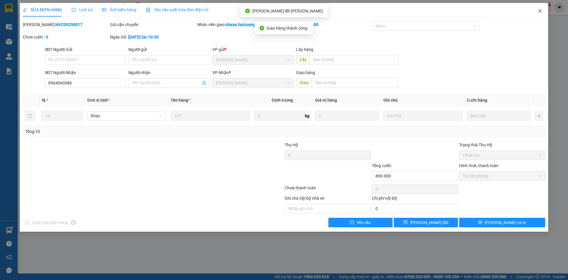
click at [543, 15] on span "Close" at bounding box center [540, 11] width 17 height 17
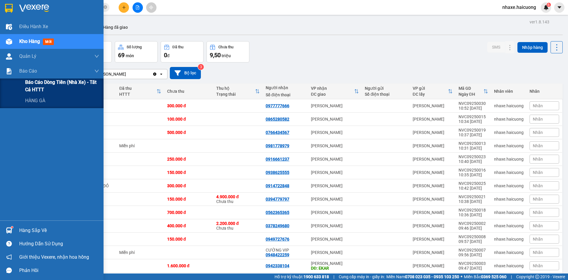
click at [40, 92] on span "Báo cáo dòng tiền (nhà xe) - tất cả HTTT" at bounding box center [62, 85] width 74 height 15
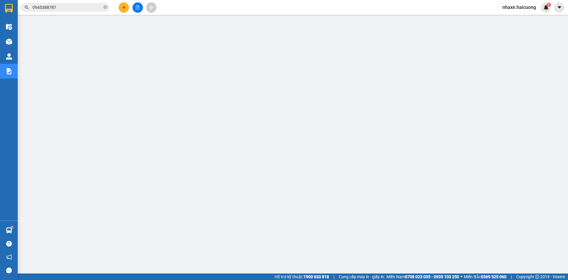
click at [518, 7] on span "nhaxe.haicuong" at bounding box center [519, 7] width 43 height 7
click at [516, 18] on span "Đăng xuất" at bounding box center [522, 18] width 30 height 7
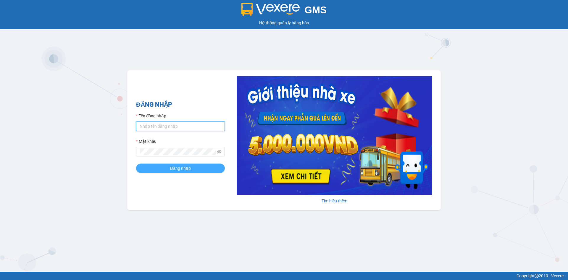
type input "nhaxe.haicuong"
click at [206, 168] on button "Đăng nhập" at bounding box center [180, 167] width 89 height 9
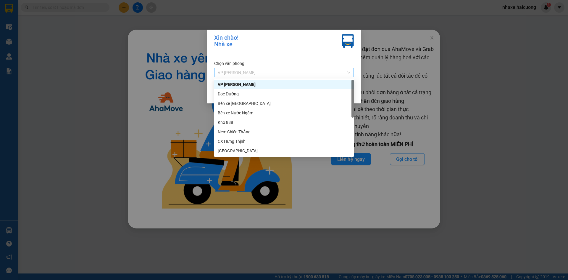
click at [281, 73] on span "VP [PERSON_NAME]" at bounding box center [284, 72] width 133 height 9
click at [317, 56] on div "Chọn văn phòng VP [PERSON_NAME] nhận" at bounding box center [284, 78] width 154 height 50
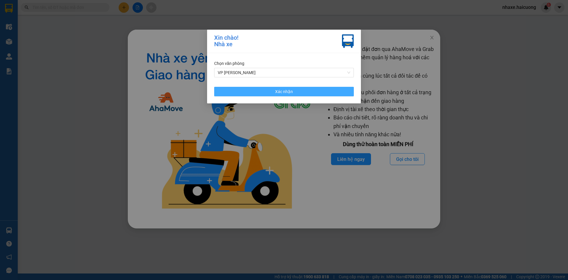
drag, startPoint x: 302, startPoint y: 93, endPoint x: 321, endPoint y: 86, distance: 19.9
click at [303, 93] on button "Xác nhận" at bounding box center [284, 91] width 140 height 9
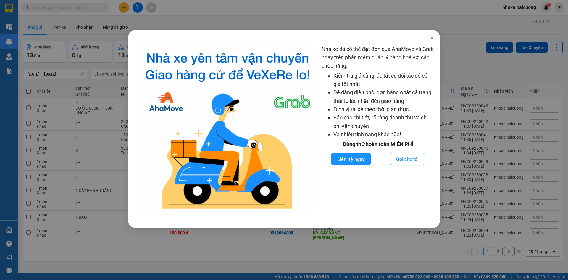
click at [435, 36] on span "Close" at bounding box center [432, 38] width 17 height 17
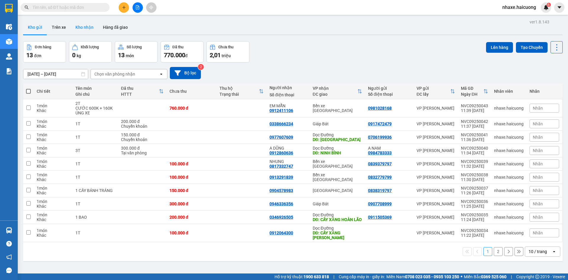
click at [96, 31] on button "Kho nhận" at bounding box center [85, 27] width 28 height 14
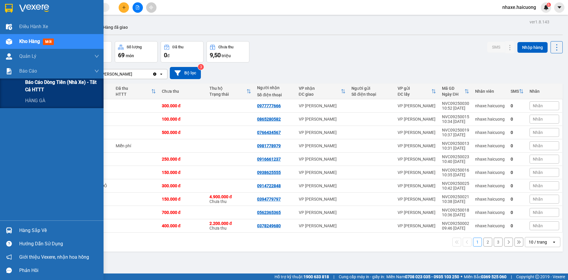
click at [40, 91] on span "Báo cáo dòng tiền (nhà xe) - tất cả HTTT" at bounding box center [62, 85] width 74 height 15
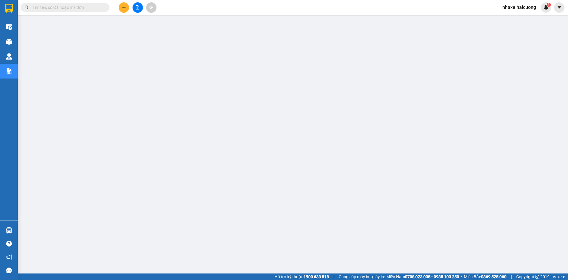
click at [90, 9] on input "text" at bounding box center [68, 7] width 70 height 7
paste input "0974121113"
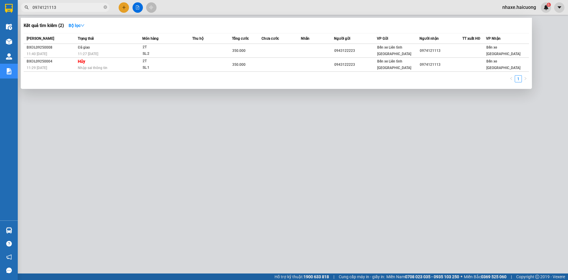
type input "0974121113"
click at [568, 63] on div at bounding box center [284, 140] width 568 height 280
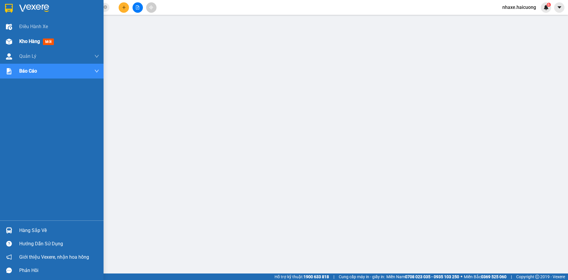
click at [37, 42] on span "Kho hàng" at bounding box center [29, 41] width 21 height 6
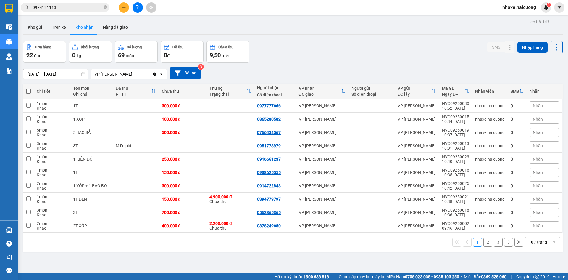
click at [535, 243] on div "10 / trang" at bounding box center [538, 242] width 18 height 6
drag, startPoint x: 533, startPoint y: 230, endPoint x: 497, endPoint y: 232, distance: 36.4
click at [533, 230] on span "100 / trang" at bounding box center [535, 229] width 21 height 6
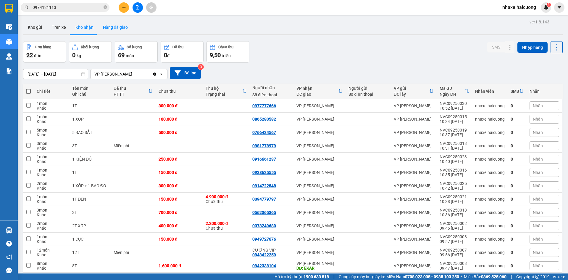
click at [114, 28] on button "Hàng đã giao" at bounding box center [115, 27] width 34 height 14
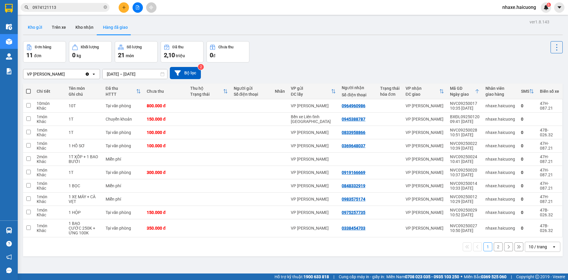
click at [34, 33] on button "Kho gửi" at bounding box center [35, 27] width 24 height 14
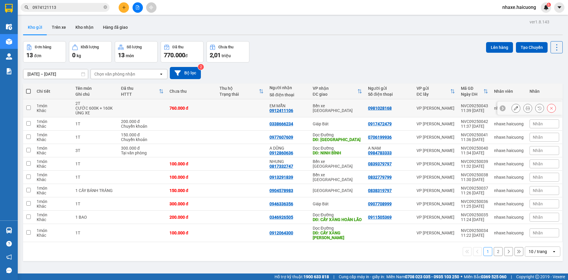
click at [514, 107] on icon at bounding box center [516, 108] width 4 height 4
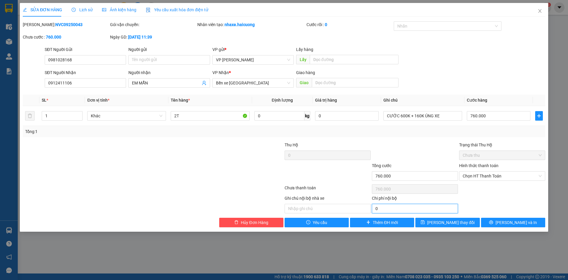
click at [401, 210] on input "0" at bounding box center [415, 208] width 86 height 9
type input "160.000"
click at [505, 208] on div "Ghi chú nội bộ nhà xe Chi phí nội bộ 160.000" at bounding box center [284, 204] width 524 height 18
click at [453, 217] on button "[PERSON_NAME] thay đổi" at bounding box center [447, 221] width 64 height 9
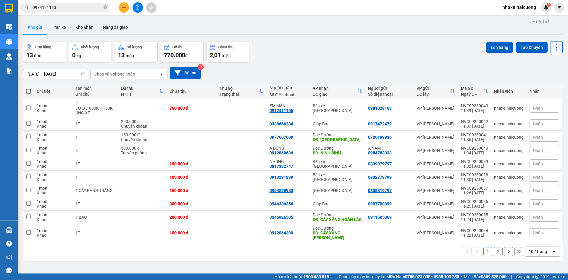
click at [494, 256] on button "2" at bounding box center [498, 251] width 9 height 9
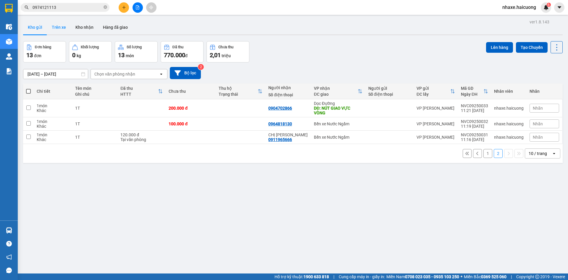
click at [62, 25] on button "Trên xe" at bounding box center [59, 27] width 24 height 14
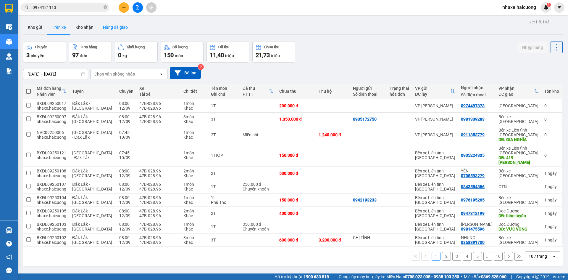
click at [112, 26] on button "Hàng đã giao" at bounding box center [115, 27] width 34 height 14
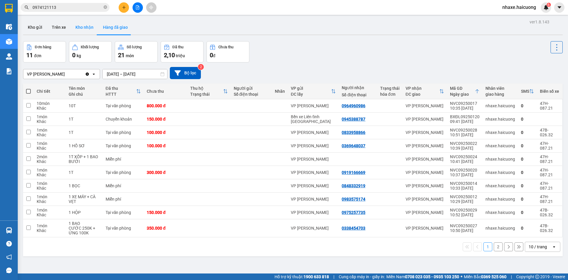
click at [87, 28] on button "Kho nhận" at bounding box center [85, 27] width 28 height 14
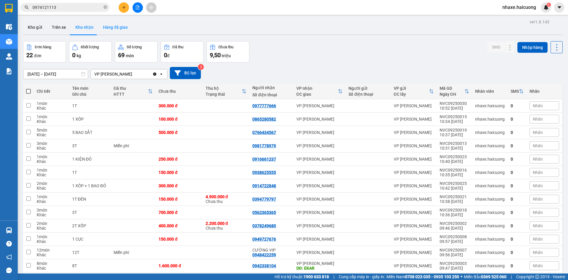
click at [120, 27] on button "Hàng đã giao" at bounding box center [115, 27] width 34 height 14
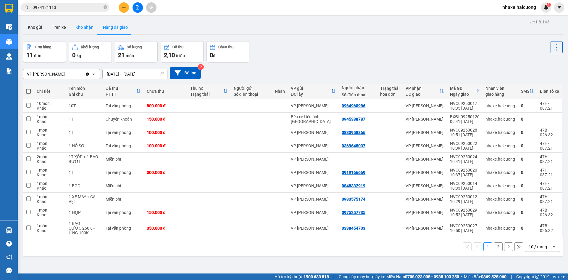
click at [79, 26] on button "Kho nhận" at bounding box center [85, 27] width 28 height 14
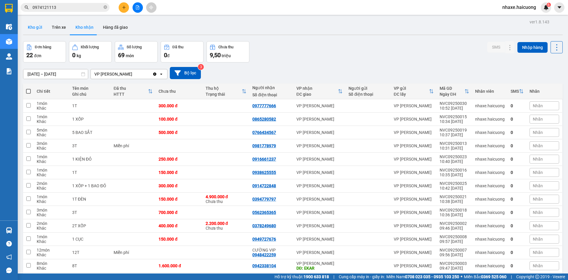
click at [36, 27] on button "Kho gửi" at bounding box center [35, 27] width 24 height 14
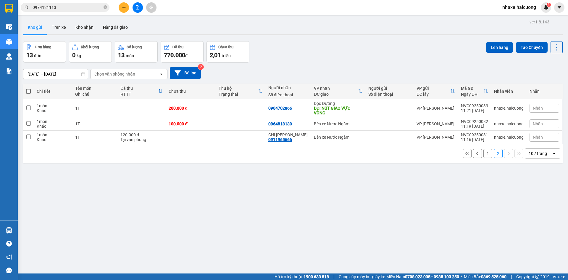
click at [484, 152] on button "1" at bounding box center [487, 153] width 9 height 9
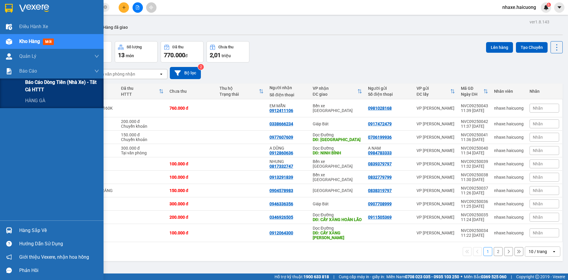
drag, startPoint x: 43, startPoint y: 89, endPoint x: 40, endPoint y: 91, distance: 3.7
click at [40, 91] on span "Báo cáo dòng tiền (nhà xe) - tất cả HTTT" at bounding box center [62, 85] width 74 height 15
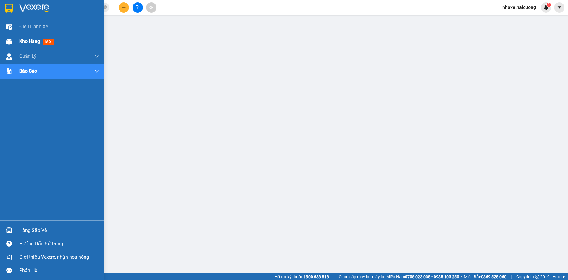
click at [14, 39] on div at bounding box center [9, 41] width 10 height 10
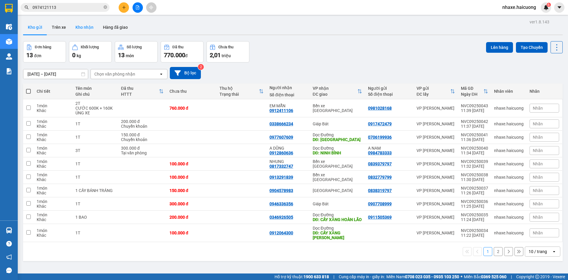
click at [87, 27] on button "Kho nhận" at bounding box center [85, 27] width 28 height 14
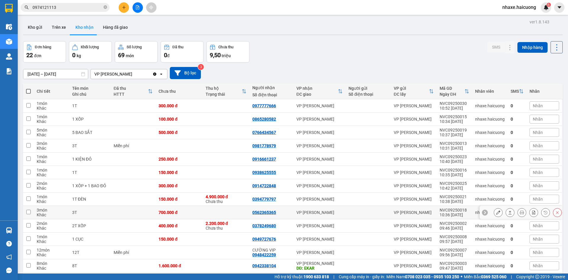
click at [28, 212] on input "checkbox" at bounding box center [28, 211] width 4 height 4
checkbox input "true"
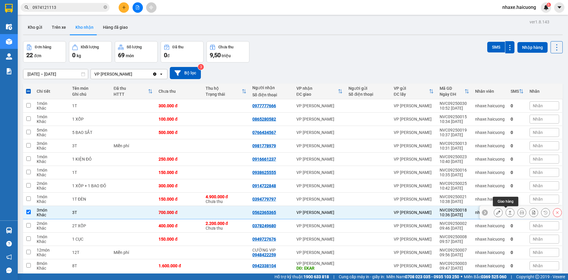
click at [508, 213] on icon at bounding box center [510, 212] width 4 height 4
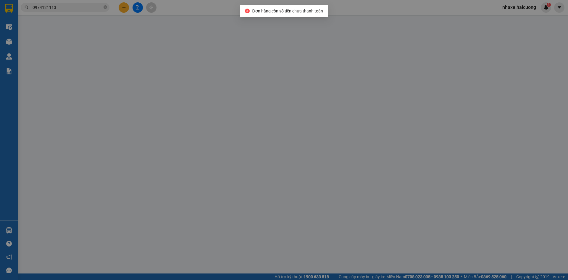
type input "0562365365"
type input "700.000"
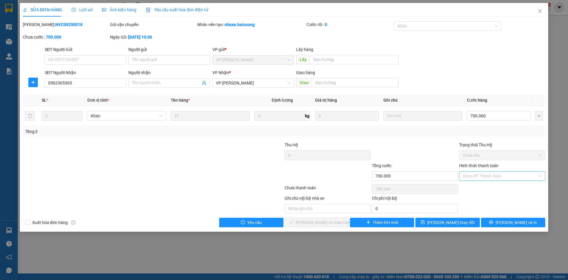
click at [512, 176] on input "Hình thức thanh toán" at bounding box center [500, 175] width 75 height 9
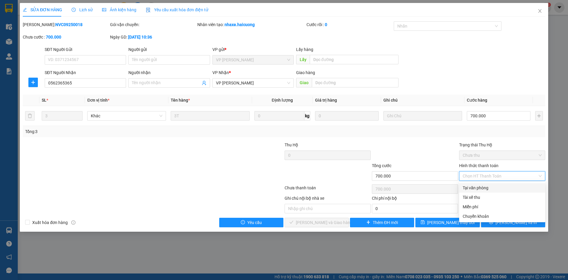
click at [470, 187] on div "Tại văn phòng" at bounding box center [502, 187] width 79 height 7
type input "0"
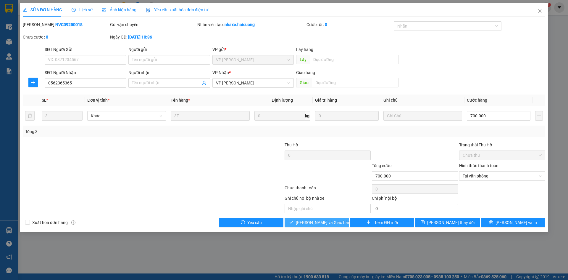
click at [317, 222] on span "[PERSON_NAME] và Giao hàng" at bounding box center [324, 222] width 57 height 7
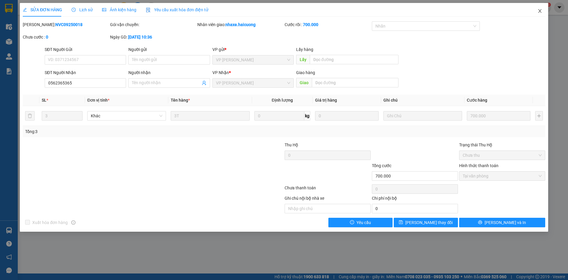
click at [540, 12] on icon "close" at bounding box center [539, 11] width 5 height 5
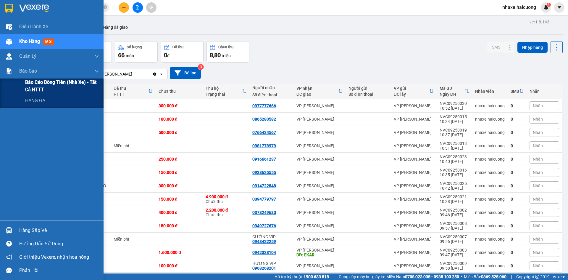
click at [33, 85] on span "Báo cáo dòng tiền (nhà xe) - tất cả HTTT" at bounding box center [62, 85] width 74 height 15
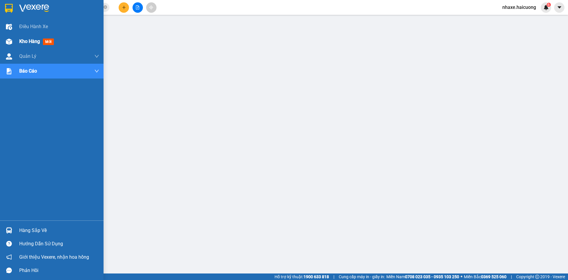
click at [7, 38] on img at bounding box center [9, 41] width 6 height 6
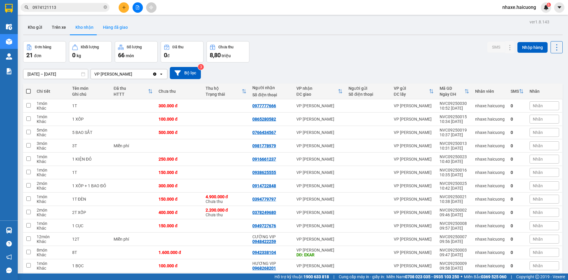
click at [105, 30] on button "Hàng đã giao" at bounding box center [115, 27] width 34 height 14
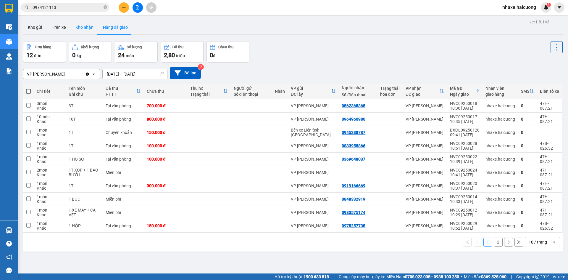
click at [92, 32] on button "Kho nhận" at bounding box center [85, 27] width 28 height 14
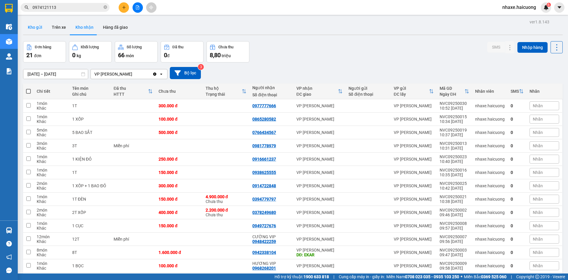
click at [38, 28] on button "Kho gửi" at bounding box center [35, 27] width 24 height 14
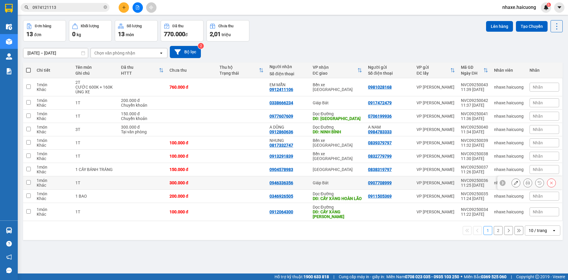
scroll to position [27, 0]
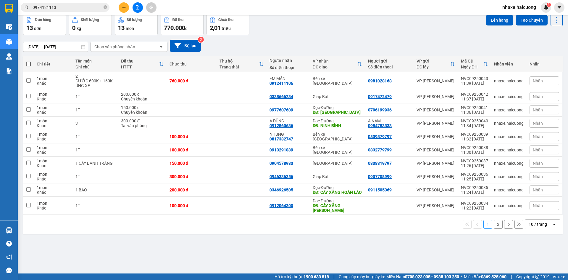
click at [537, 227] on div "10 / trang" at bounding box center [538, 224] width 18 height 6
click at [536, 215] on span "100 / trang" at bounding box center [535, 216] width 21 height 6
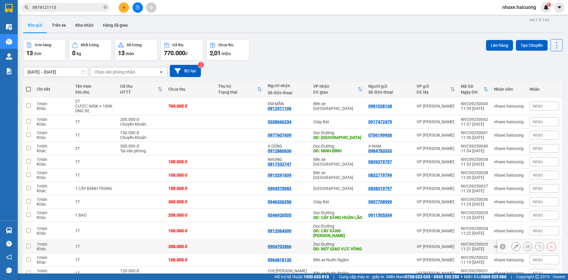
scroll to position [0, 0]
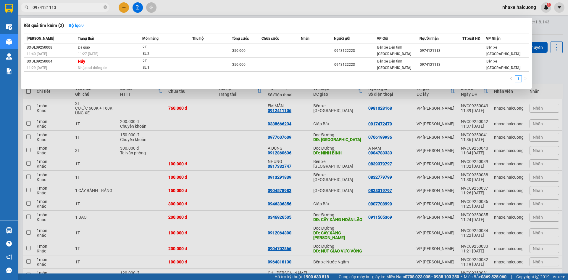
click at [88, 9] on input "0974121113" at bounding box center [68, 7] width 70 height 7
drag, startPoint x: 88, startPoint y: 9, endPoint x: 30, endPoint y: 14, distance: 57.6
click at [30, 13] on div "Kết quả tìm kiếm ( 2 ) Bộ lọc Mã ĐH Trạng thái Món hàng Thu hộ Tổng cước Chưa c…" at bounding box center [57, 7] width 115 height 10
click at [210, 218] on div at bounding box center [284, 140] width 568 height 280
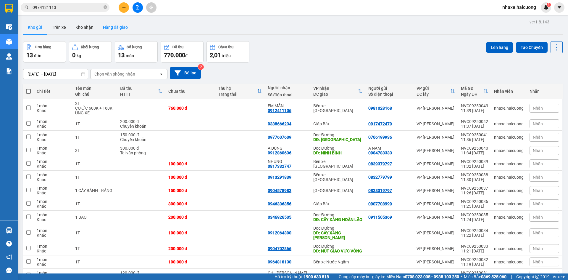
click at [107, 30] on button "Hàng đã giao" at bounding box center [115, 27] width 34 height 14
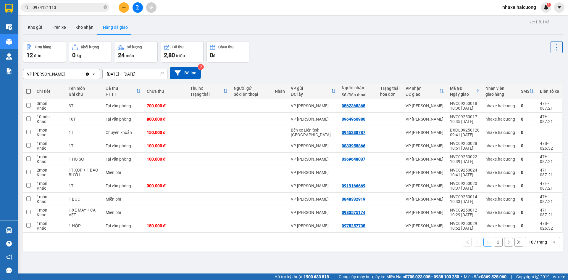
click at [529, 241] on div "10 / trang" at bounding box center [538, 242] width 18 height 6
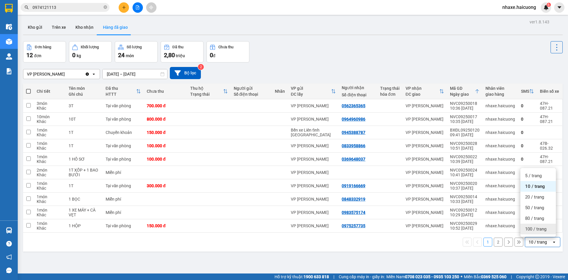
click at [535, 226] on span "100 / trang" at bounding box center [535, 229] width 21 height 6
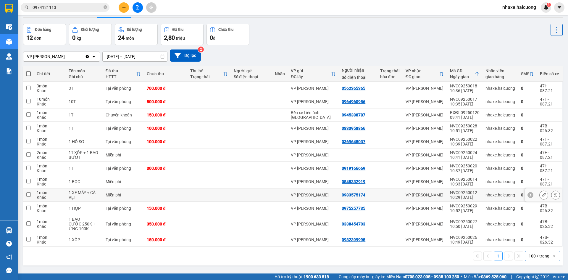
scroll to position [27, 0]
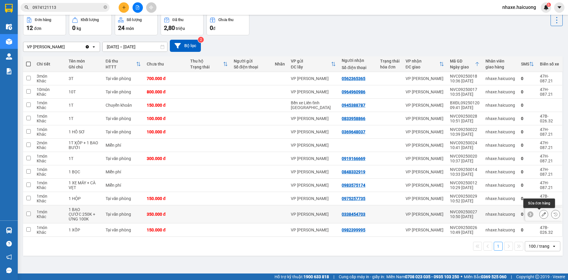
click at [542, 213] on icon at bounding box center [544, 214] width 4 height 4
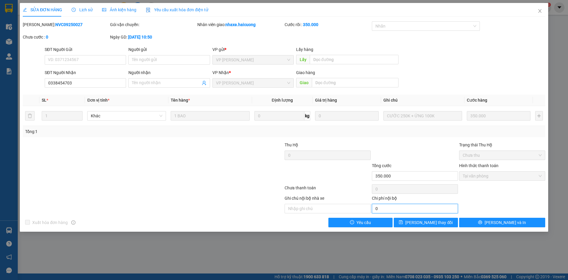
click at [410, 209] on input "0" at bounding box center [415, 208] width 86 height 9
click at [540, 11] on icon "close" at bounding box center [539, 11] width 5 height 5
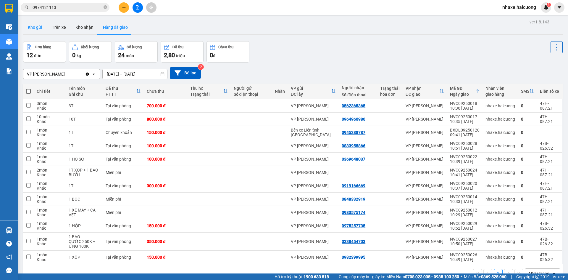
click at [39, 27] on button "Kho gửi" at bounding box center [35, 27] width 24 height 14
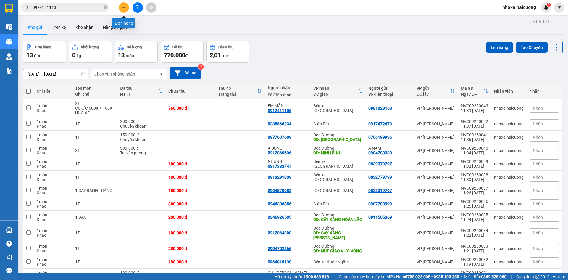
click at [125, 7] on icon "plus" at bounding box center [124, 7] width 4 height 4
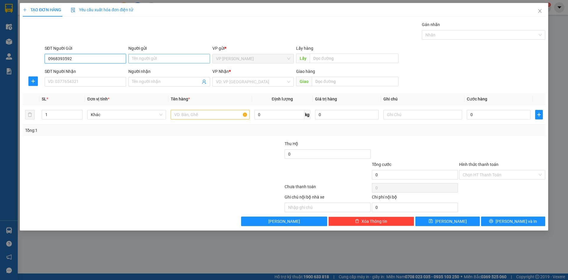
type input "0968393592"
click at [142, 60] on input "Người gửi" at bounding box center [168, 58] width 81 height 9
type input "TRỌNG"
click at [93, 81] on input "SĐT Người Nhận" at bounding box center [85, 81] width 81 height 9
type input "0987840737"
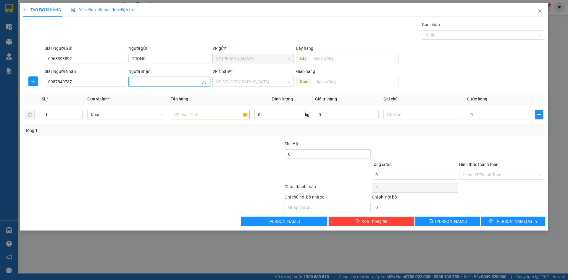
click at [151, 82] on input "Người nhận" at bounding box center [166, 81] width 68 height 7
type input "HUYỀN"
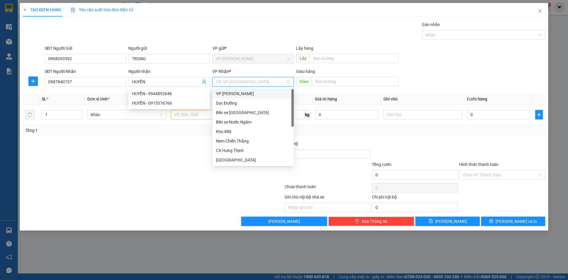
click at [265, 84] on input "search" at bounding box center [251, 81] width 70 height 9
click at [256, 112] on div "Bến xe [GEOGRAPHIC_DATA]" at bounding box center [253, 112] width 74 height 7
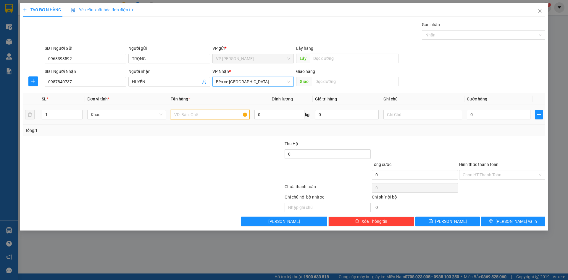
click at [210, 112] on input "text" at bounding box center [210, 114] width 79 height 9
type input "1T"
click at [492, 114] on input "0" at bounding box center [499, 114] width 64 height 9
type input "2"
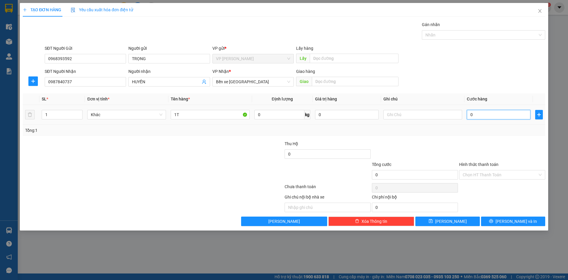
type input "2"
type input "25"
type input "250"
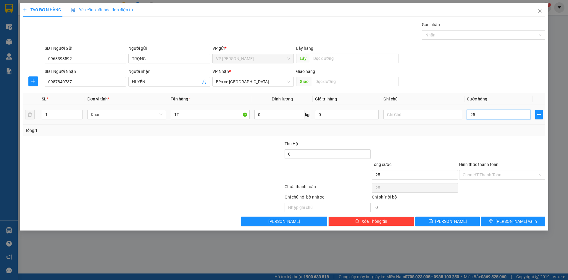
type input "250"
type input "2.500"
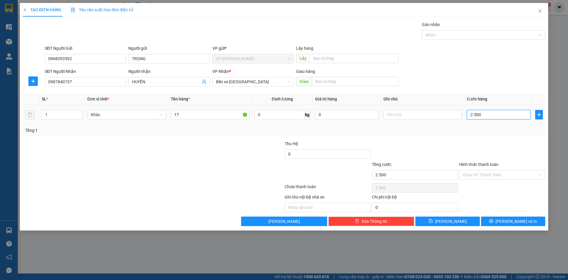
type input "25.000"
type input "250.000"
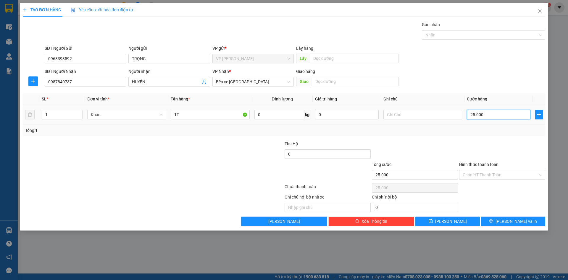
type input "250.000"
click at [540, 173] on div "Chọn HT Thanh Toán" at bounding box center [502, 174] width 86 height 9
type input "250.000"
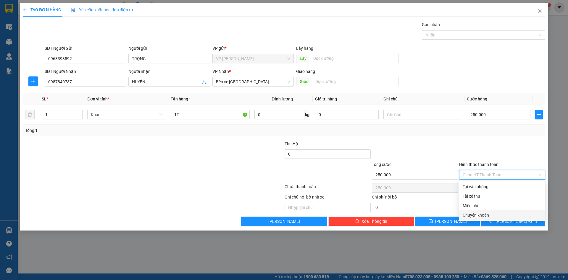
click at [495, 213] on div "Chuyển khoản" at bounding box center [502, 215] width 79 height 7
type input "0"
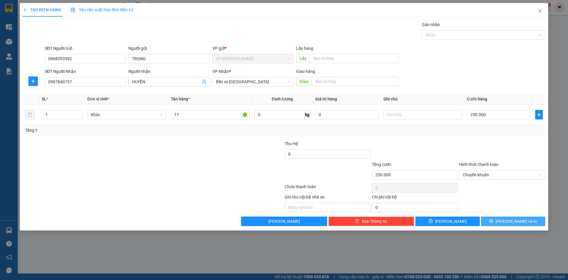
click at [511, 220] on span "[PERSON_NAME] và In" at bounding box center [515, 221] width 41 height 7
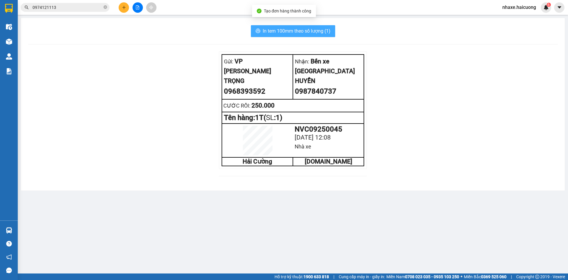
click at [298, 30] on span "In tem 100mm theo số lượng (1)" at bounding box center [297, 30] width 68 height 7
